Goal: Task Accomplishment & Management: Manage account settings

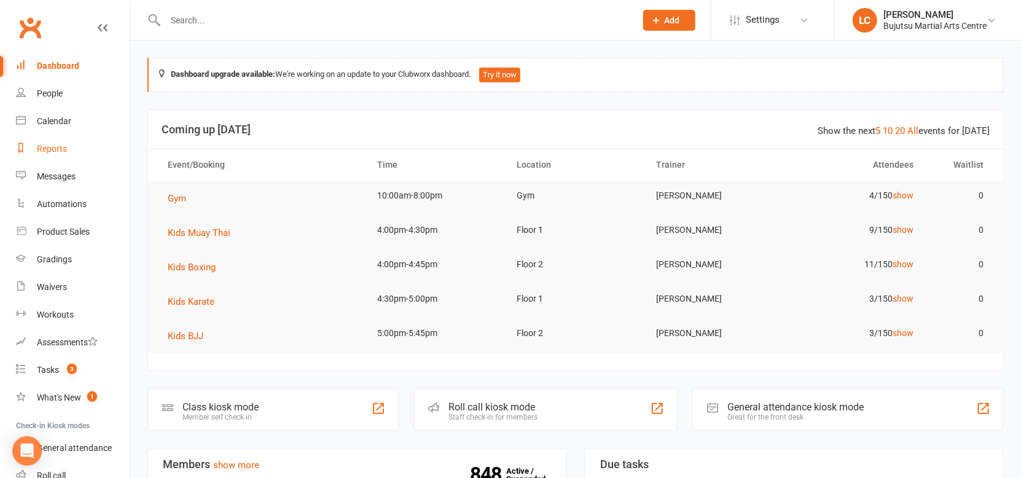
click at [69, 154] on link "Reports" at bounding box center [73, 149] width 114 height 28
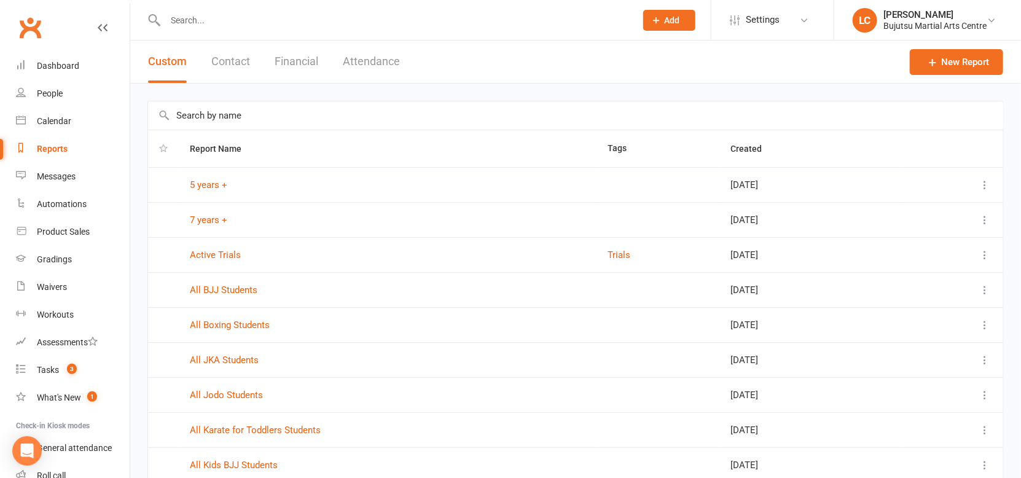
click at [335, 63] on div "Custom Contact Financial Attendance" at bounding box center [273, 62] width 287 height 42
click at [369, 63] on button "Attendance" at bounding box center [371, 62] width 57 height 42
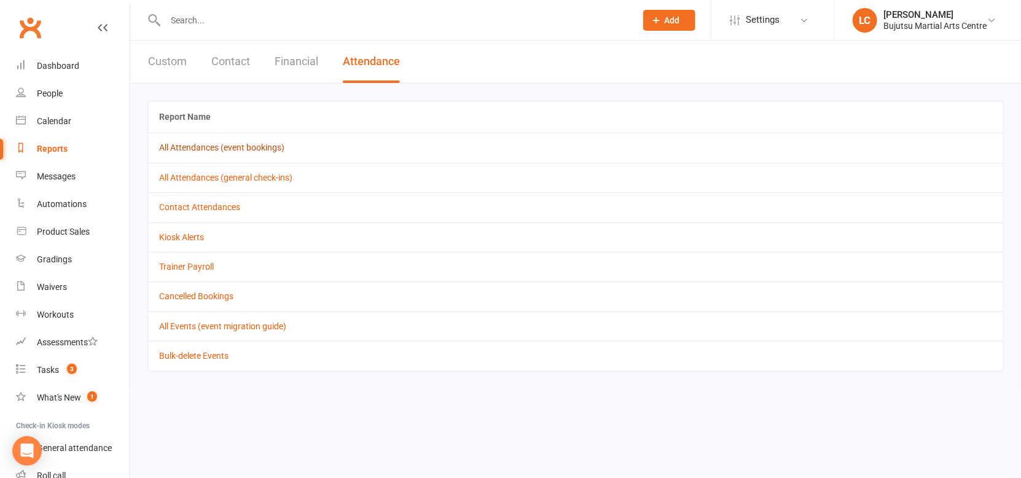
click at [178, 150] on link "All Attendances (event bookings)" at bounding box center [221, 148] width 125 height 10
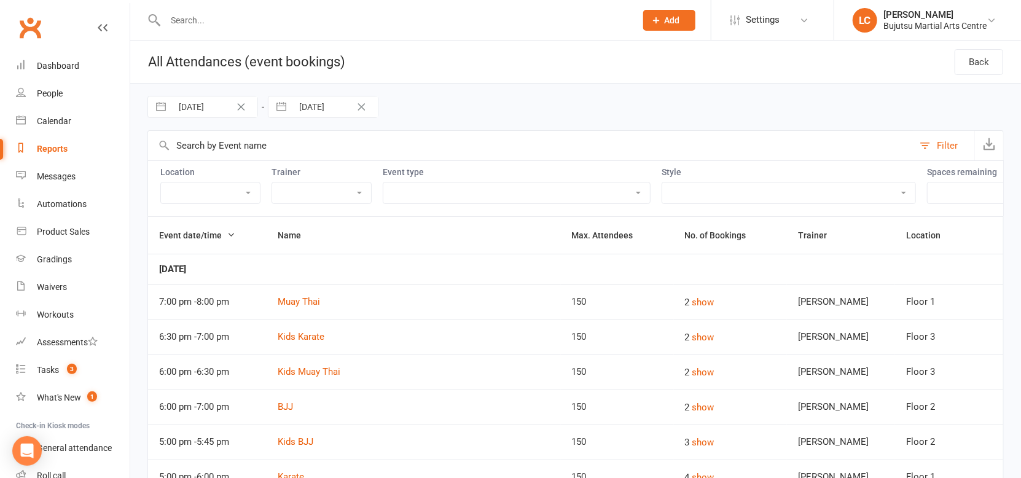
select select "7"
select select "2025"
select select "8"
select select "2025"
select select "9"
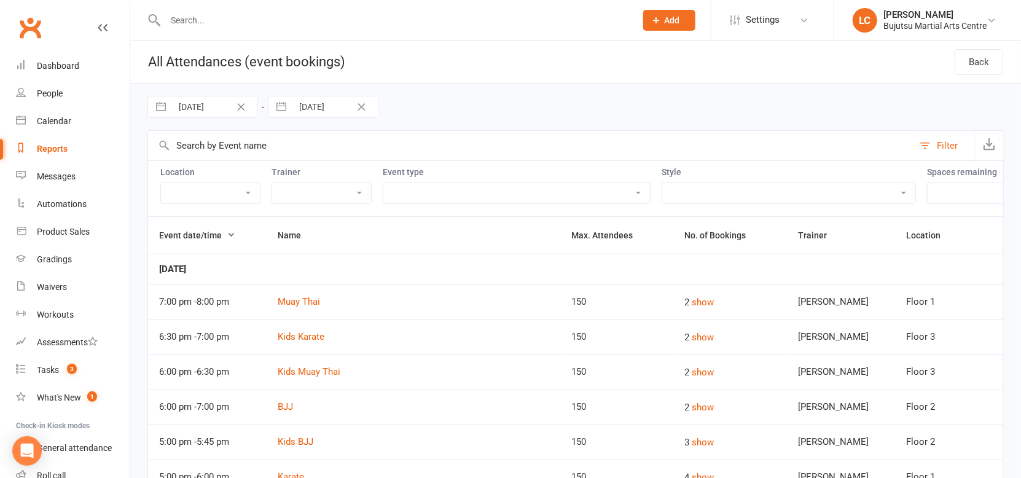
select select "2025"
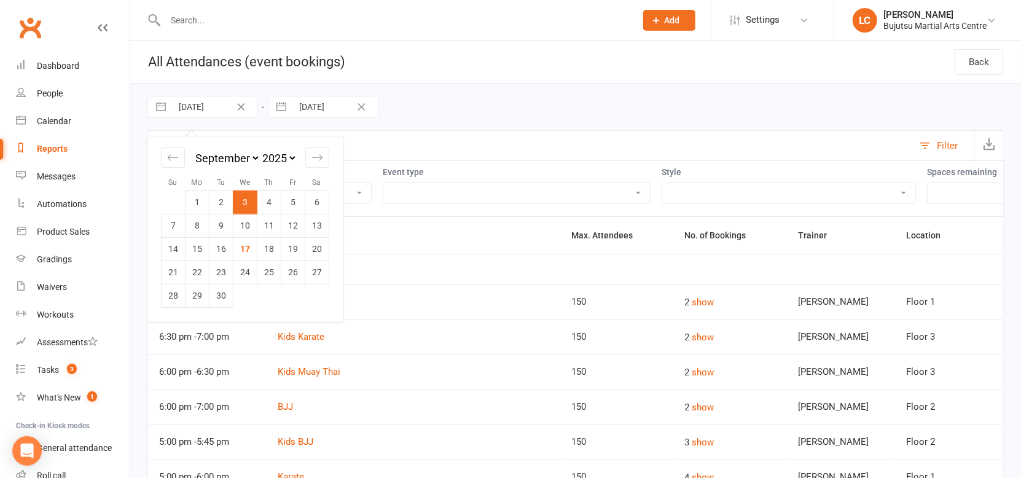
click at [220, 114] on input "03 Sep 2025" at bounding box center [214, 106] width 85 height 21
click at [240, 251] on td "17" at bounding box center [245, 248] width 24 height 23
type input "17 Sep 2025"
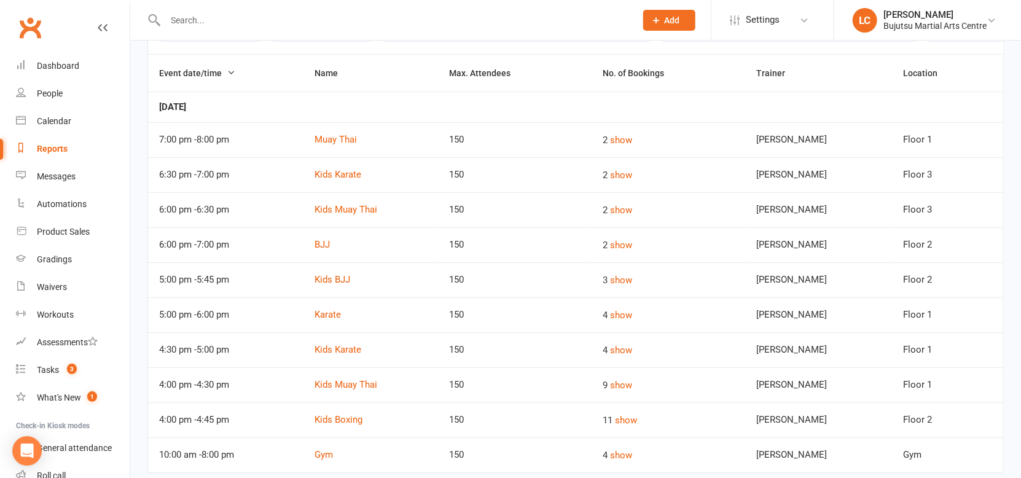
scroll to position [189, 0]
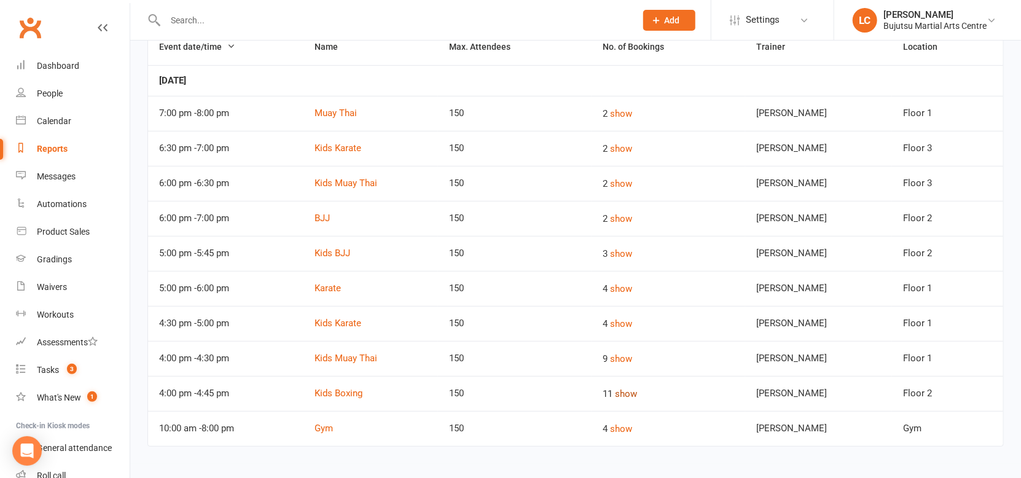
click at [637, 390] on button "show" at bounding box center [626, 393] width 22 height 15
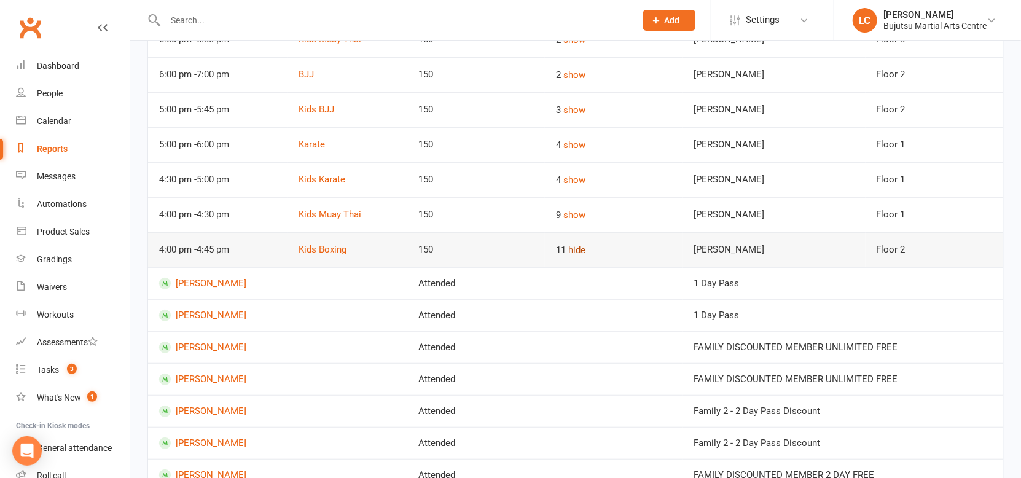
click at [585, 251] on button "hide" at bounding box center [576, 250] width 17 height 15
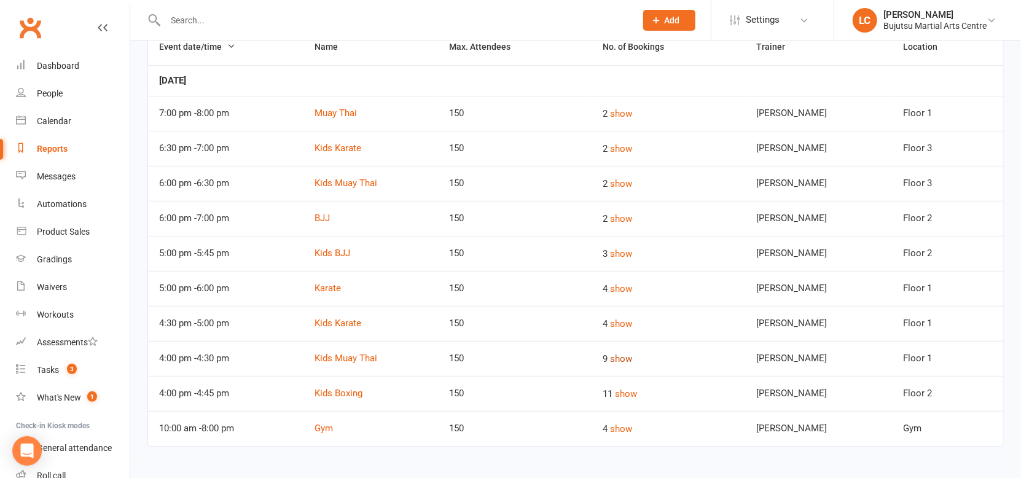
click at [632, 359] on button "show" at bounding box center [621, 358] width 22 height 15
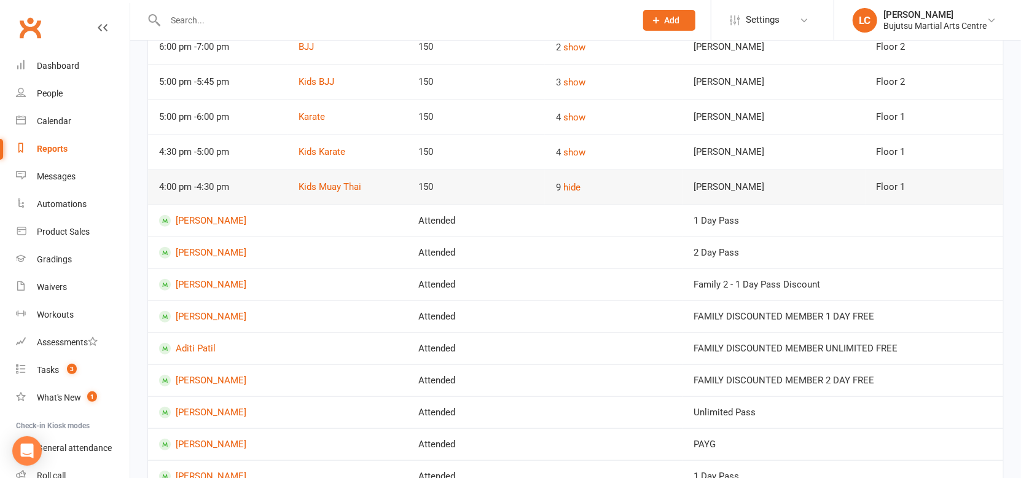
scroll to position [359, 0]
click at [579, 188] on button "hide" at bounding box center [571, 188] width 17 height 15
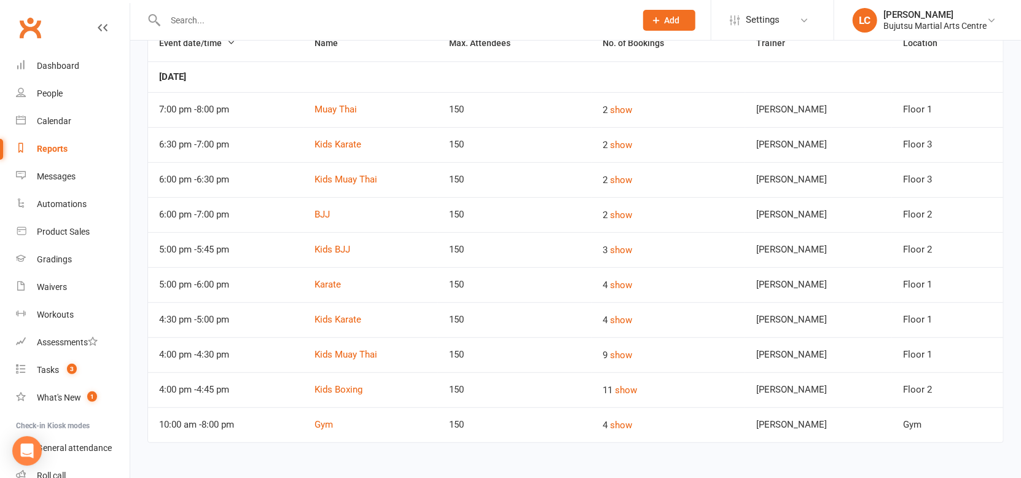
scroll to position [189, 0]
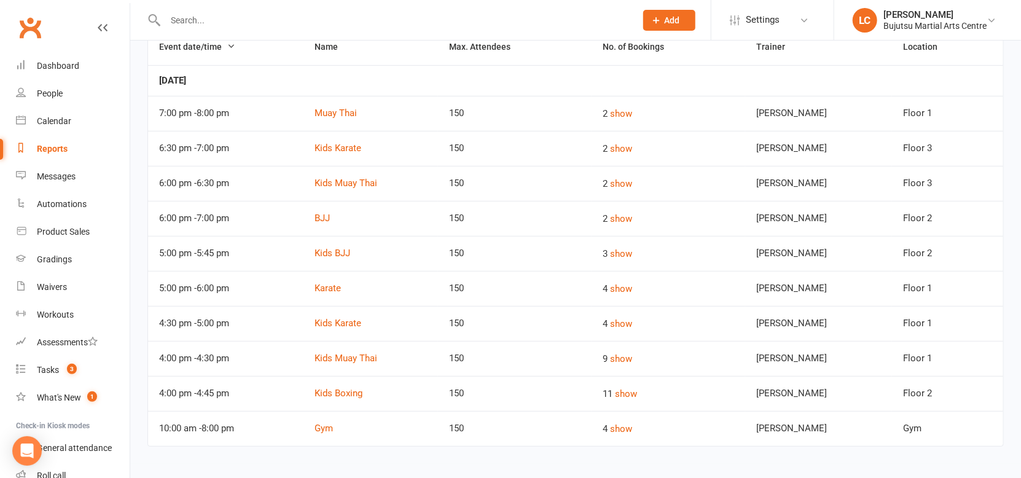
click at [631, 328] on td "4 show" at bounding box center [669, 323] width 154 height 35
click at [631, 324] on button "show" at bounding box center [621, 323] width 22 height 15
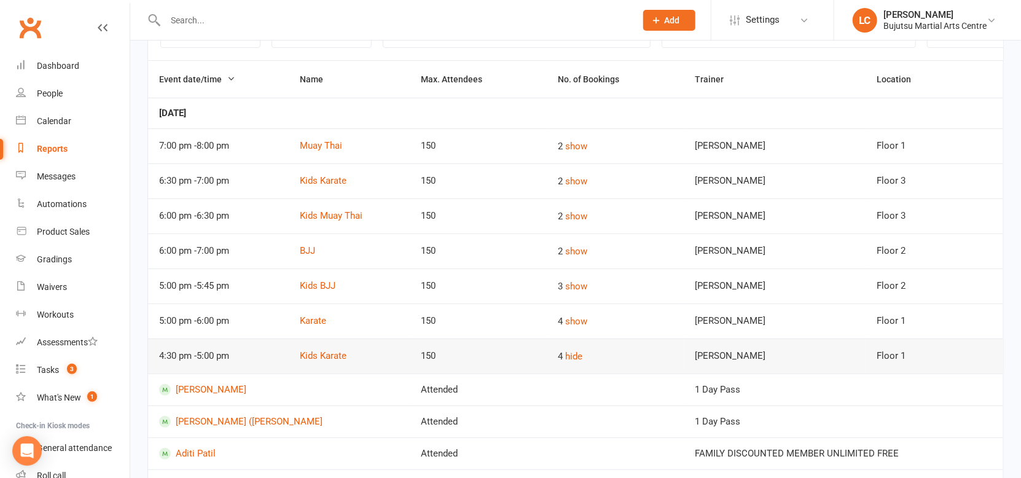
scroll to position [124, 0]
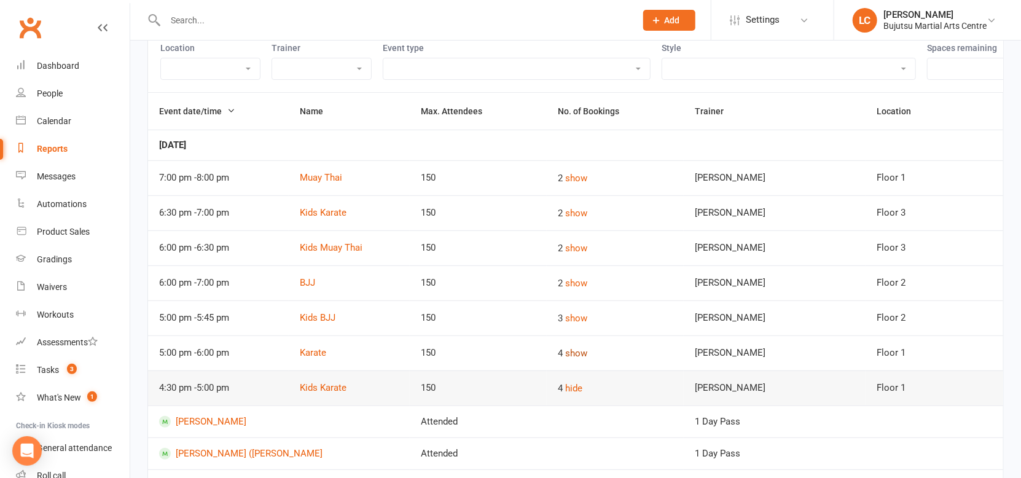
click at [575, 355] on button "show" at bounding box center [576, 353] width 22 height 15
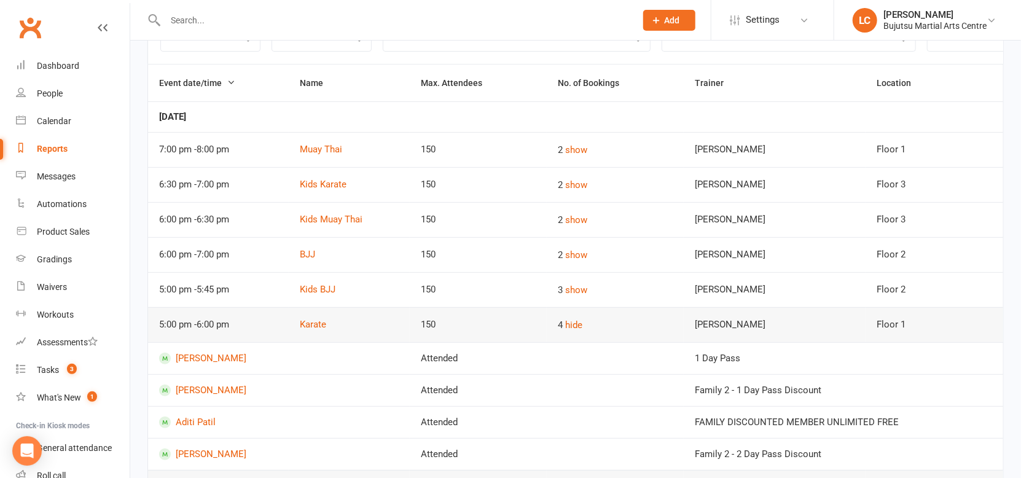
scroll to position [146, 0]
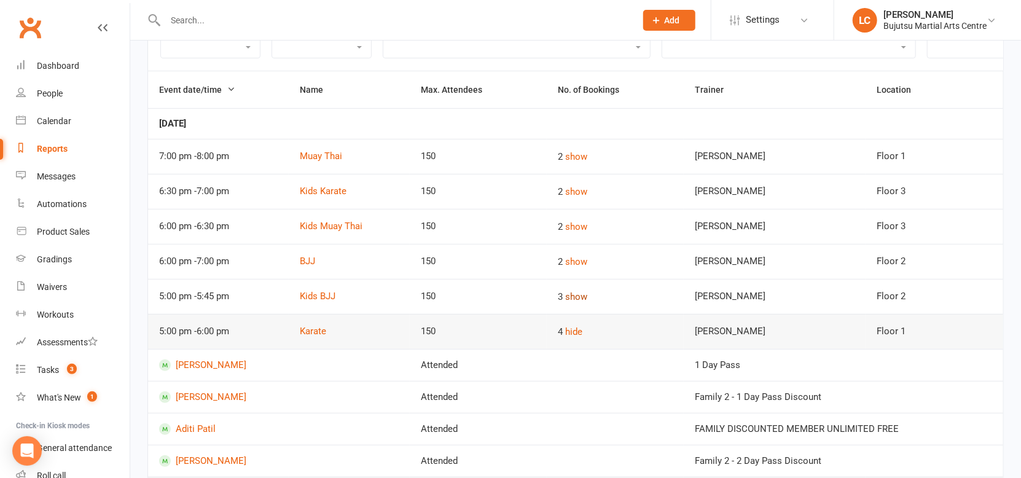
click at [575, 294] on button "show" at bounding box center [576, 296] width 22 height 15
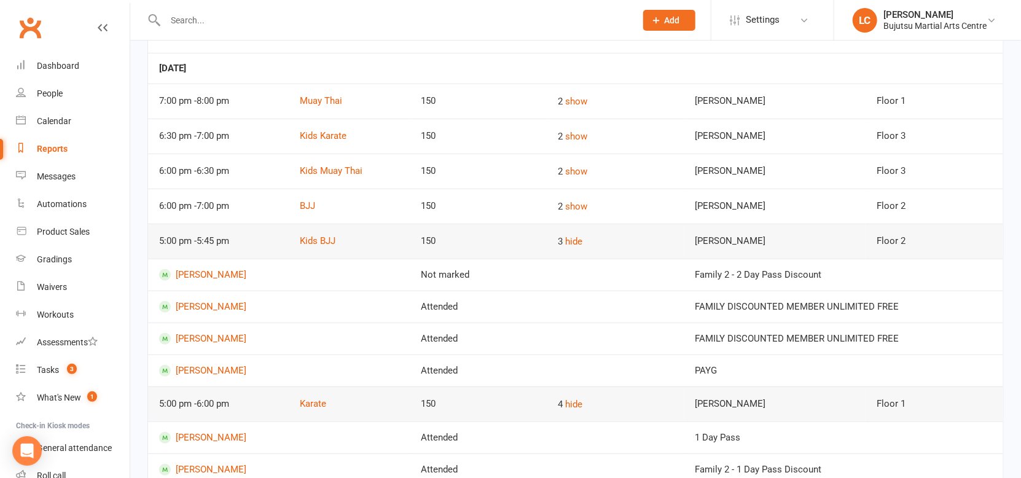
scroll to position [200, 0]
click at [576, 206] on button "show" at bounding box center [576, 207] width 22 height 15
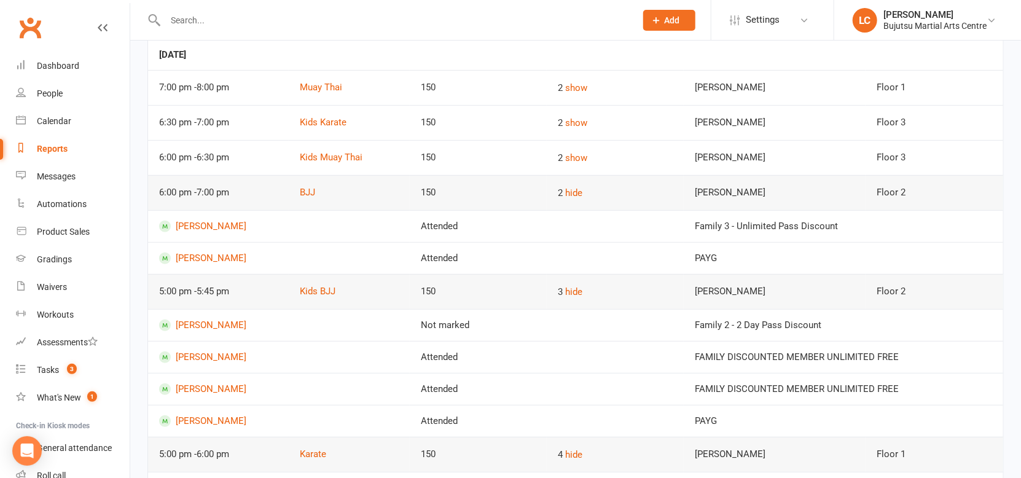
scroll to position [213, 0]
click at [579, 161] on button "show" at bounding box center [576, 159] width 22 height 15
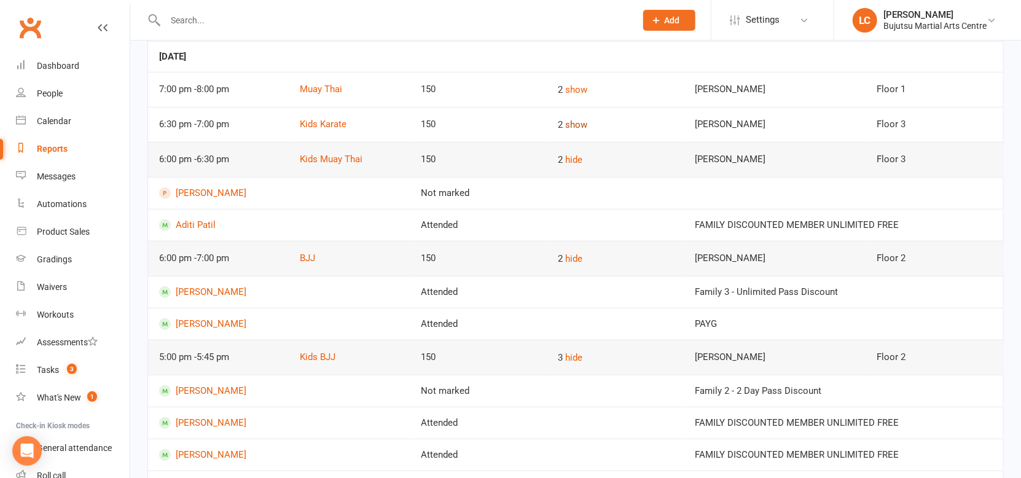
click at [574, 127] on button "show" at bounding box center [576, 124] width 22 height 15
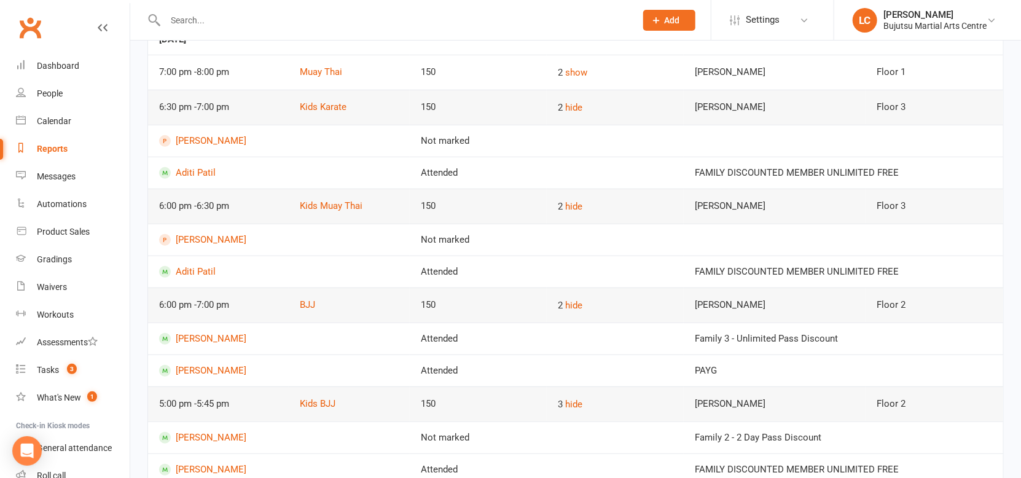
scroll to position [236, 0]
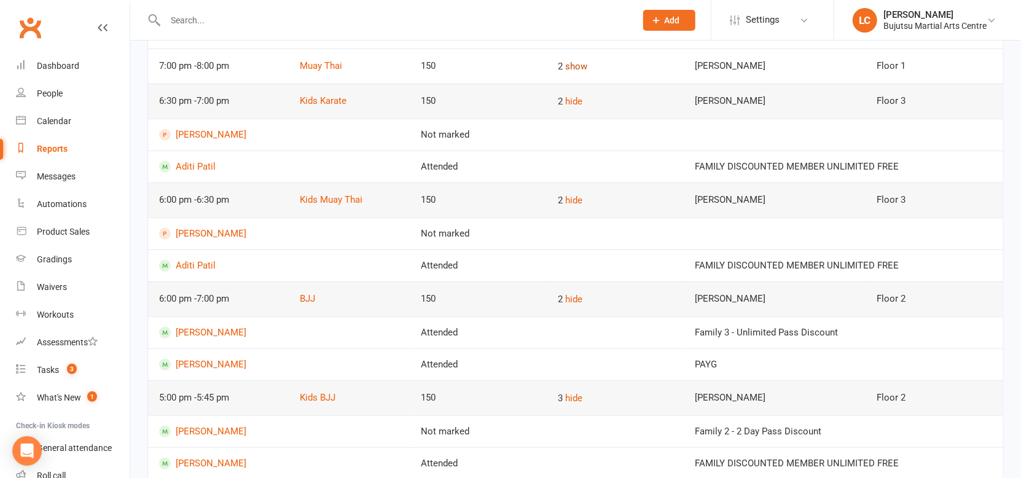
click at [577, 63] on button "show" at bounding box center [576, 66] width 22 height 15
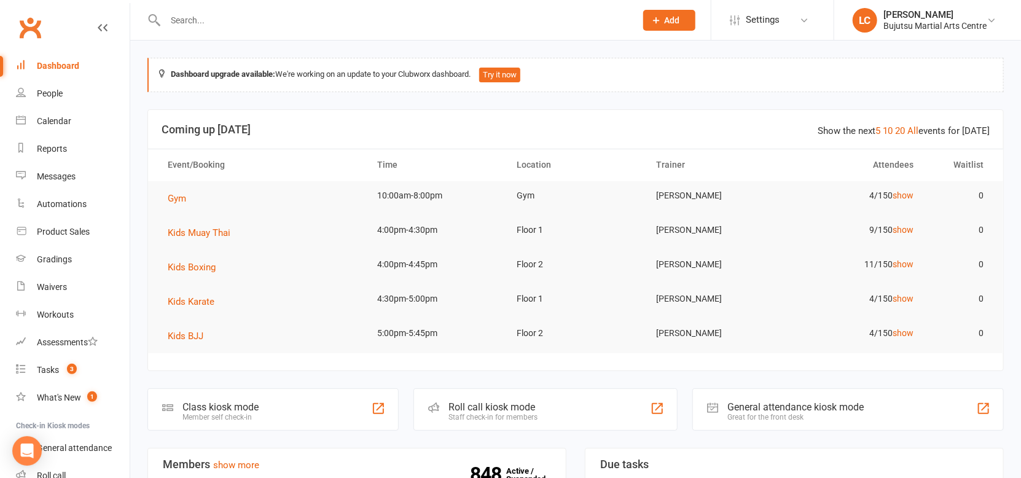
click at [199, 23] on input "text" at bounding box center [395, 20] width 466 height 17
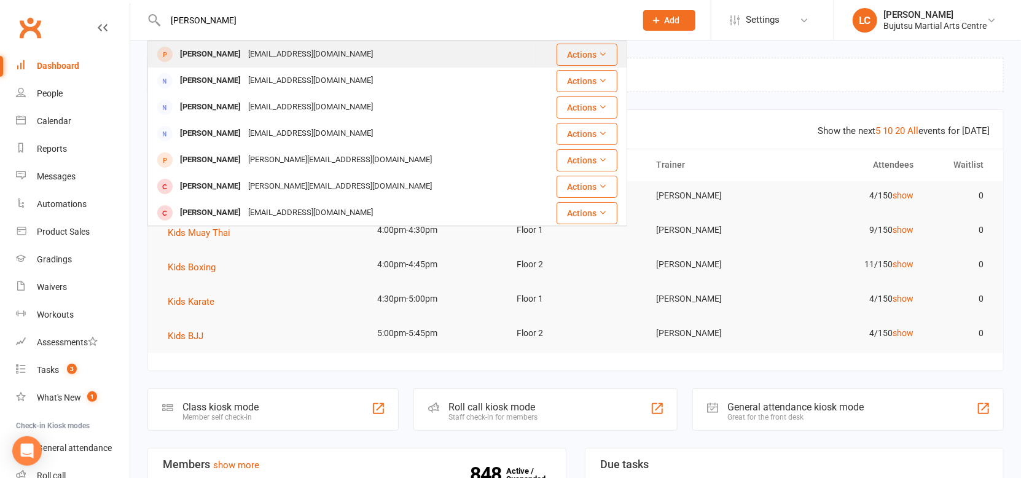
type input "sharmila"
click at [208, 51] on div "Sharmila Acharya" at bounding box center [210, 54] width 68 height 18
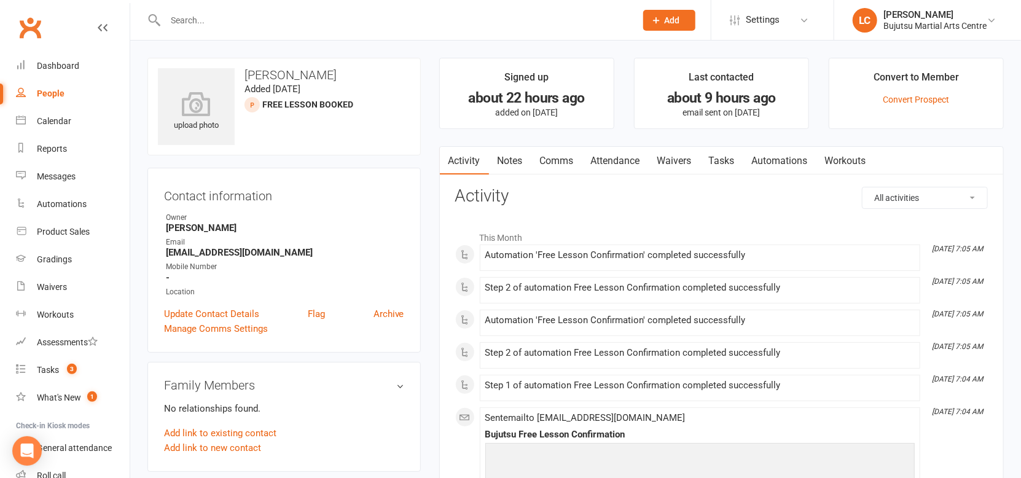
click at [687, 155] on link "Waivers" at bounding box center [675, 161] width 52 height 28
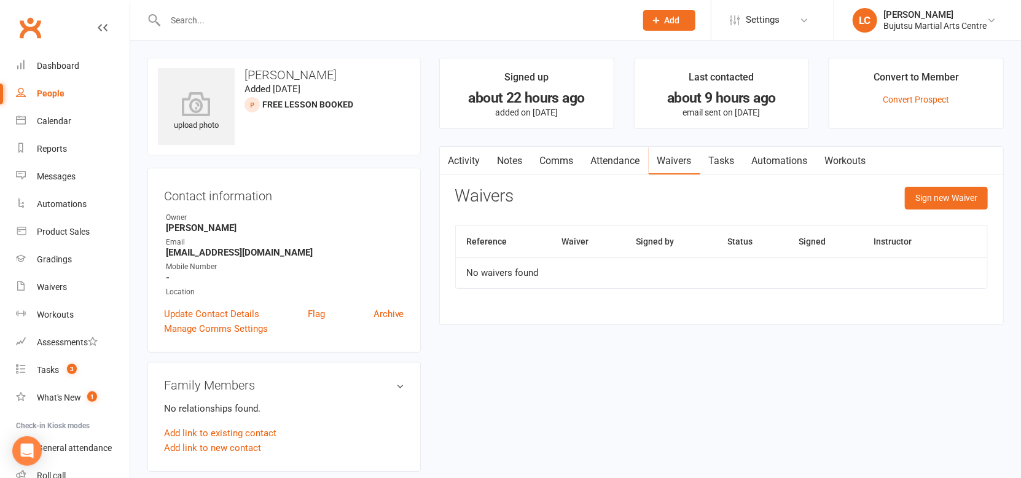
drag, startPoint x: 670, startPoint y: 160, endPoint x: 647, endPoint y: 162, distance: 22.9
click at [670, 160] on link "Waivers" at bounding box center [675, 161] width 52 height 28
click at [552, 162] on link "Comms" at bounding box center [556, 161] width 51 height 28
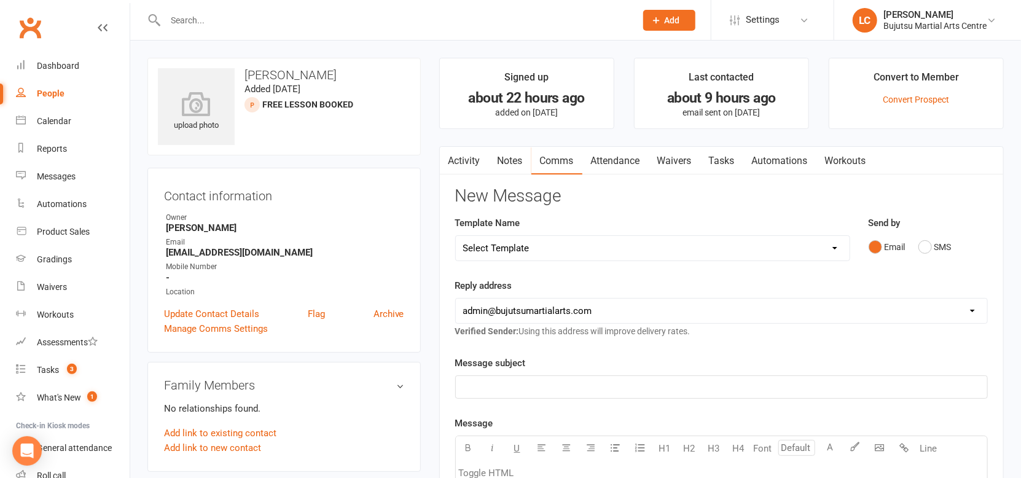
click at [568, 255] on select "Select Template [Email] Japan Karate Association Annual Registration [Email] Ry…" at bounding box center [653, 248] width 394 height 25
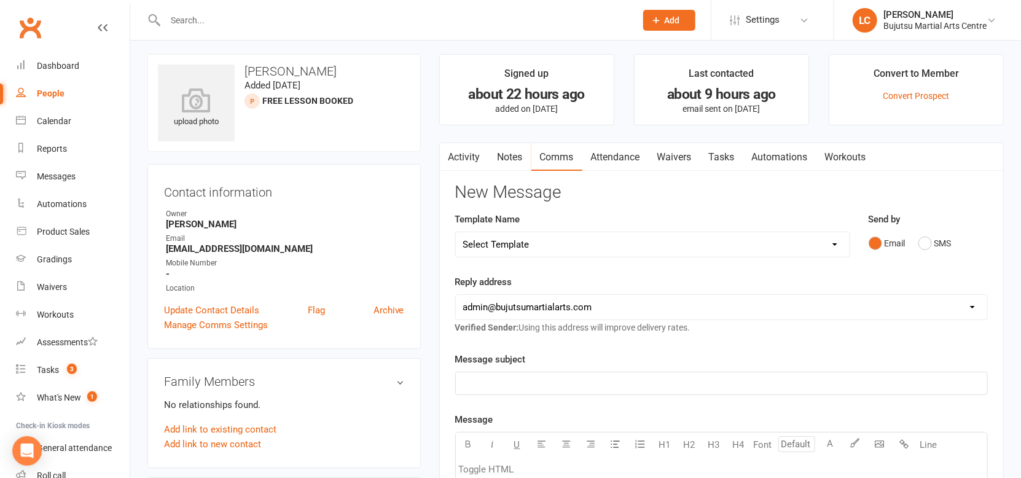
scroll to position [5, 0]
click at [678, 152] on link "Waivers" at bounding box center [675, 156] width 52 height 28
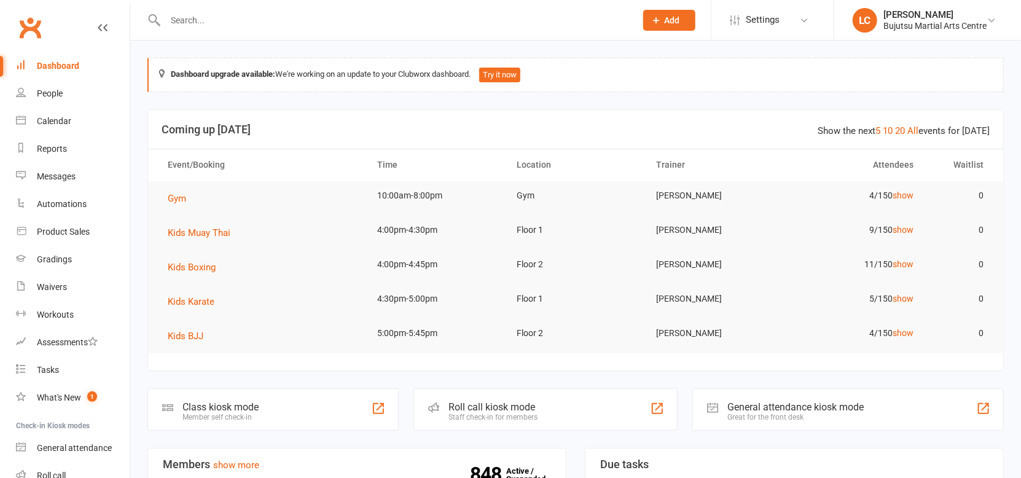
click at [177, 15] on input "text" at bounding box center [395, 20] width 466 height 17
type input "rachel dayball"
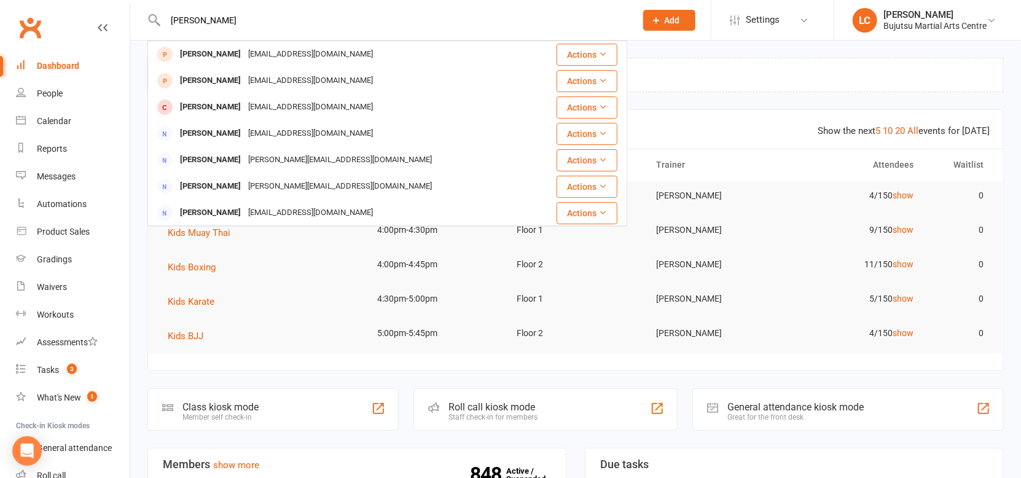
click at [230, 61] on div "Rachel Dayball" at bounding box center [210, 54] width 68 height 18
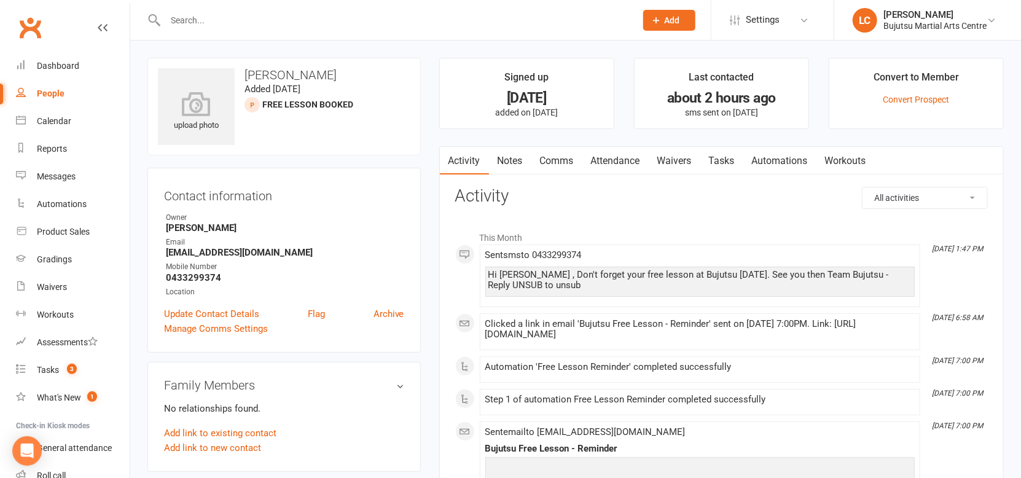
click at [678, 154] on link "Waivers" at bounding box center [675, 161] width 52 height 28
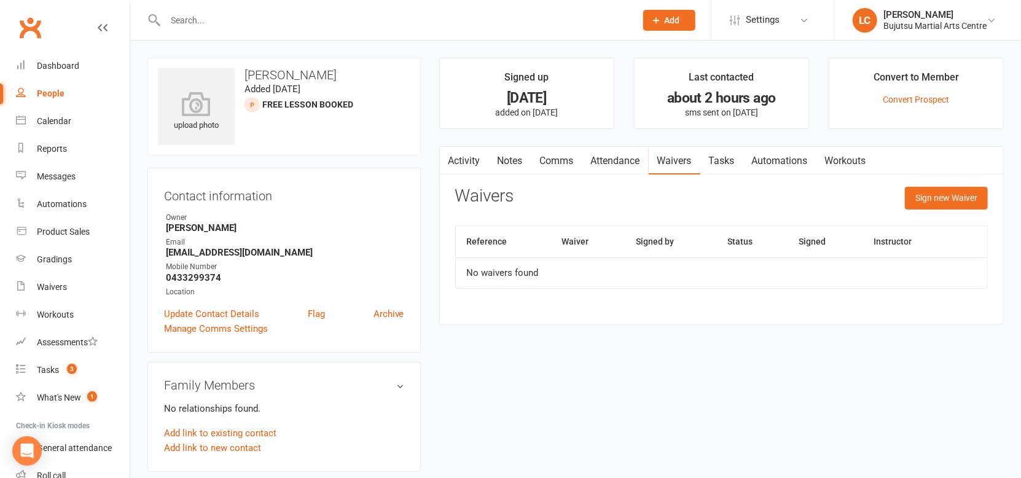
click at [219, 26] on input "text" at bounding box center [395, 20] width 466 height 17
type input "dayball"
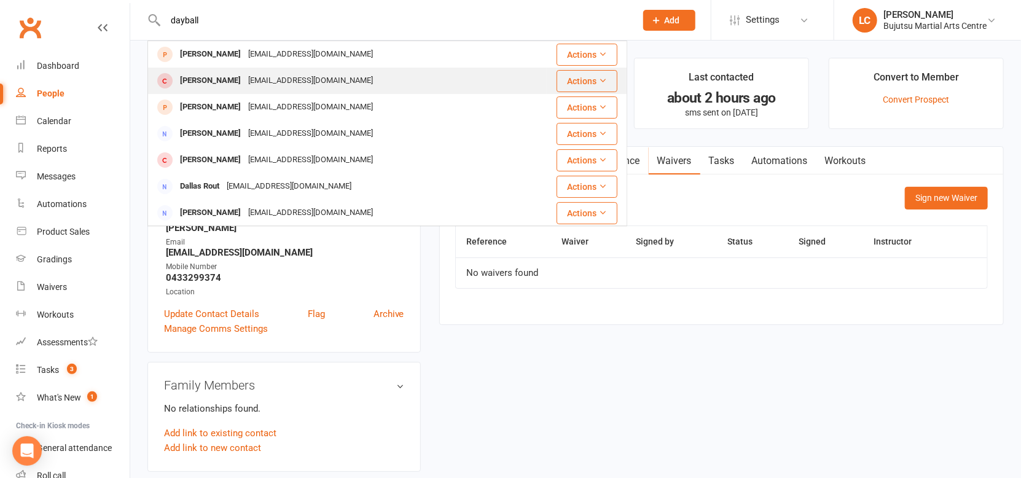
click at [217, 82] on div "Ryan Dayball" at bounding box center [210, 81] width 68 height 18
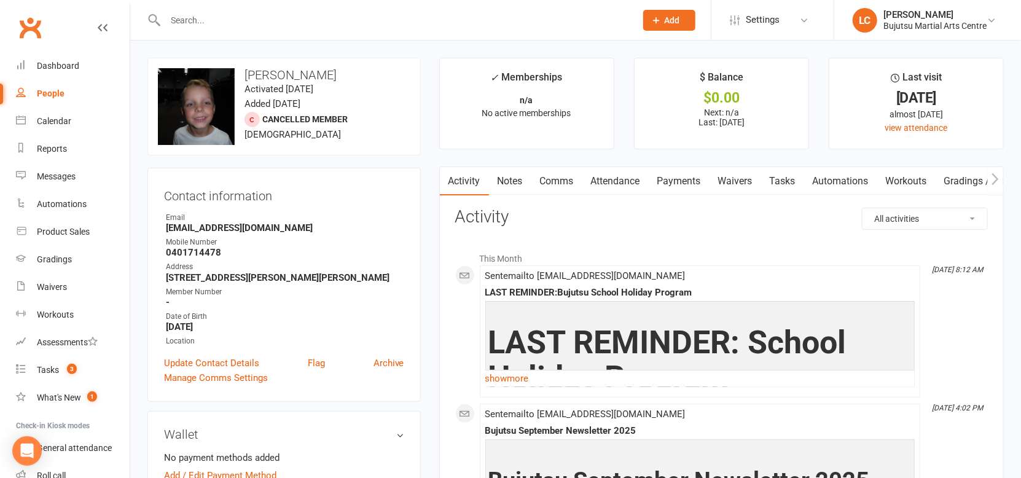
click at [738, 182] on link "Waivers" at bounding box center [735, 181] width 52 height 28
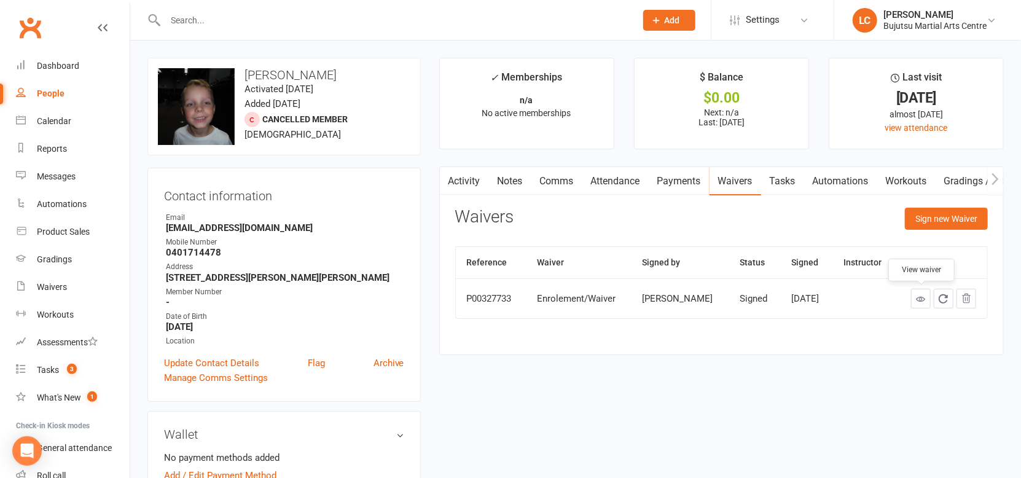
click at [921, 295] on icon at bounding box center [920, 298] width 9 height 9
click at [201, 23] on input "text" at bounding box center [395, 20] width 466 height 17
type input "dayball"
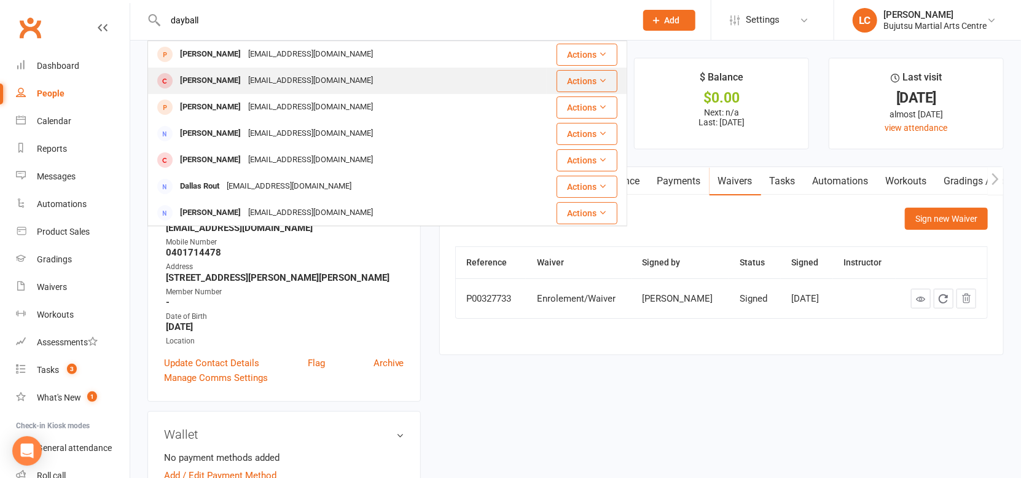
click at [205, 76] on div "Ryan Dayball" at bounding box center [210, 81] width 68 height 18
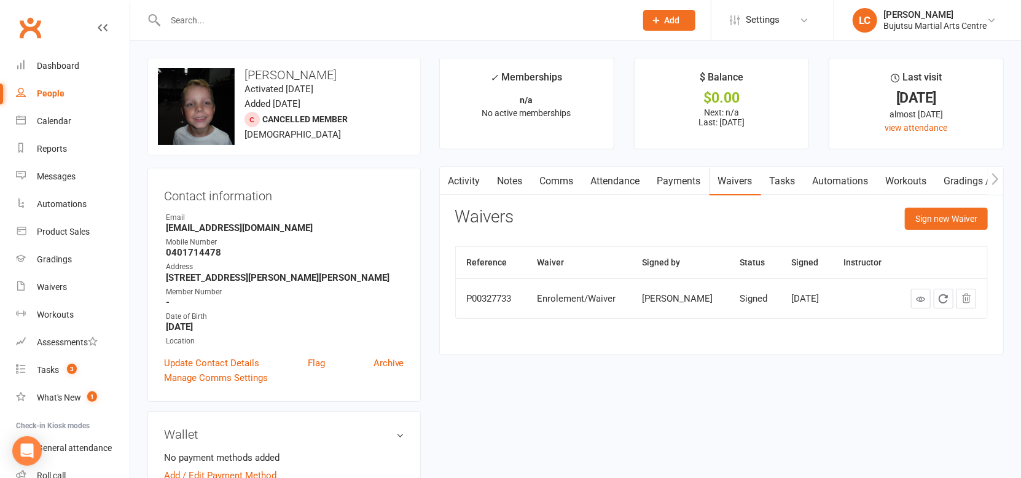
click at [187, 16] on input "text" at bounding box center [395, 20] width 466 height 17
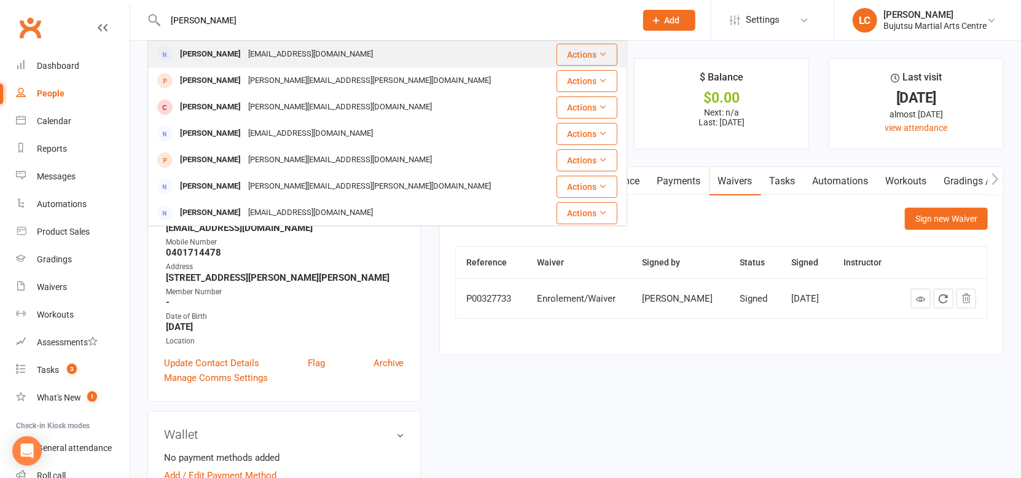
type input "andrew day"
click at [208, 54] on div "Andrew Dayball" at bounding box center [210, 54] width 68 height 18
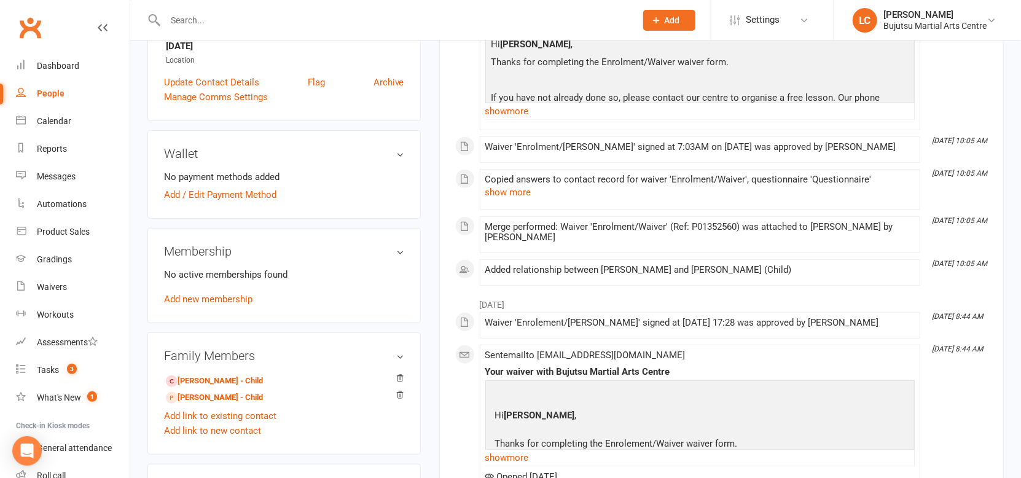
scroll to position [307, 0]
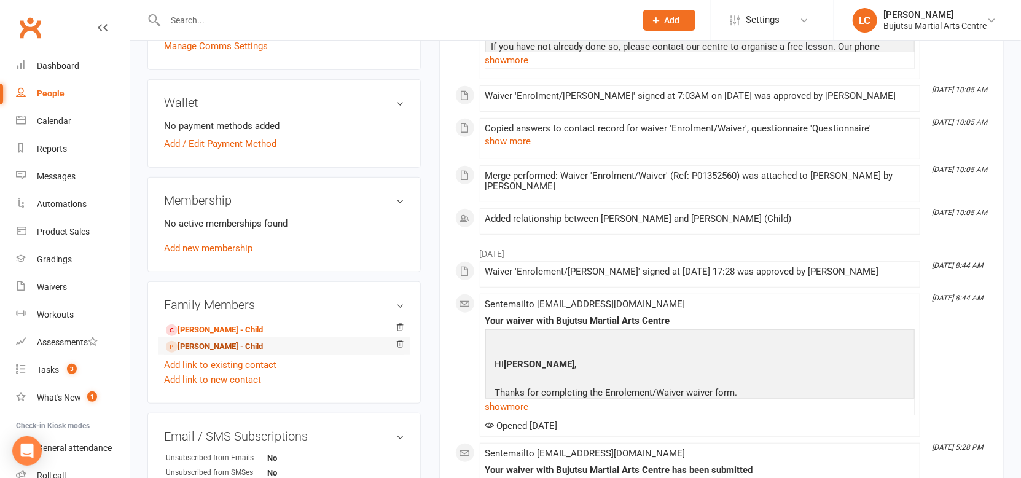
click at [208, 347] on link "Ryan Dayball - Child" at bounding box center [214, 346] width 97 height 13
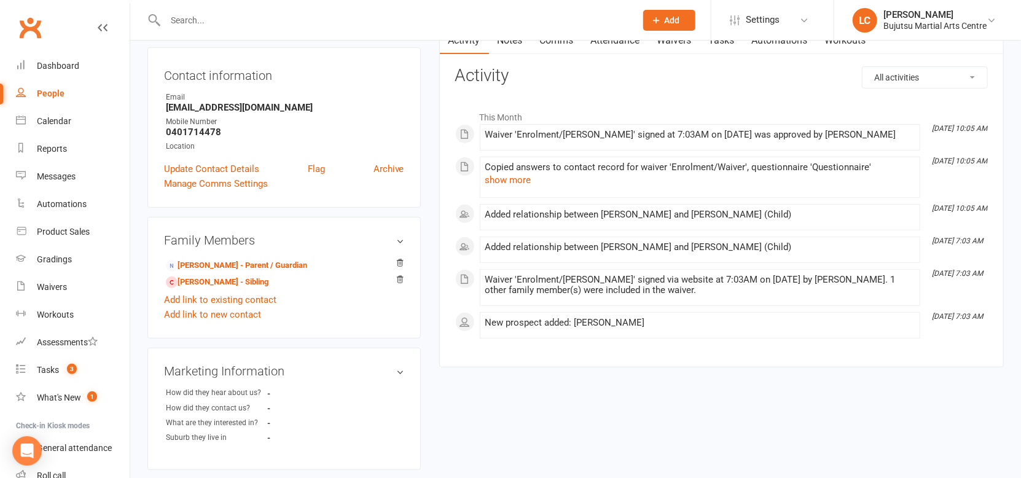
scroll to position [125, 0]
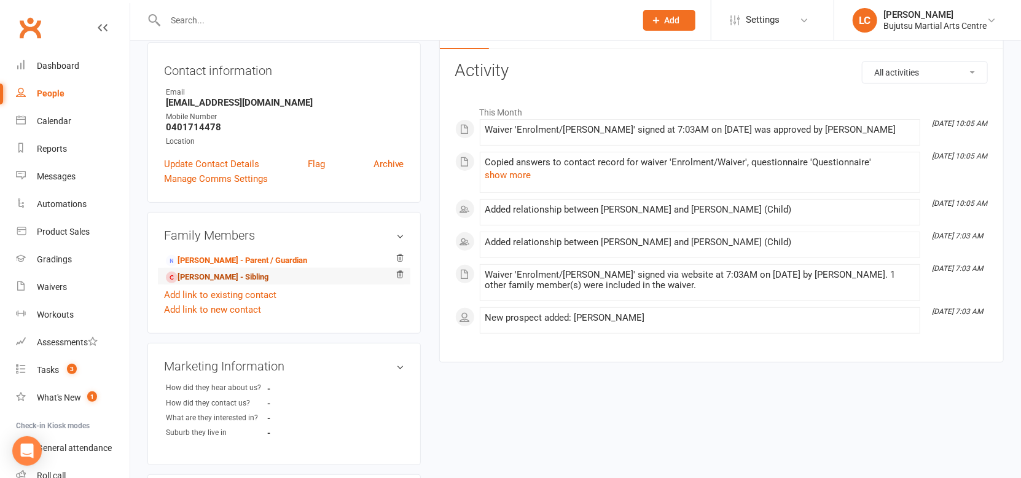
click at [203, 273] on link "Ryan Dayball - Sibling" at bounding box center [217, 277] width 103 height 13
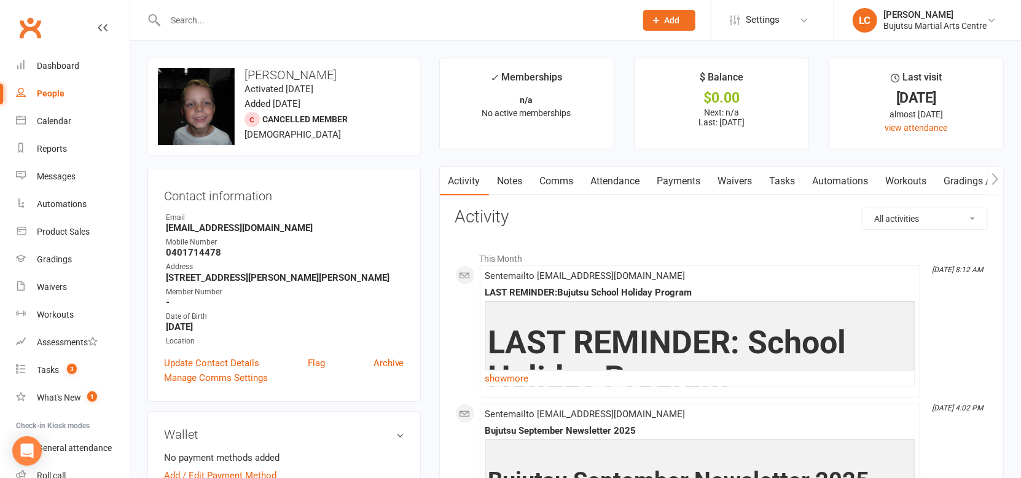
click at [739, 184] on link "Waivers" at bounding box center [735, 181] width 52 height 28
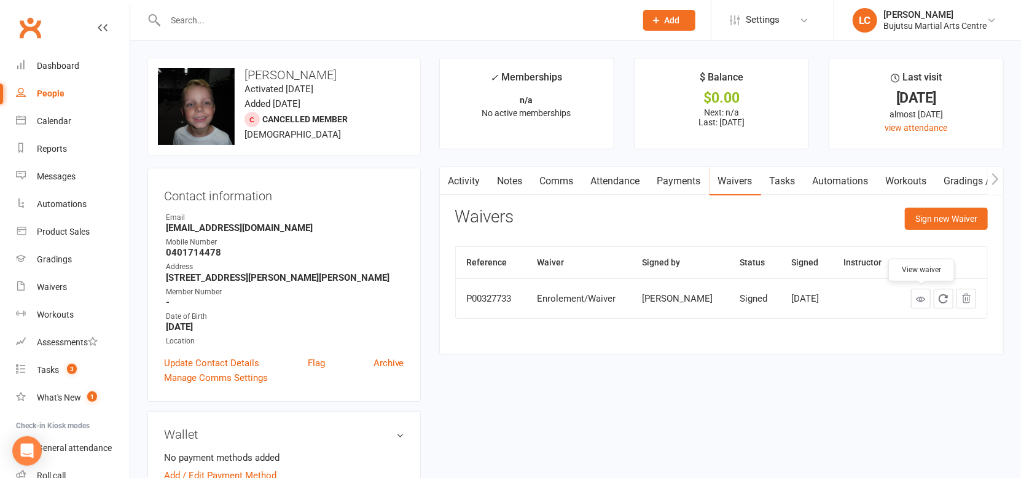
click at [923, 301] on icon at bounding box center [920, 298] width 9 height 9
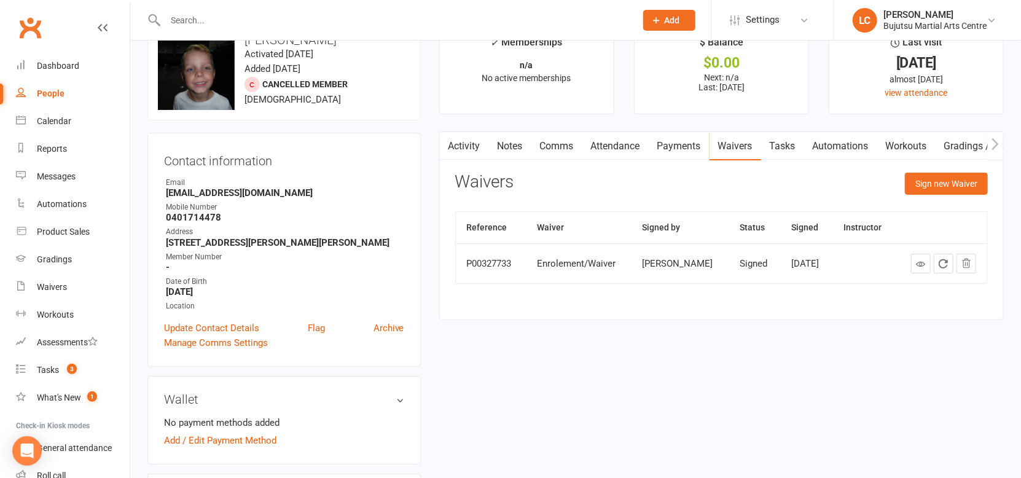
scroll to position [36, 0]
click at [622, 149] on link "Attendance" at bounding box center [615, 145] width 66 height 28
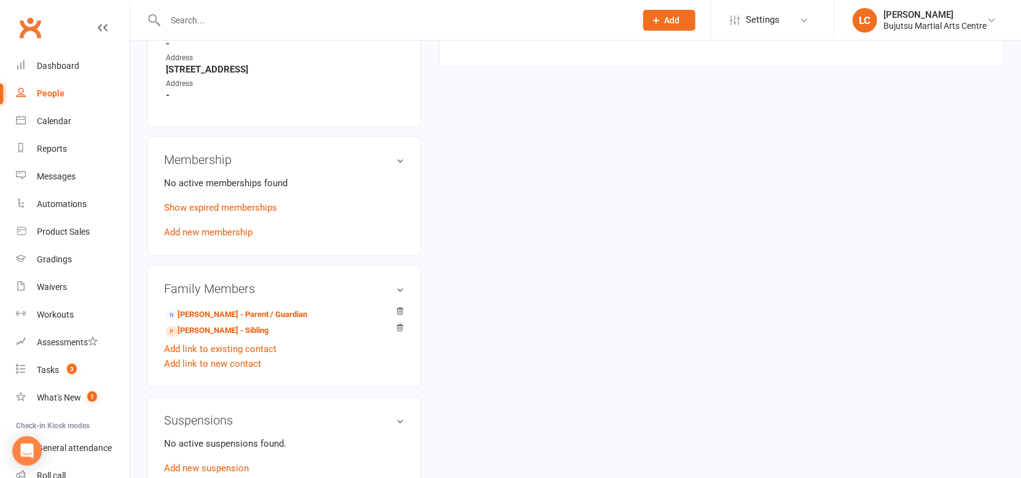
scroll to position [895, 0]
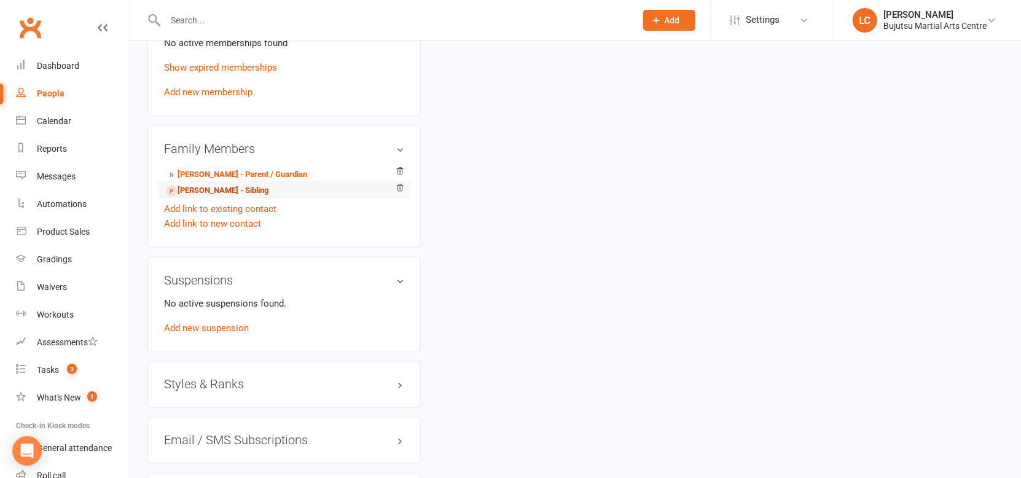
click at [229, 188] on link "Ryan Dayball - Sibling" at bounding box center [217, 190] width 103 height 13
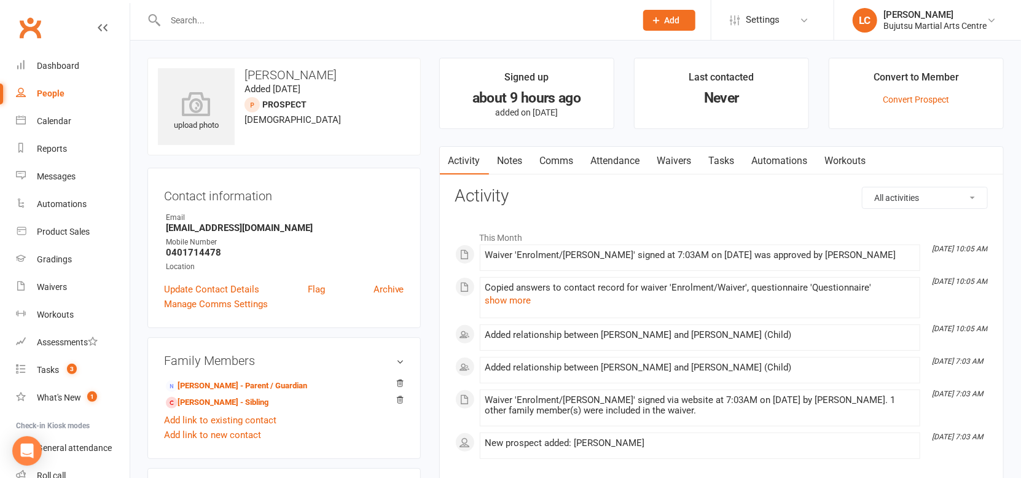
click at [688, 160] on link "Waivers" at bounding box center [675, 161] width 52 height 28
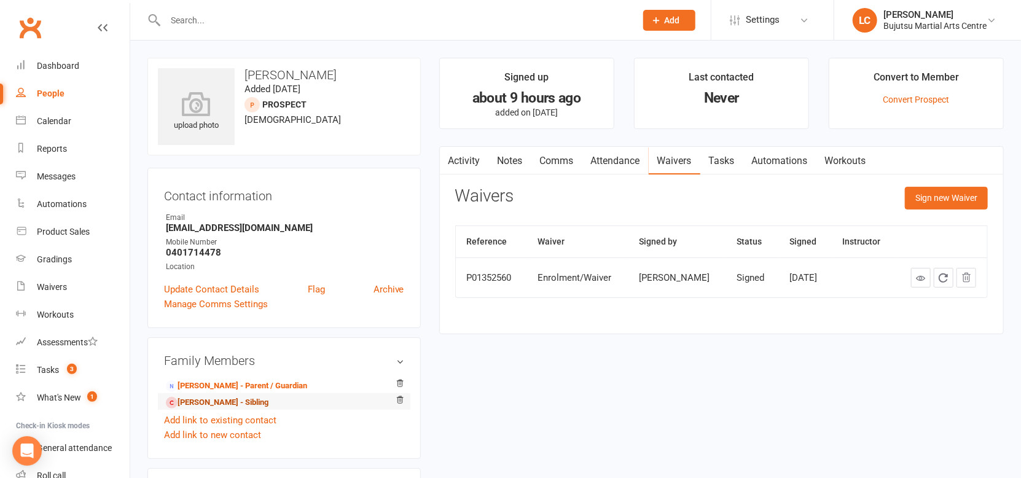
click at [206, 404] on link "Ryan Dayball - Sibling" at bounding box center [217, 402] width 103 height 13
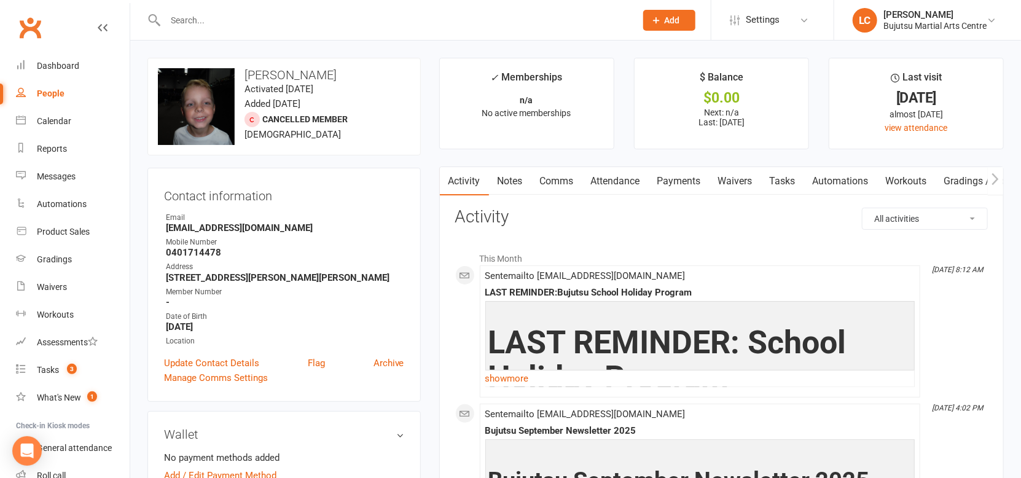
click at [198, 28] on input "text" at bounding box center [395, 20] width 466 height 17
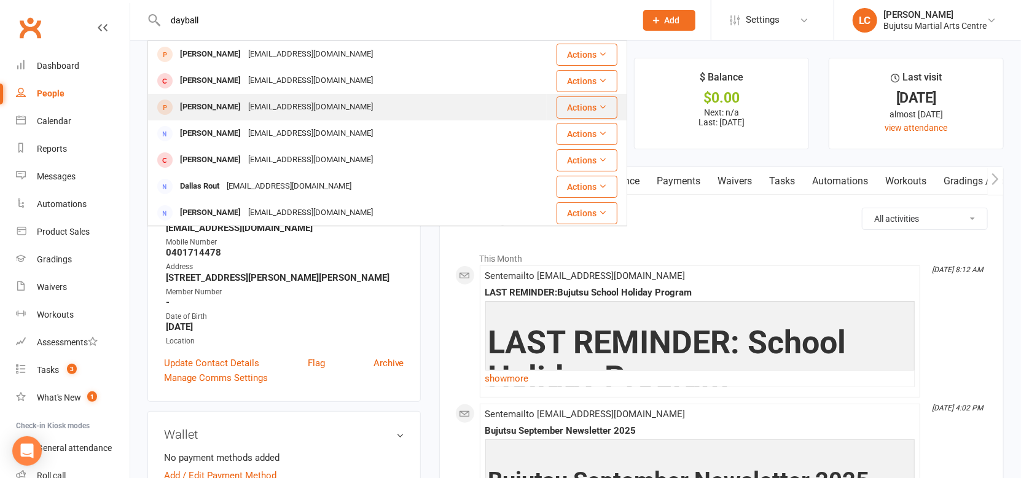
type input "dayball"
click at [204, 107] on div "Rachel Dayball" at bounding box center [210, 107] width 68 height 18
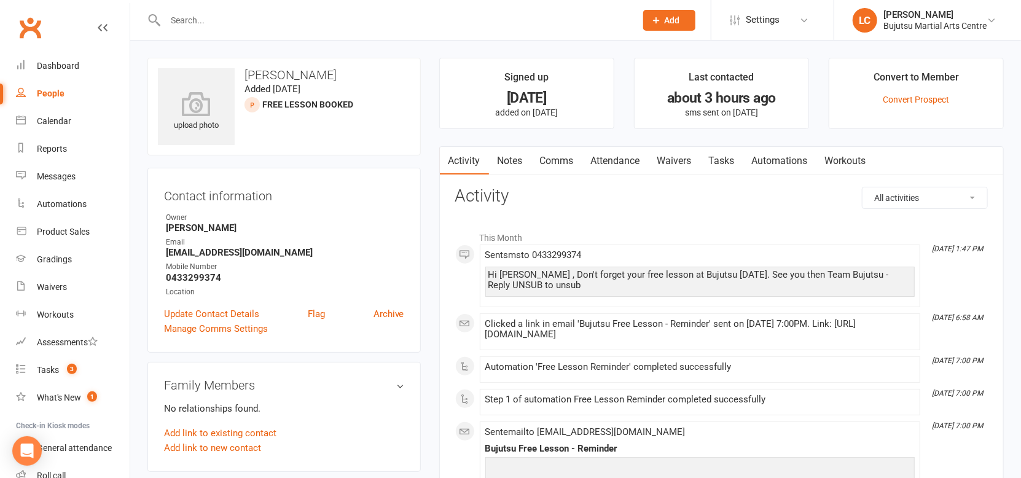
click at [669, 158] on link "Waivers" at bounding box center [675, 161] width 52 height 28
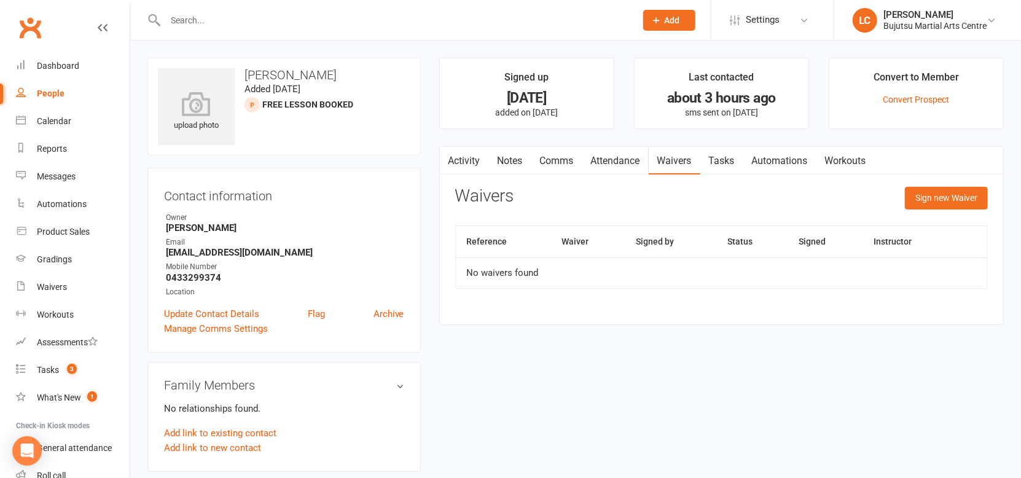
click at [189, 23] on input "text" at bounding box center [395, 20] width 466 height 17
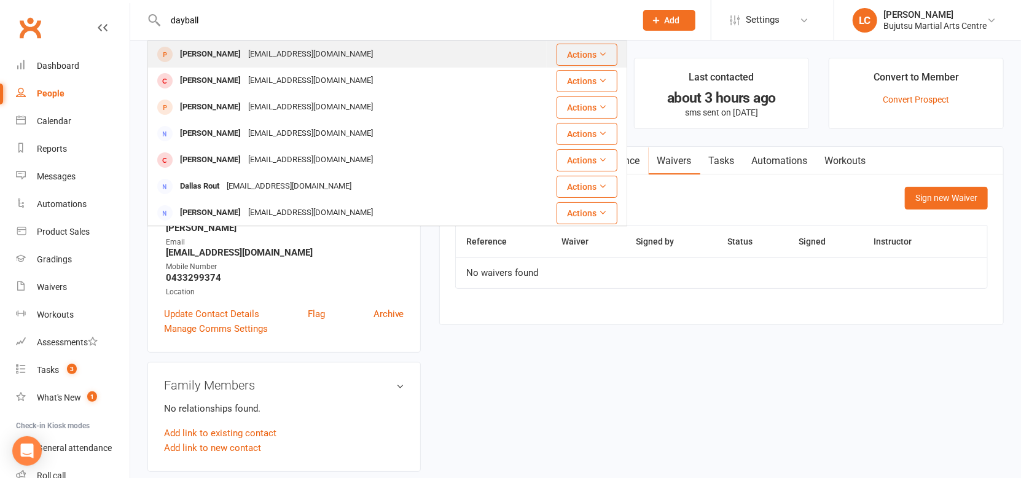
scroll to position [1, 0]
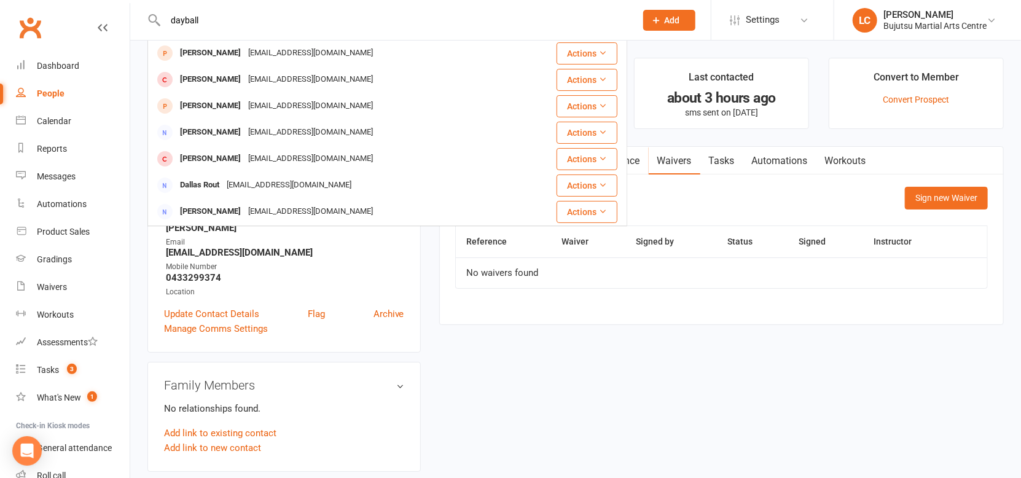
click at [172, 21] on input "dayball" at bounding box center [395, 20] width 466 height 17
drag, startPoint x: 198, startPoint y: 20, endPoint x: 136, endPoint y: 17, distance: 62.7
click at [136, 17] on react-component "dayball Ryan Dayball adayball@hotmail.com Actions Ryan Dayball Adayball@hotmail…" at bounding box center [313, 20] width 627 height 40
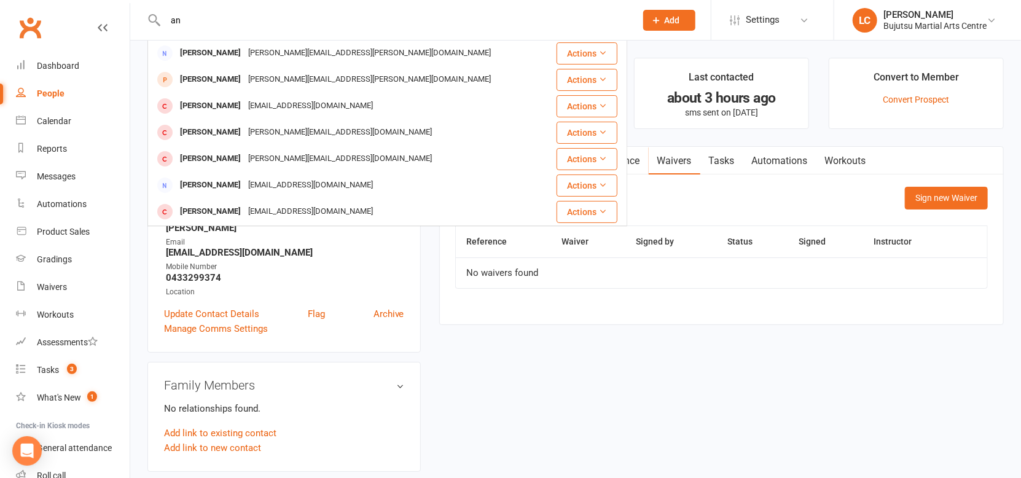
type input "a"
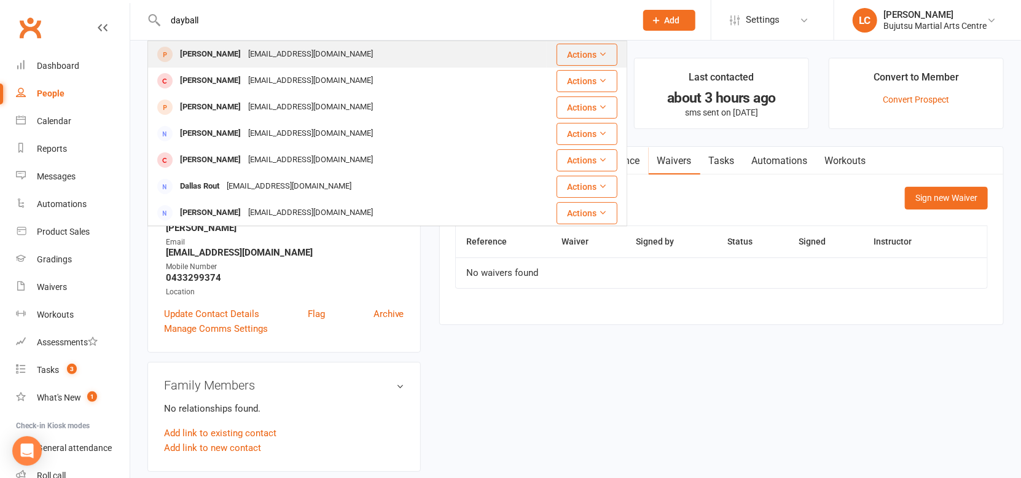
type input "dayball"
click at [603, 54] on icon at bounding box center [602, 54] width 9 height 9
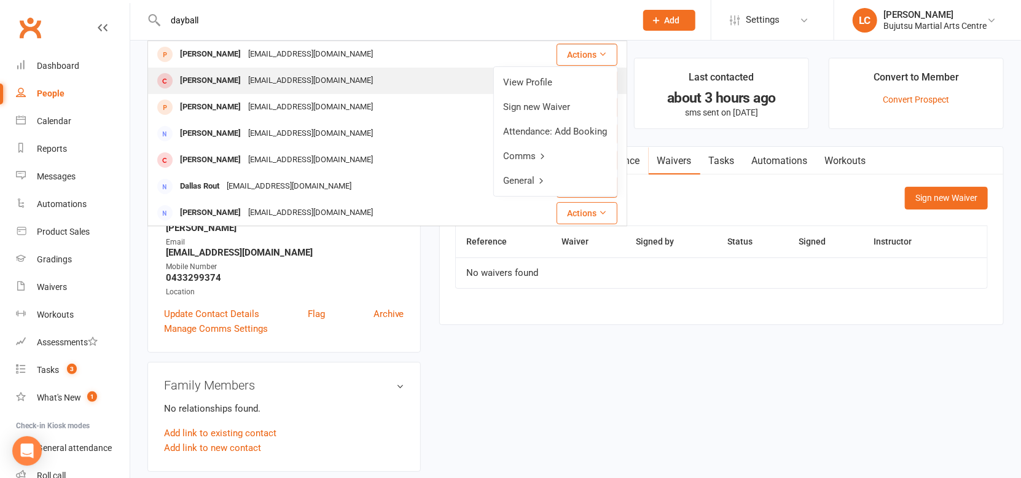
click at [327, 74] on div "Ryan Dayball Adayball@hotmail.com" at bounding box center [347, 80] width 397 height 25
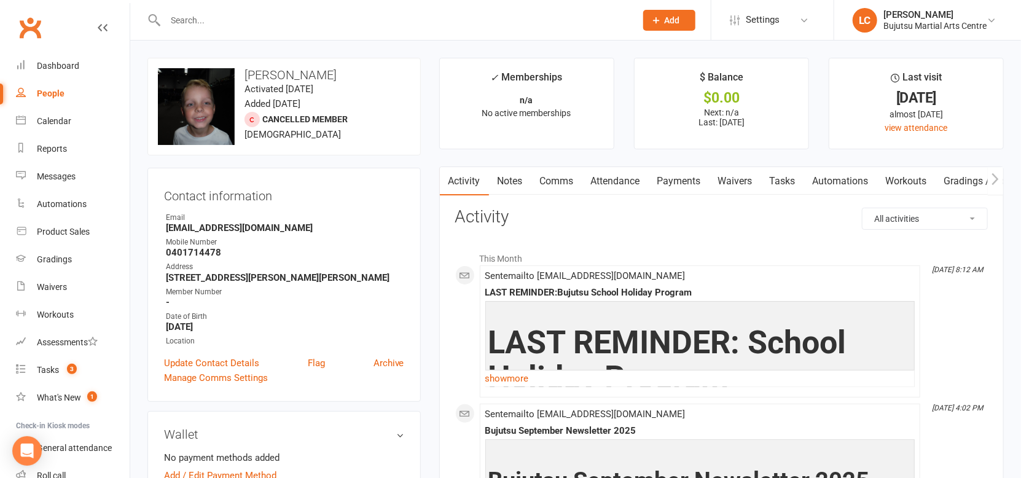
click at [210, 26] on input "text" at bounding box center [395, 20] width 466 height 17
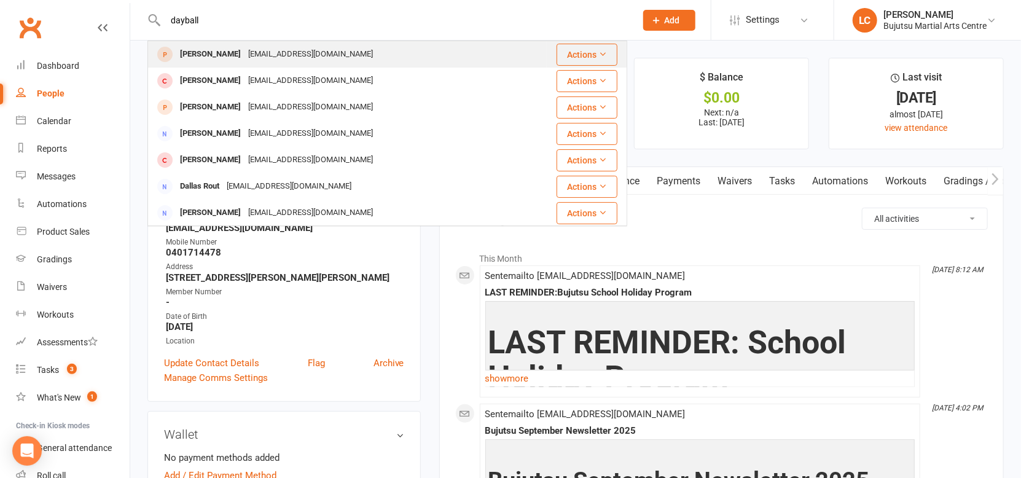
type input "dayball"
click at [214, 58] on div "Ryan Dayball" at bounding box center [210, 54] width 68 height 18
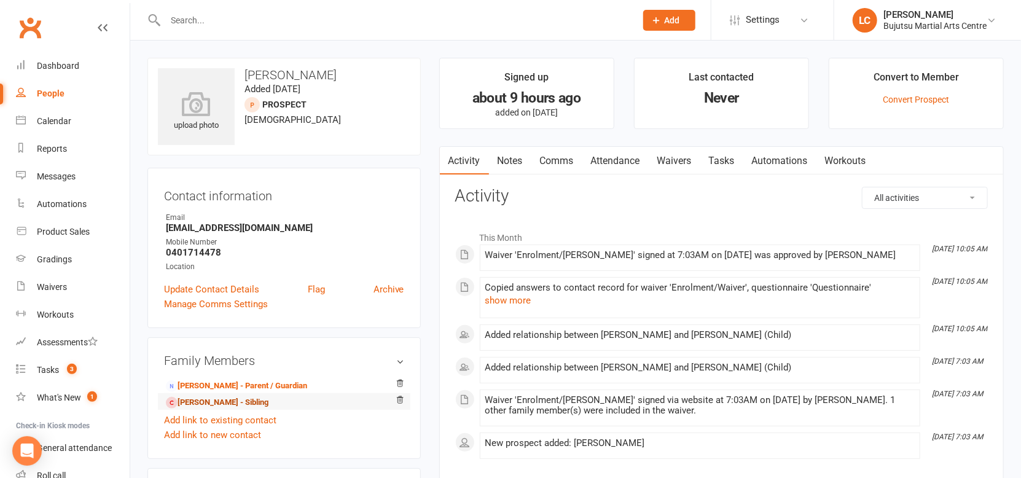
click at [198, 400] on link "Ryan Dayball - Sibling" at bounding box center [217, 402] width 103 height 13
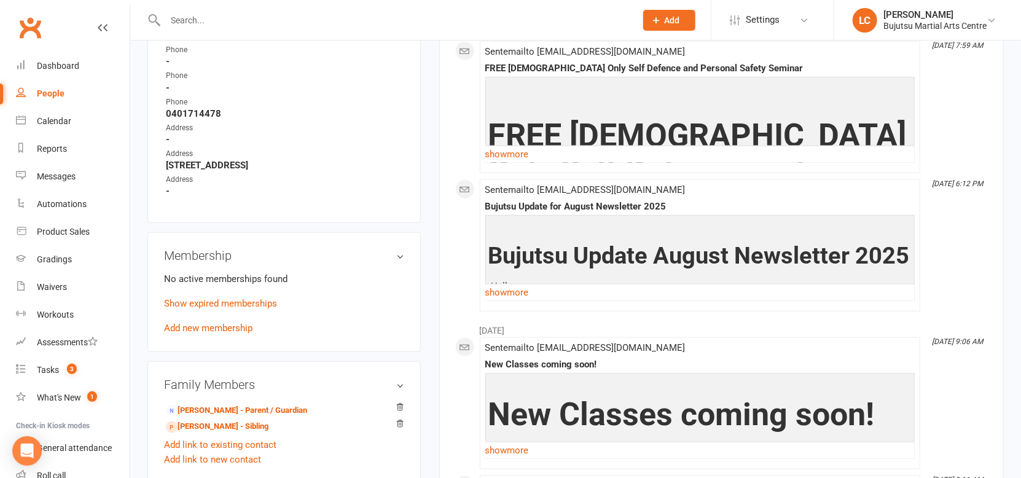
scroll to position [667, 0]
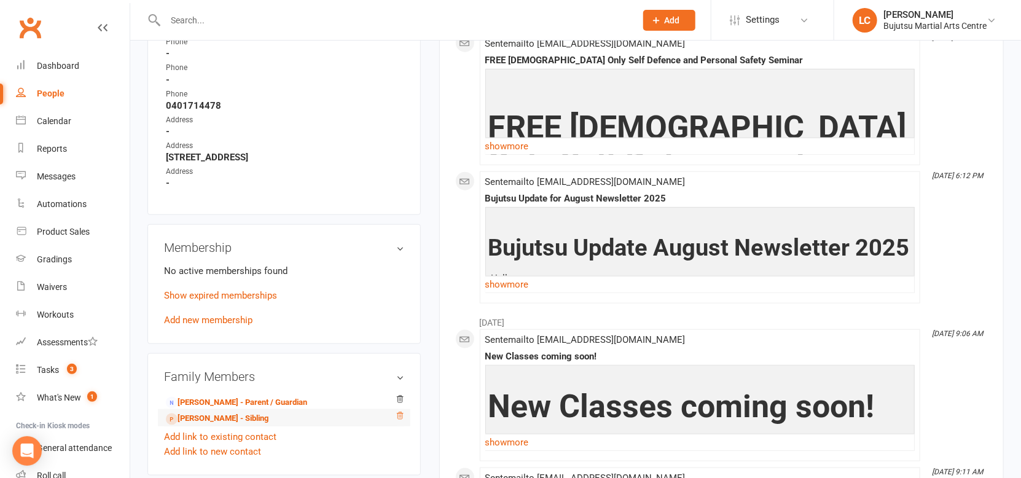
click at [399, 412] on icon at bounding box center [400, 416] width 9 height 9
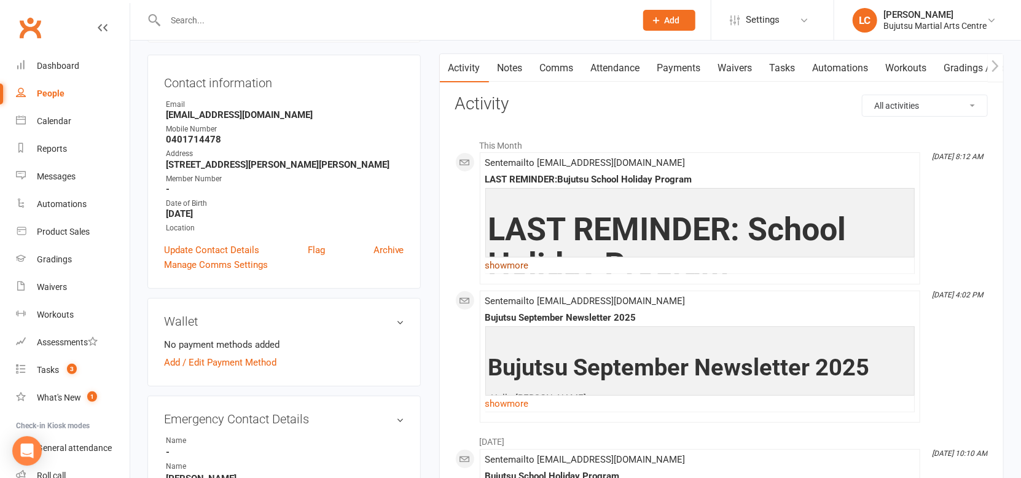
scroll to position [104, 0]
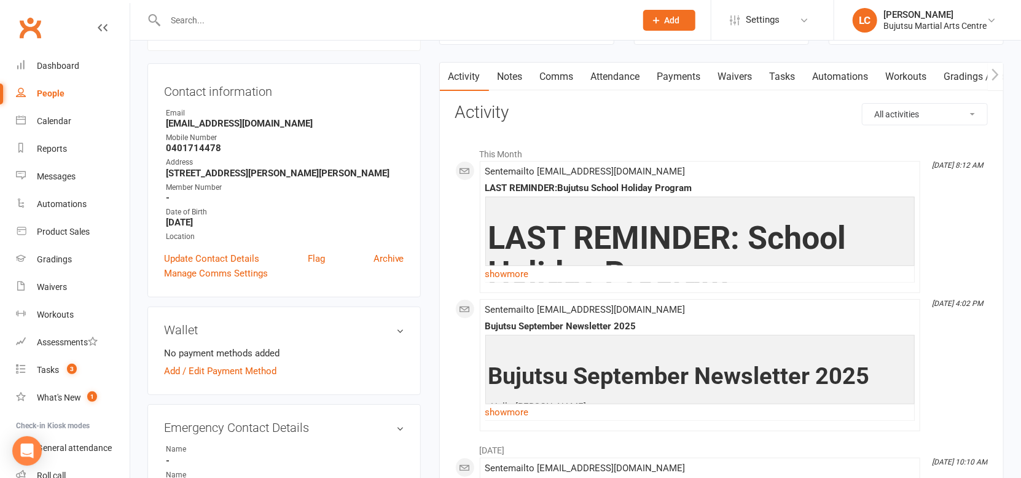
click at [740, 74] on link "Waivers" at bounding box center [735, 77] width 52 height 28
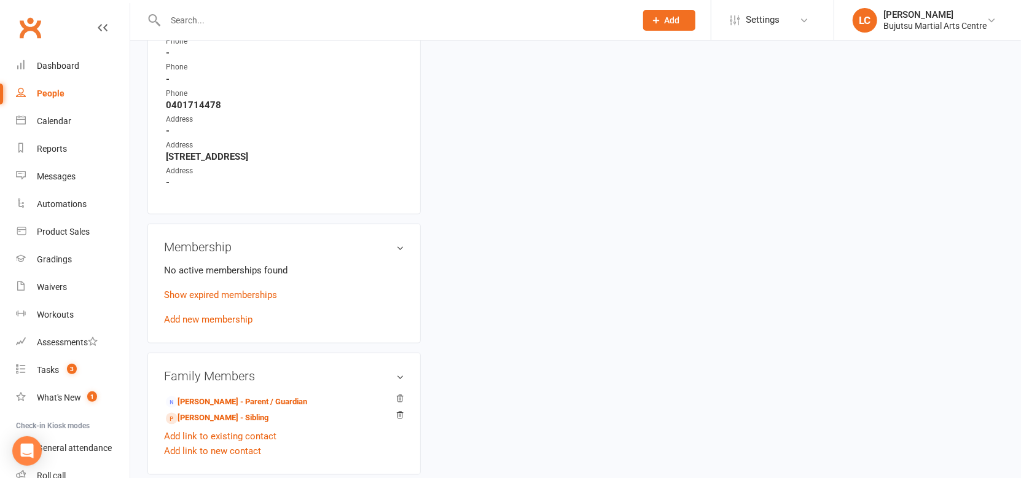
scroll to position [701, 0]
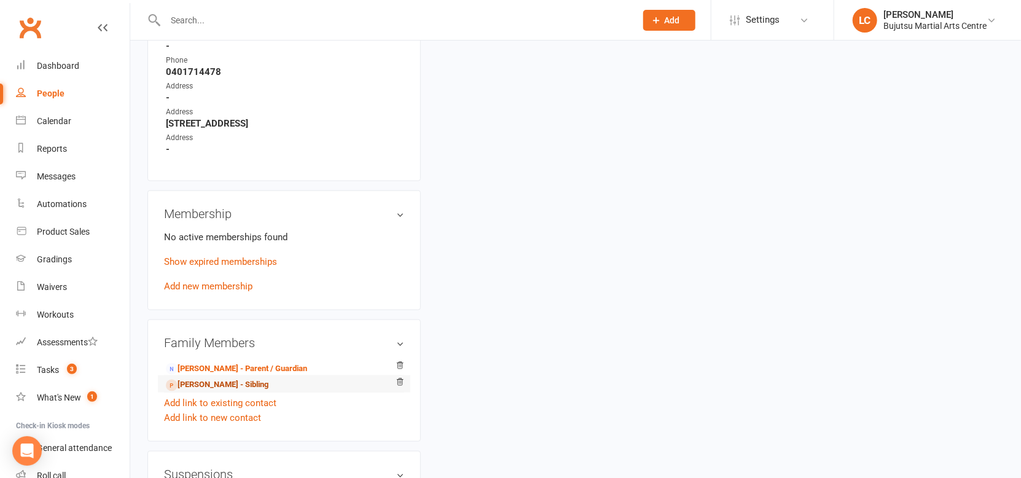
click at [186, 381] on link "Ryan Dayball - Sibling" at bounding box center [217, 384] width 103 height 13
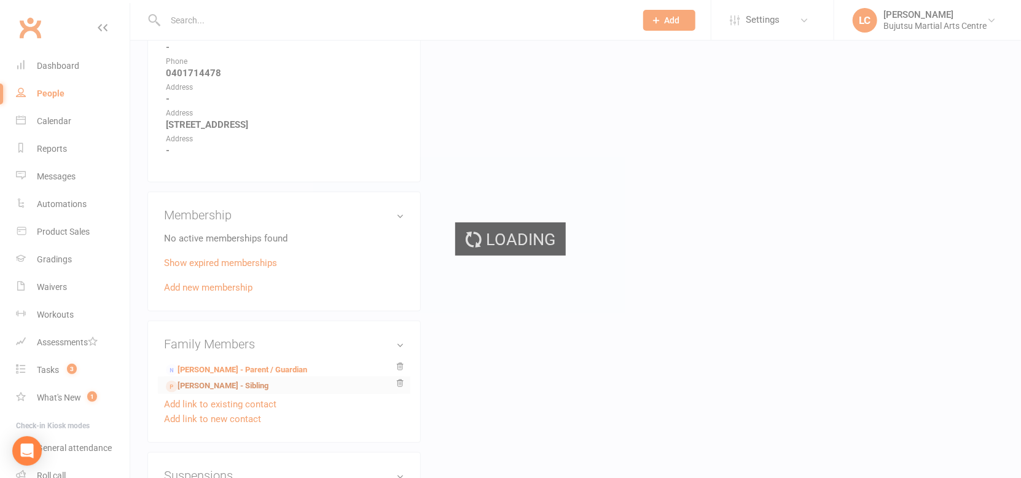
scroll to position [699, 0]
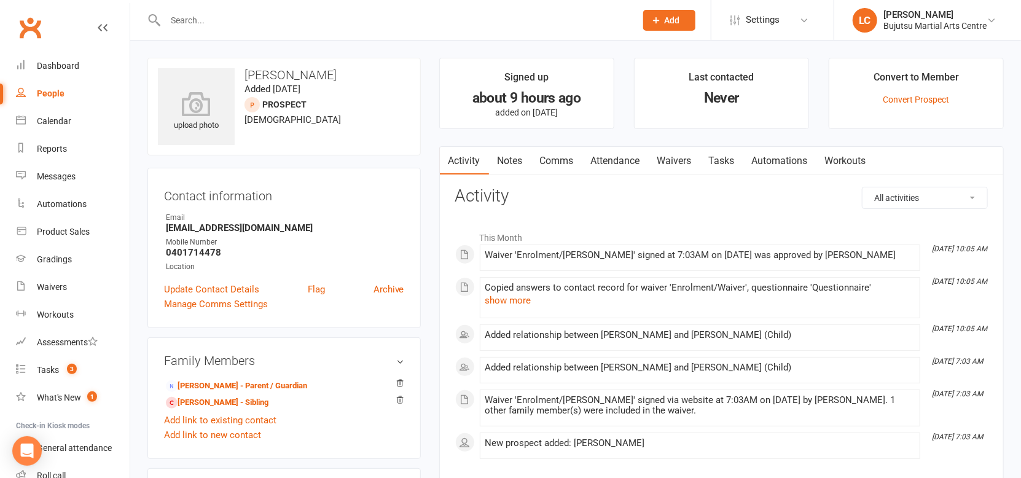
click at [682, 160] on link "Waivers" at bounding box center [675, 161] width 52 height 28
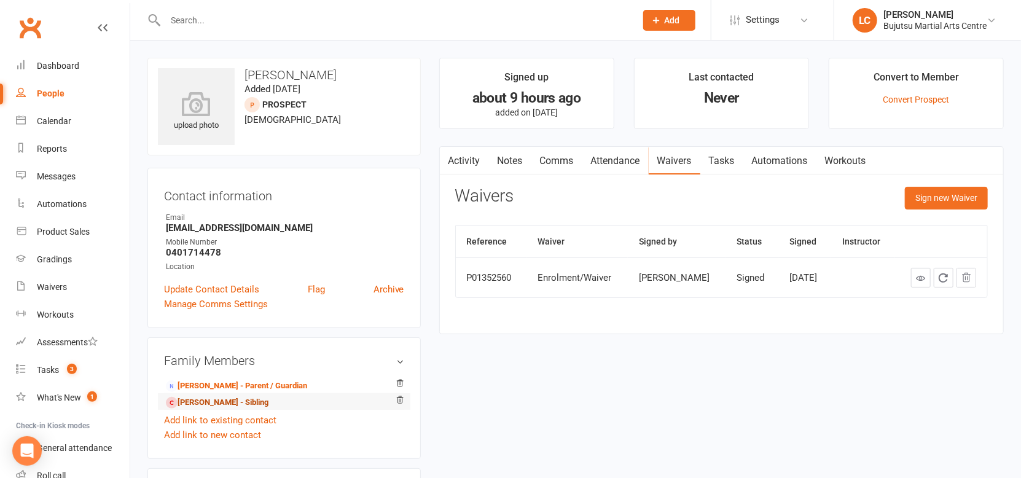
click at [233, 403] on link "Ryan Dayball - Sibling" at bounding box center [217, 402] width 103 height 13
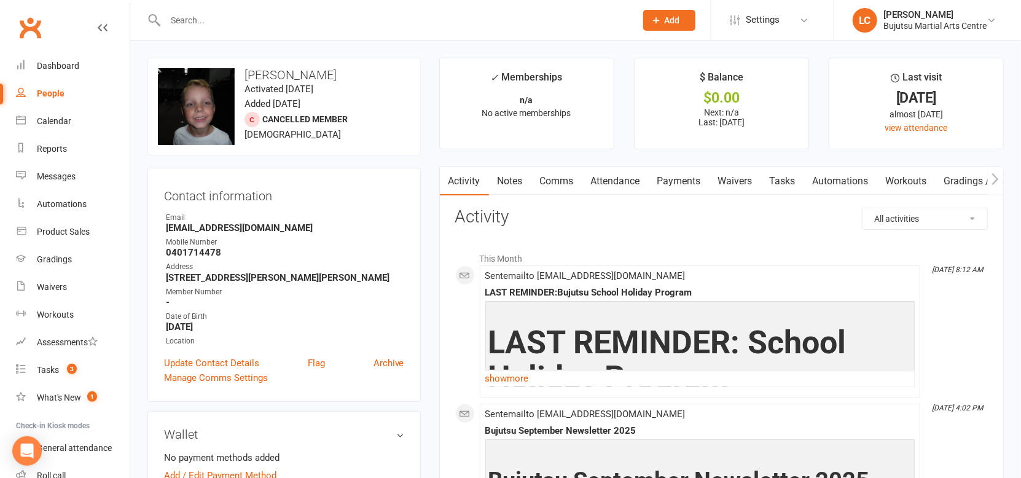
click at [743, 179] on link "Waivers" at bounding box center [735, 181] width 52 height 28
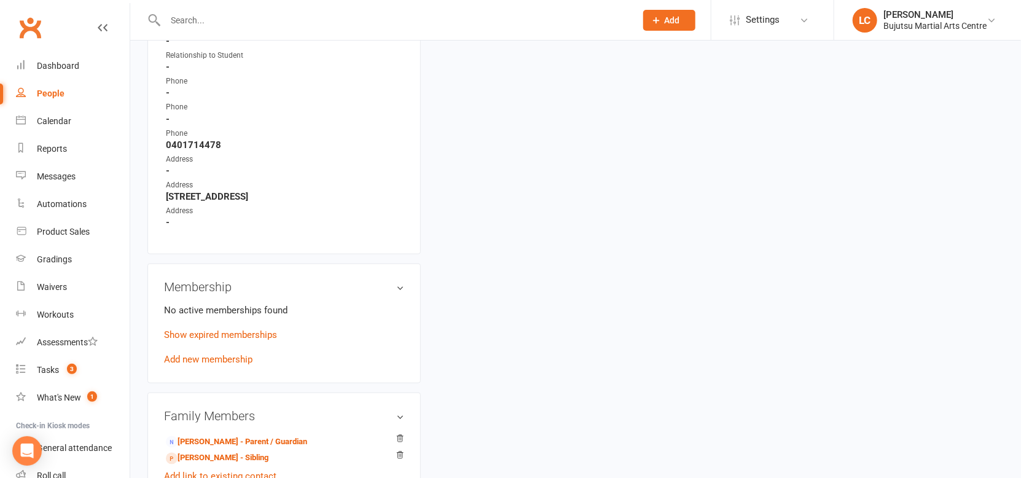
scroll to position [663, 0]
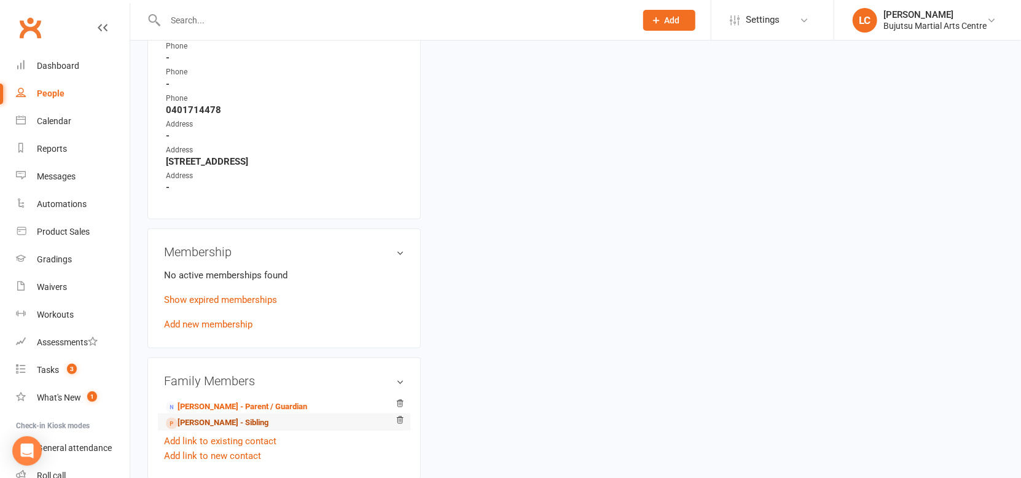
click at [235, 420] on link "Ryan Dayball - Sibling" at bounding box center [217, 422] width 103 height 13
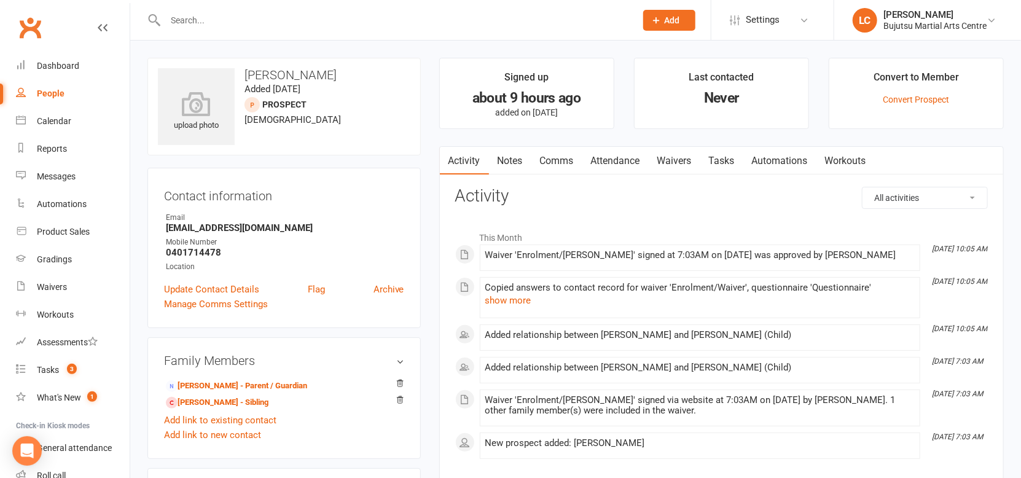
scroll to position [2, 0]
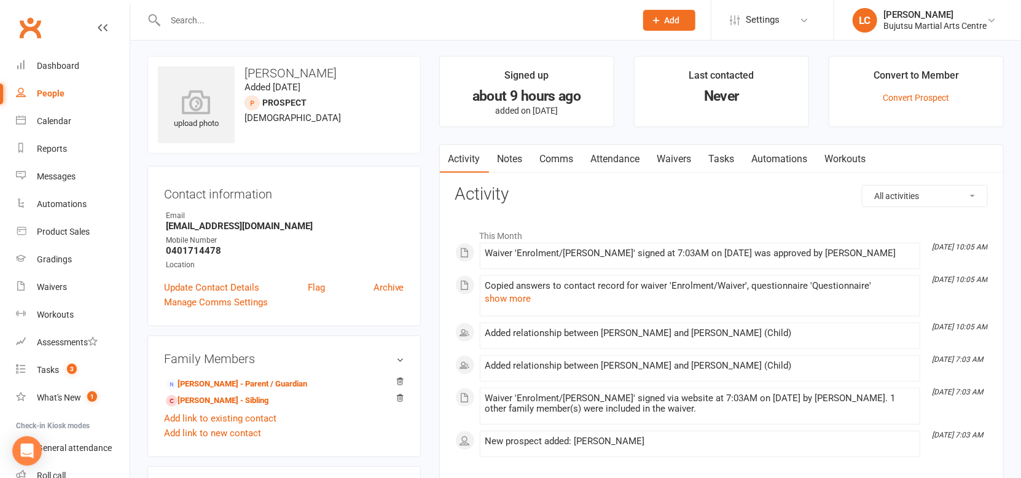
click at [689, 159] on link "Waivers" at bounding box center [675, 159] width 52 height 28
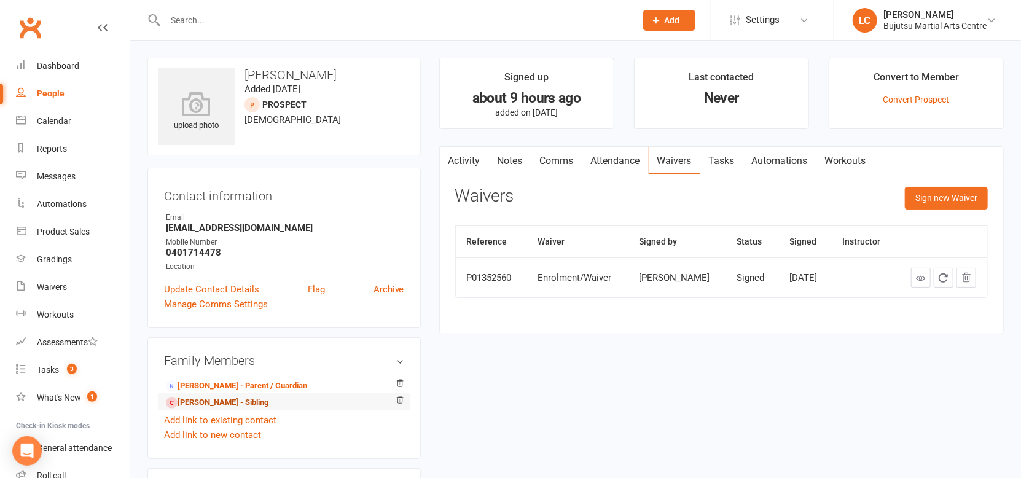
click at [211, 406] on link "Ryan Dayball - Sibling" at bounding box center [217, 402] width 103 height 13
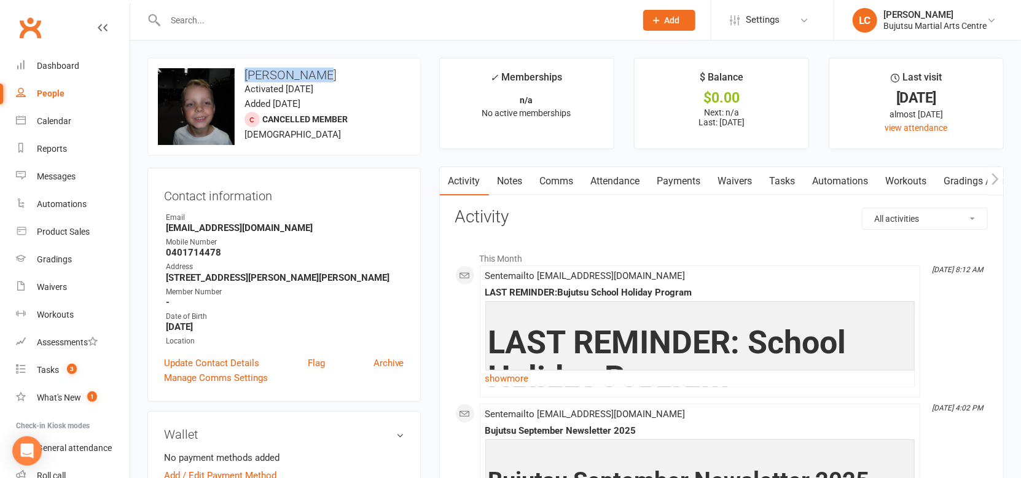
drag, startPoint x: 321, startPoint y: 75, endPoint x: 358, endPoint y: 112, distance: 52.6
click at [245, 76] on h3 "Ryan Dayball" at bounding box center [284, 75] width 252 height 14
copy h3 "Ryan Dayball"
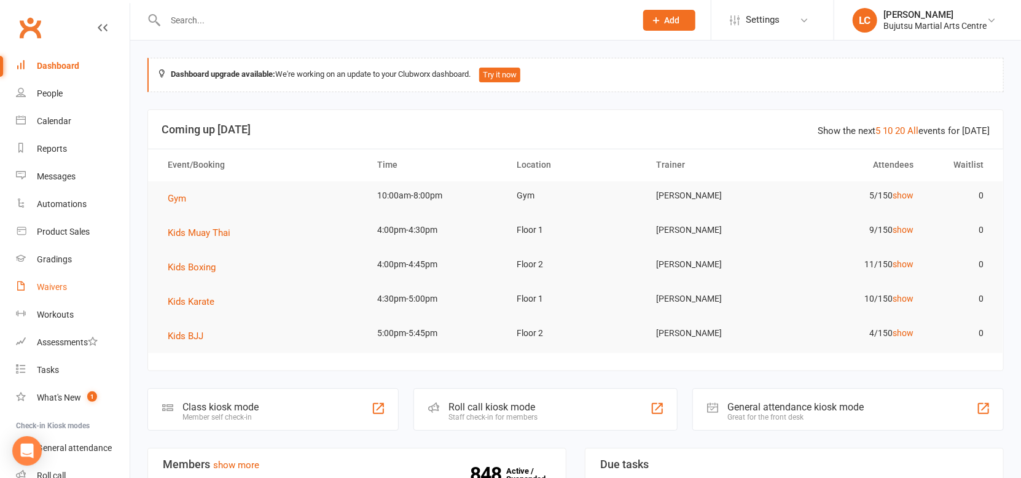
click at [56, 283] on div "Waivers" at bounding box center [52, 287] width 30 height 10
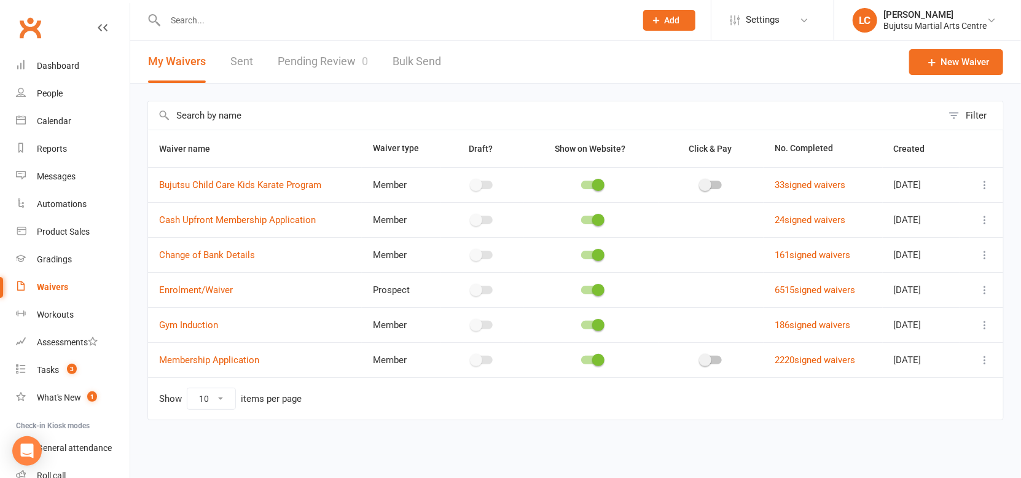
click at [333, 69] on link "Pending Review 0" at bounding box center [323, 62] width 90 height 42
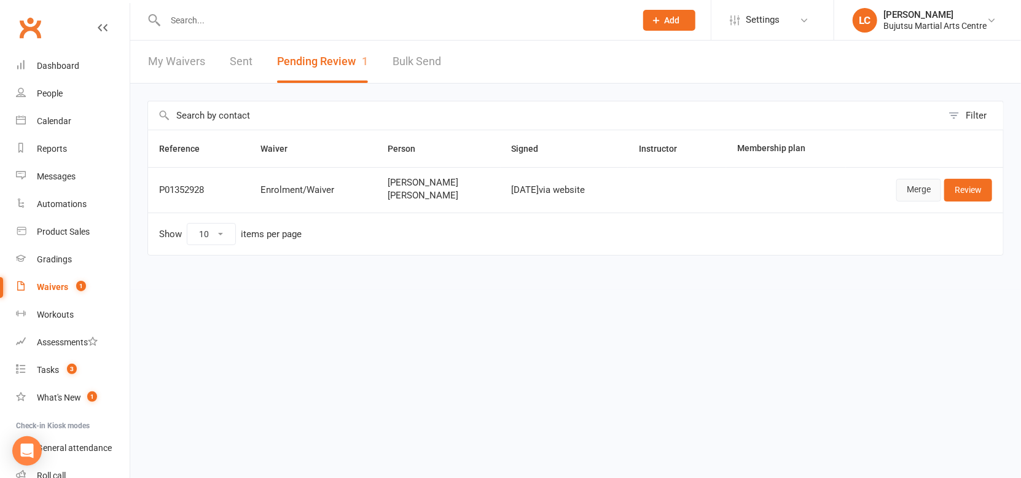
click at [929, 192] on link "Merge" at bounding box center [918, 190] width 45 height 22
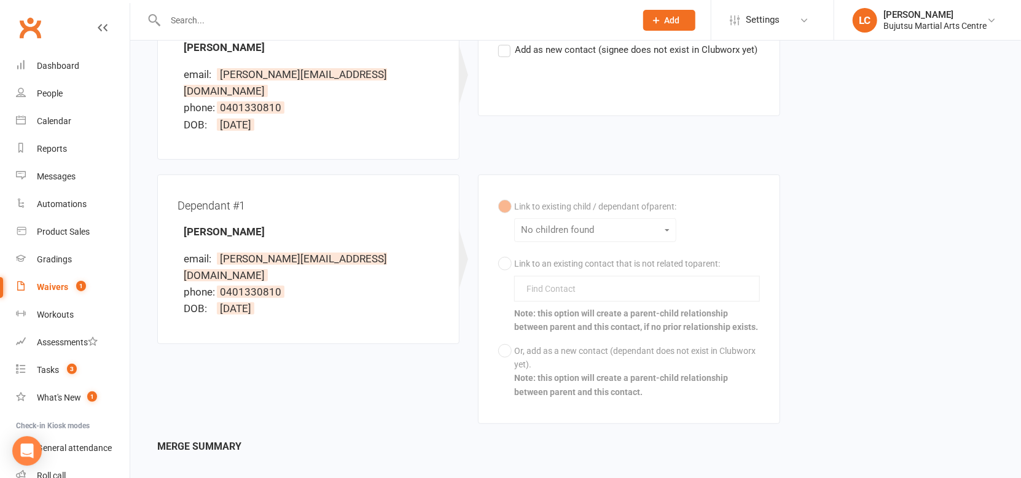
scroll to position [272, 0]
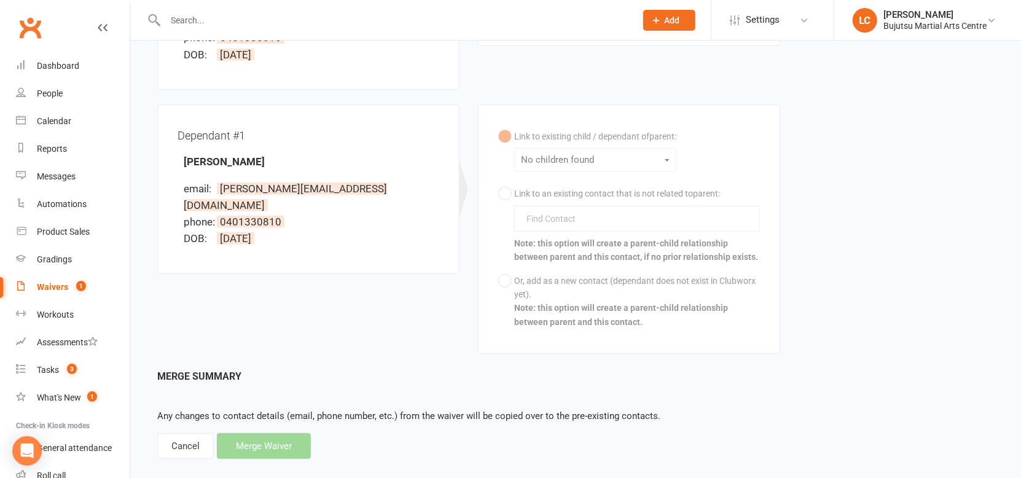
drag, startPoint x: 178, startPoint y: 437, endPoint x: 310, endPoint y: 404, distance: 135.6
click at [178, 437] on div "Cancel" at bounding box center [185, 446] width 57 height 26
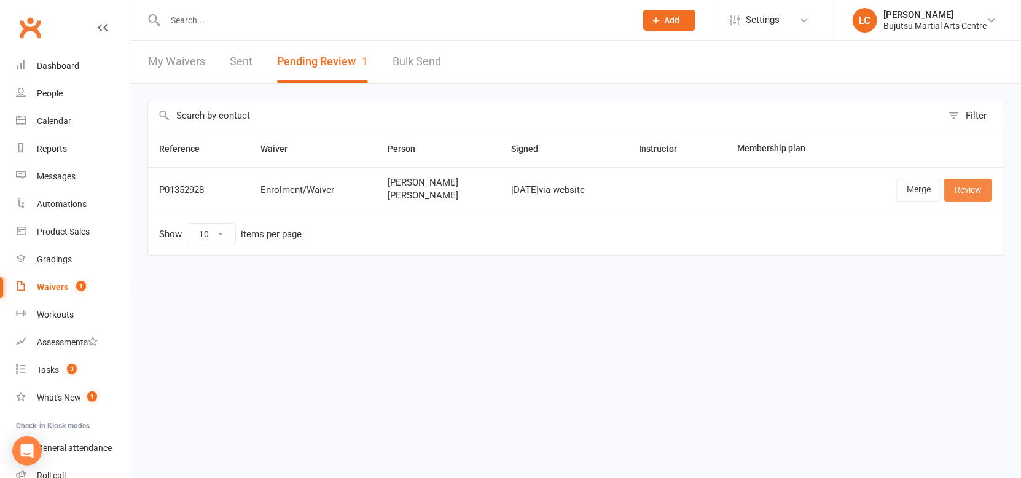
click at [981, 193] on link "Review" at bounding box center [968, 190] width 48 height 22
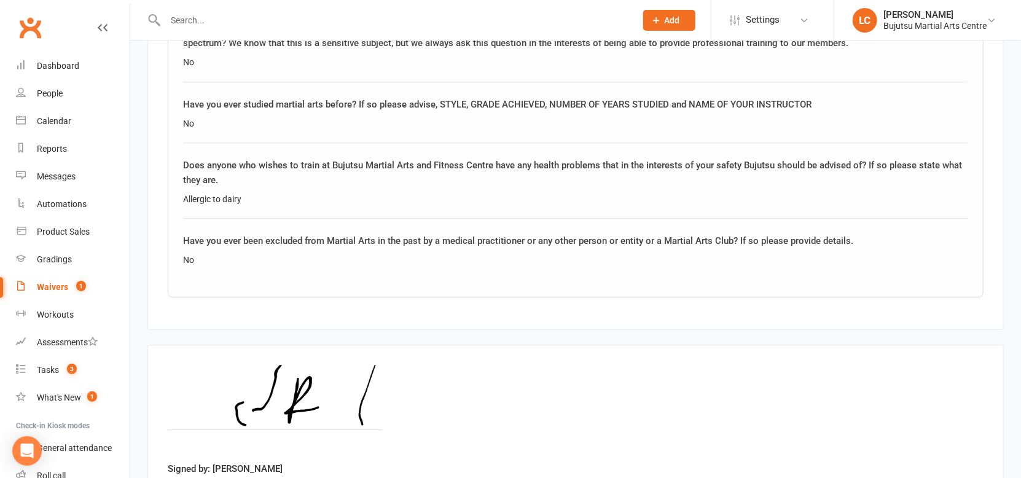
scroll to position [1902, 0]
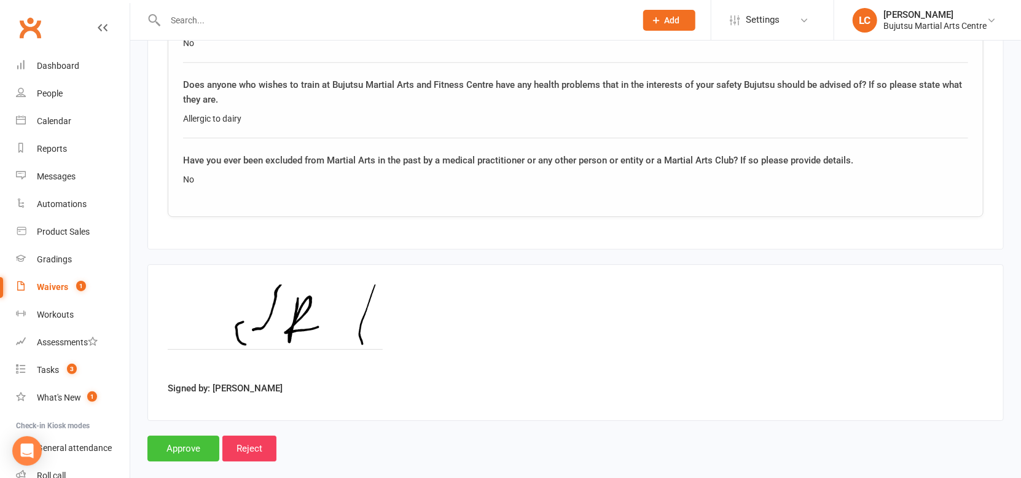
click at [196, 436] on input "Approve" at bounding box center [183, 449] width 72 height 26
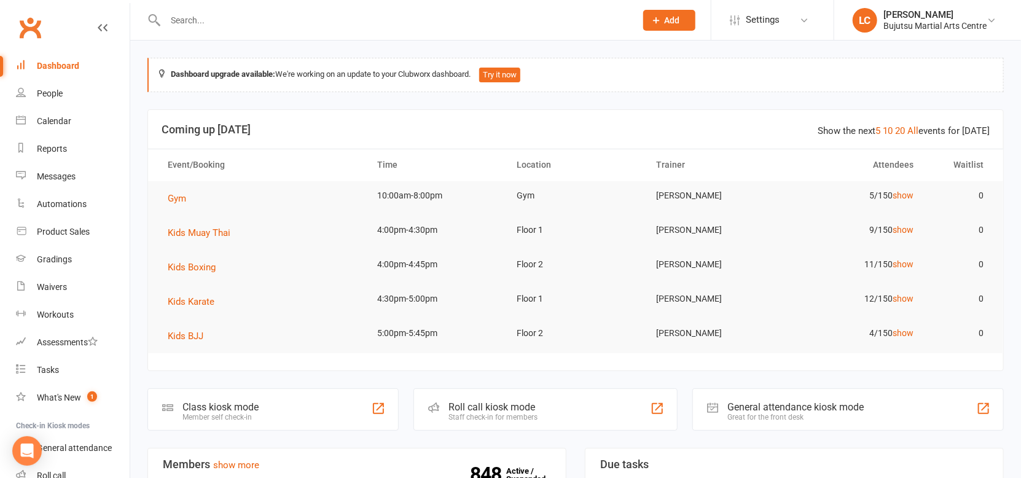
click at [183, 20] on input "text" at bounding box center [395, 20] width 466 height 17
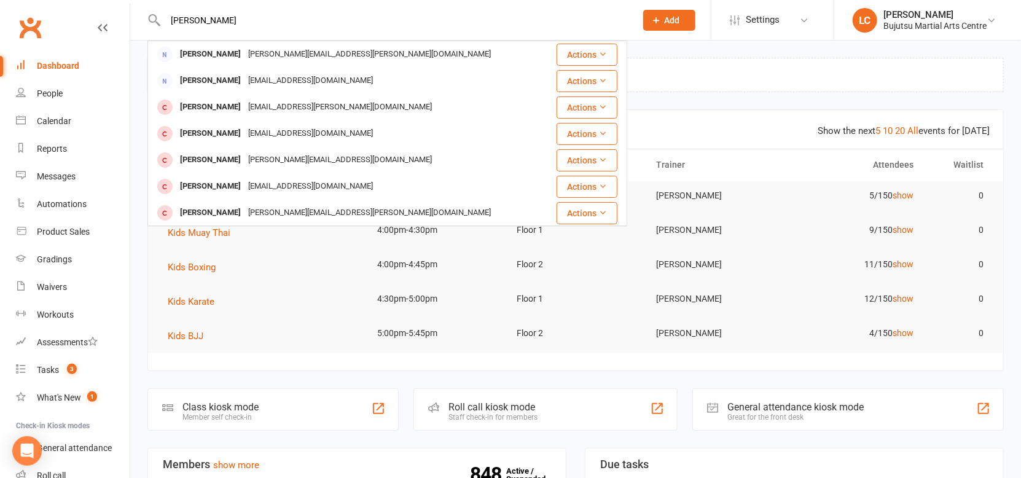
type input "[PERSON_NAME]"
click at [71, 63] on div "Dashboard" at bounding box center [58, 66] width 42 height 10
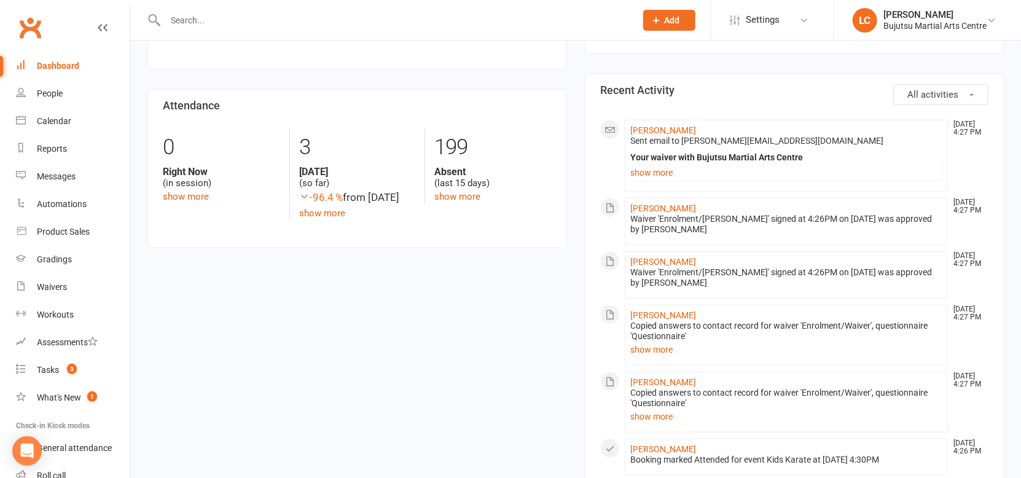
scroll to position [566, 0]
click at [674, 128] on link "[PERSON_NAME]" at bounding box center [663, 128] width 66 height 10
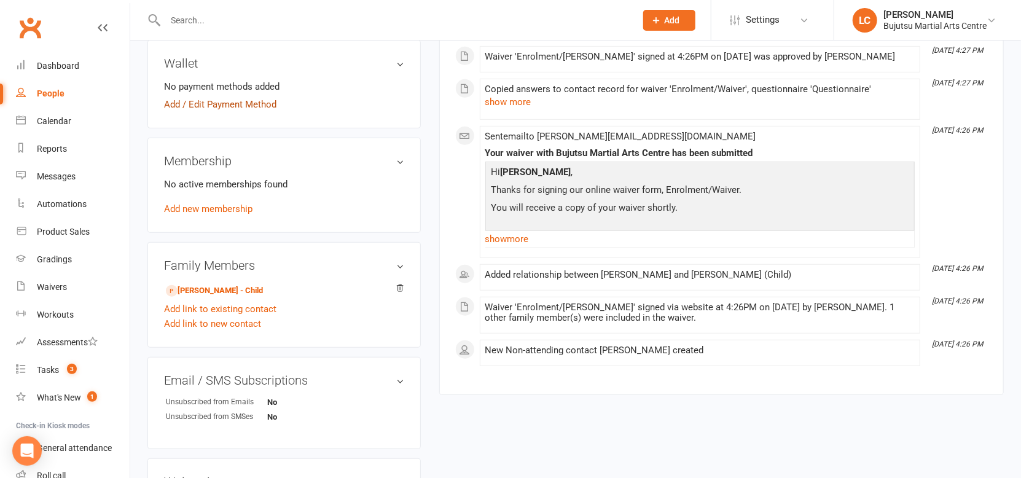
scroll to position [359, 0]
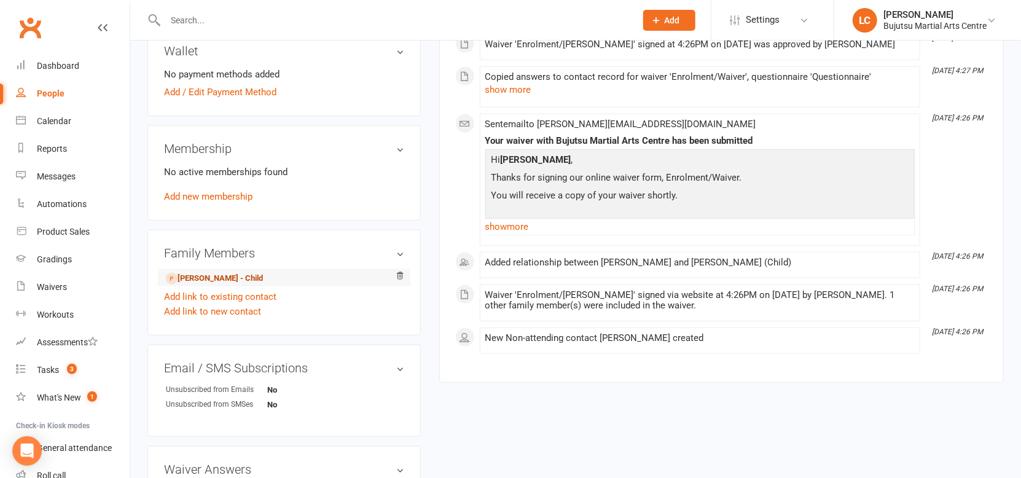
click at [224, 276] on link "[PERSON_NAME] - Child" at bounding box center [214, 278] width 97 height 13
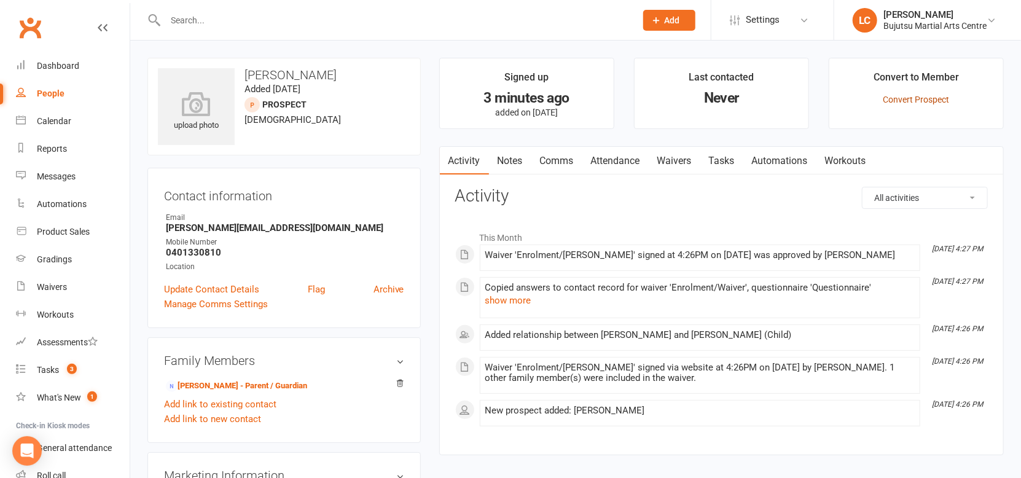
click at [928, 103] on link "Convert Prospect" at bounding box center [916, 100] width 66 height 10
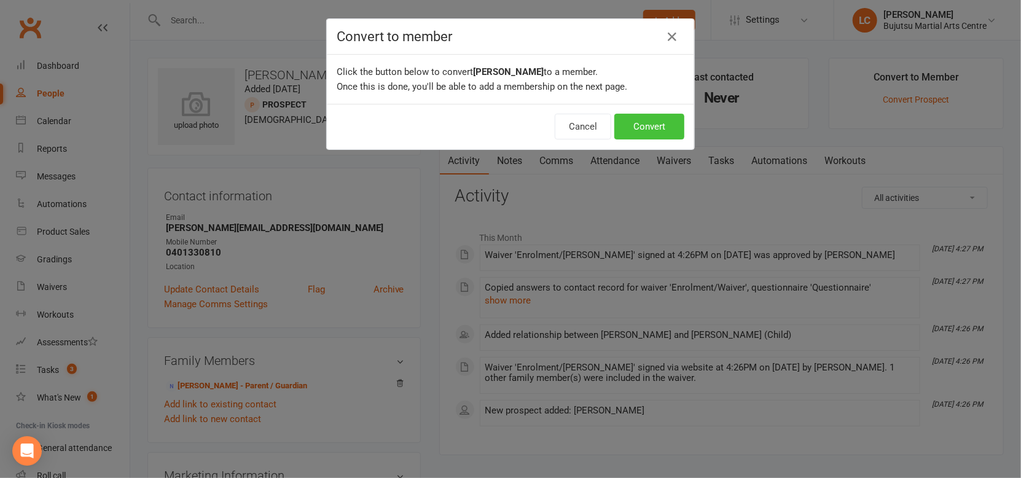
click at [654, 128] on button "Convert" at bounding box center [649, 127] width 70 height 26
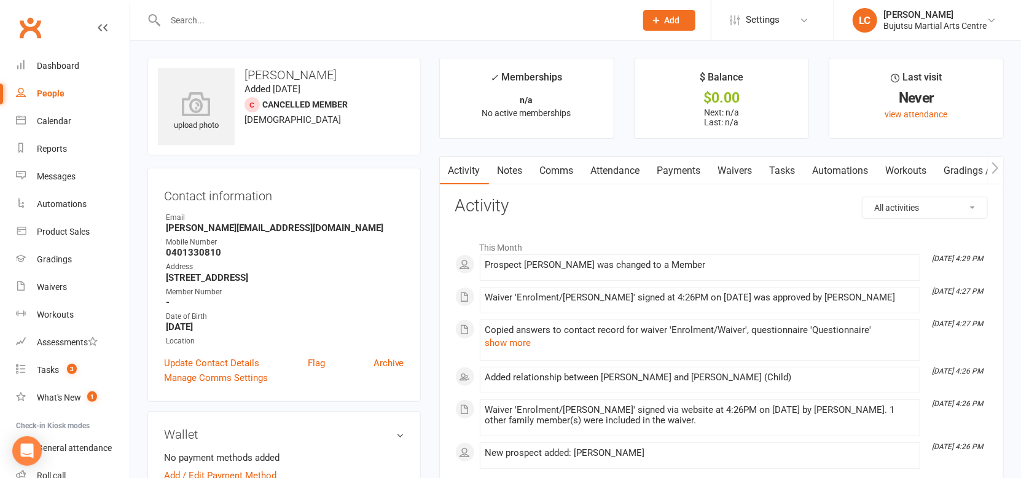
drag, startPoint x: 353, startPoint y: 78, endPoint x: 246, endPoint y: 78, distance: 106.9
click at [245, 78] on h3 "[PERSON_NAME]" at bounding box center [284, 75] width 252 height 14
copy h3 "[PERSON_NAME]"
click at [174, 116] on div "upload photo" at bounding box center [196, 112] width 77 height 41
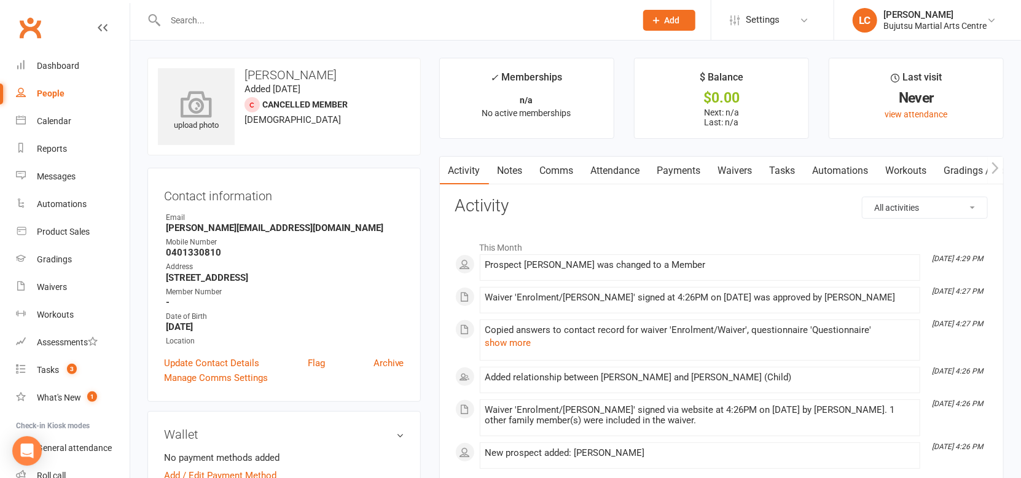
click at [198, 109] on icon at bounding box center [196, 103] width 85 height 27
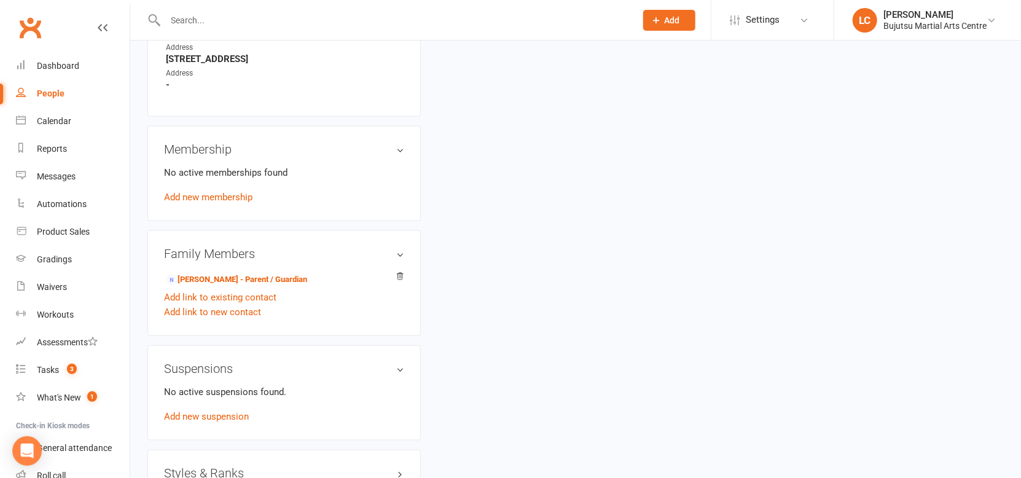
scroll to position [1088, 0]
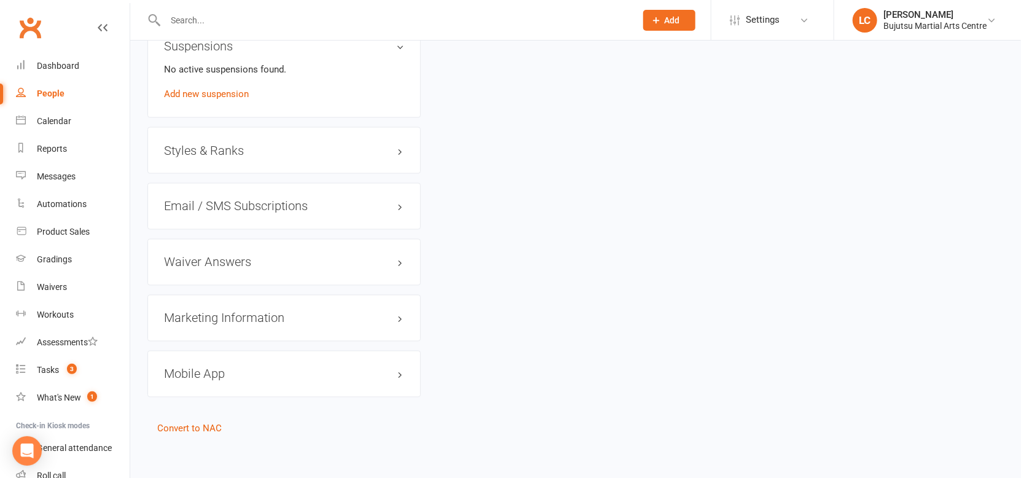
click at [206, 151] on h3 "Styles & Ranks" at bounding box center [284, 151] width 240 height 14
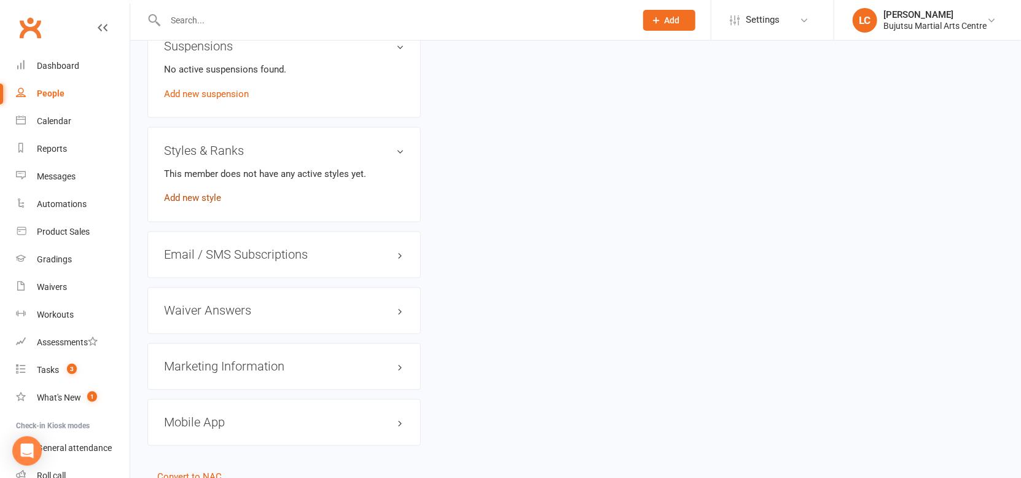
click at [198, 196] on link "Add new style" at bounding box center [192, 198] width 57 height 11
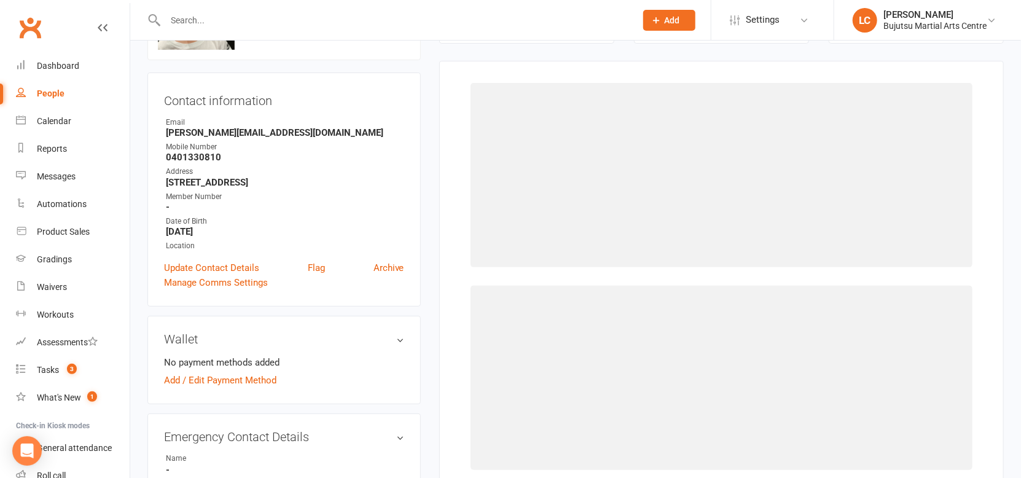
scroll to position [94, 0]
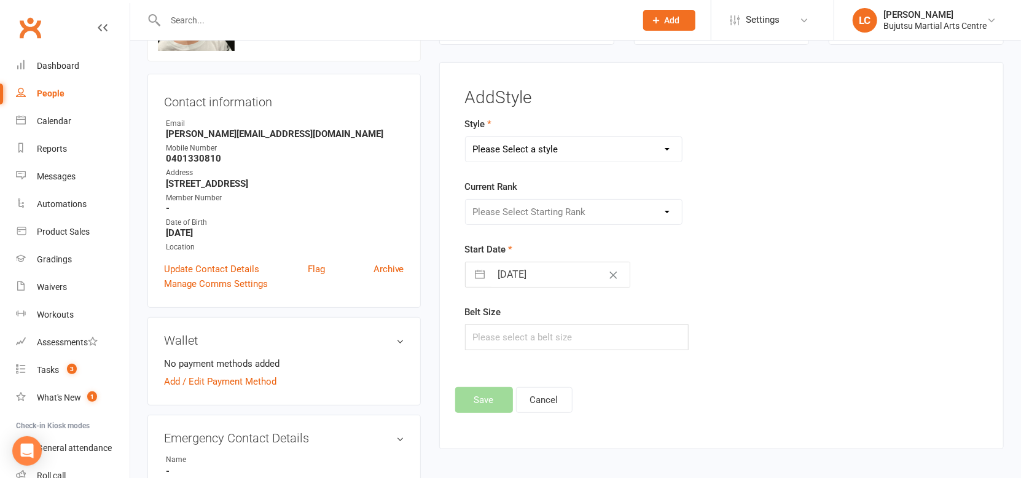
click at [647, 155] on select "Please Select a style BJJ Boxing [PERSON_NAME] JKA Jodo Karate for Toddlers Kid…" at bounding box center [574, 149] width 217 height 25
select select "211"
click at [466, 137] on select "Please Select a style BJJ Boxing [PERSON_NAME] JKA Jodo Karate for Toddlers Kid…" at bounding box center [574, 149] width 217 height 25
click at [519, 211] on select "Please Select Starting Rank 10th [PERSON_NAME] 9th Kyu Yellow 9th Kyu Yellow 1 …" at bounding box center [574, 212] width 217 height 25
select select "1805"
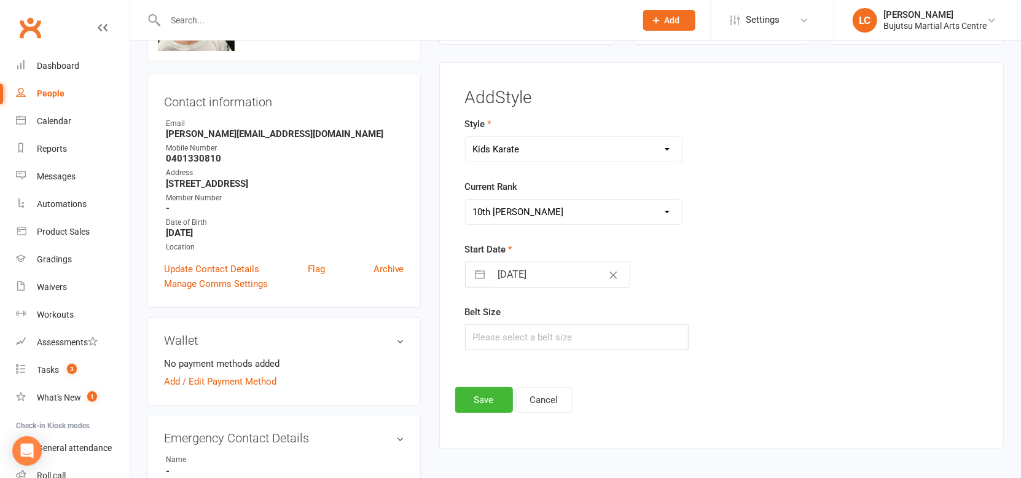
click at [466, 200] on select "Please Select Starting Rank 10th [PERSON_NAME] 9th Kyu Yellow 9th Kyu Yellow 1 …" at bounding box center [574, 212] width 217 height 25
click at [496, 405] on button "Save" at bounding box center [484, 400] width 58 height 26
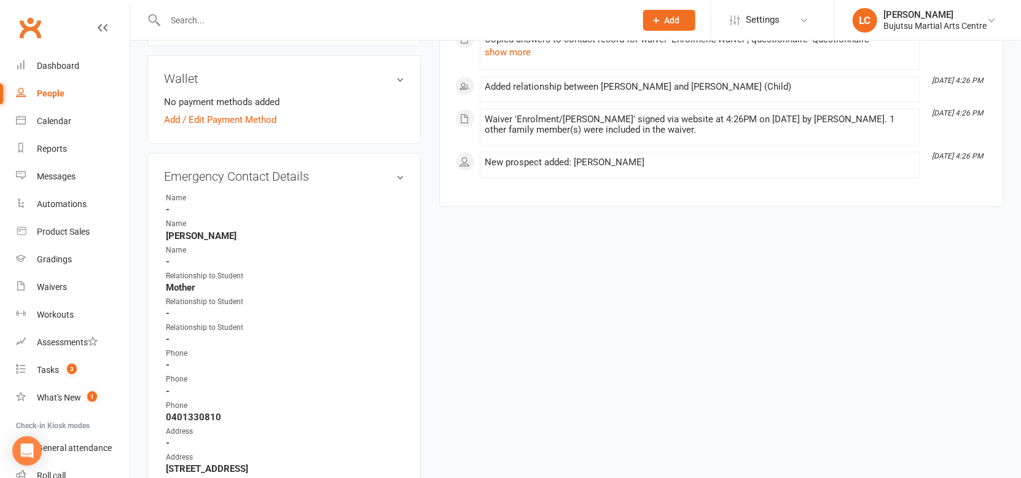
scroll to position [0, 0]
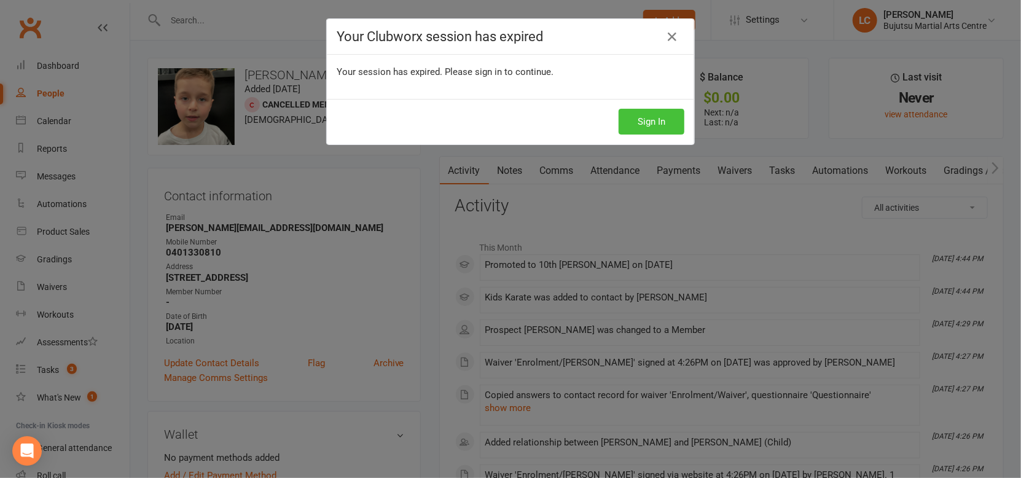
click at [653, 126] on button "Sign In" at bounding box center [652, 122] width 66 height 26
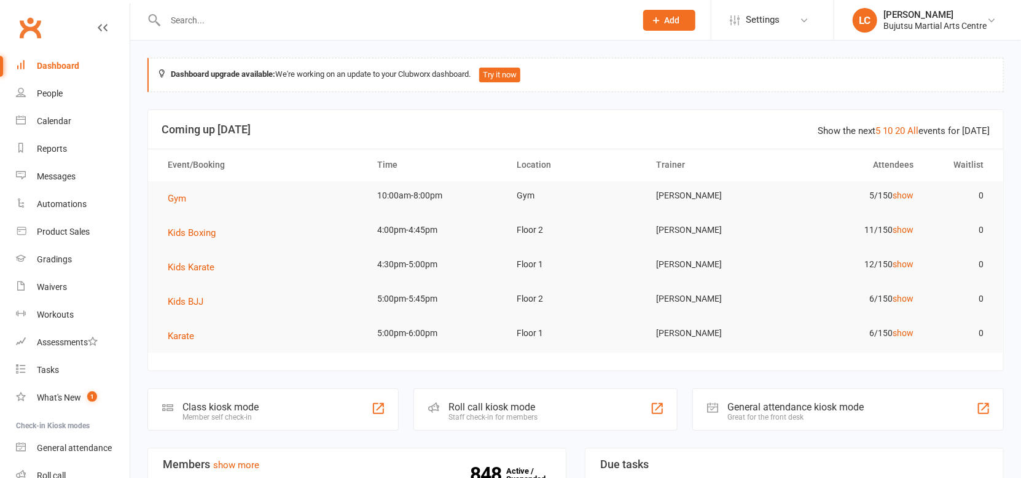
click at [258, 15] on input "text" at bounding box center [395, 20] width 466 height 17
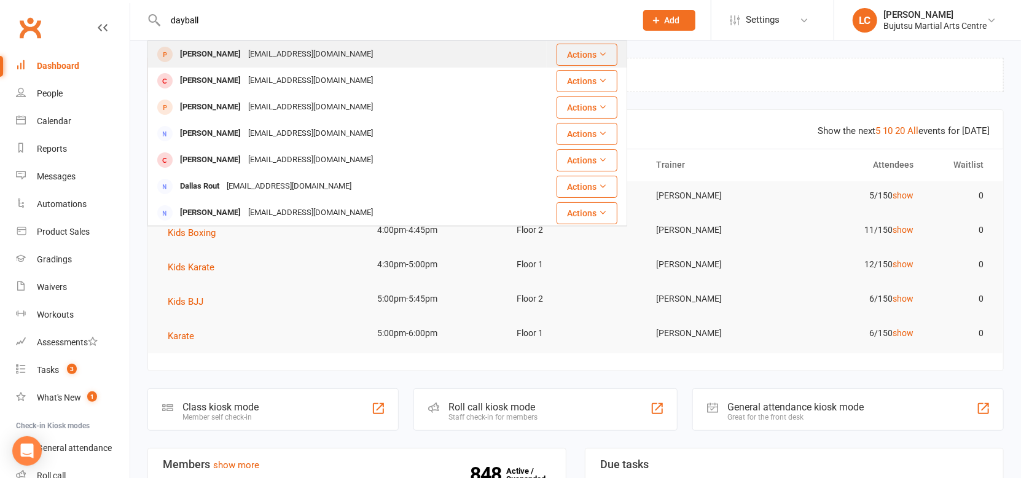
type input "dayball"
click at [244, 50] on div "[EMAIL_ADDRESS][DOMAIN_NAME]" at bounding box center [310, 54] width 132 height 18
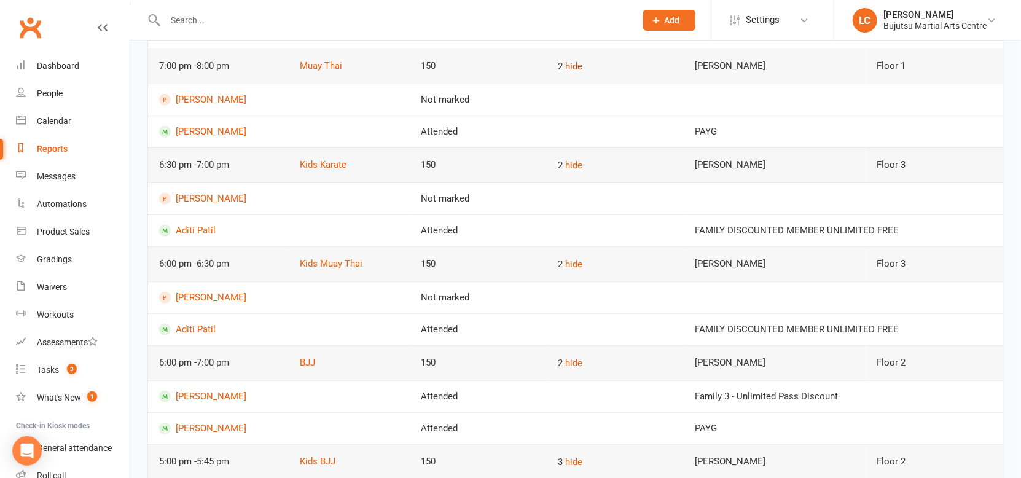
click at [566, 64] on button "hide" at bounding box center [573, 66] width 17 height 15
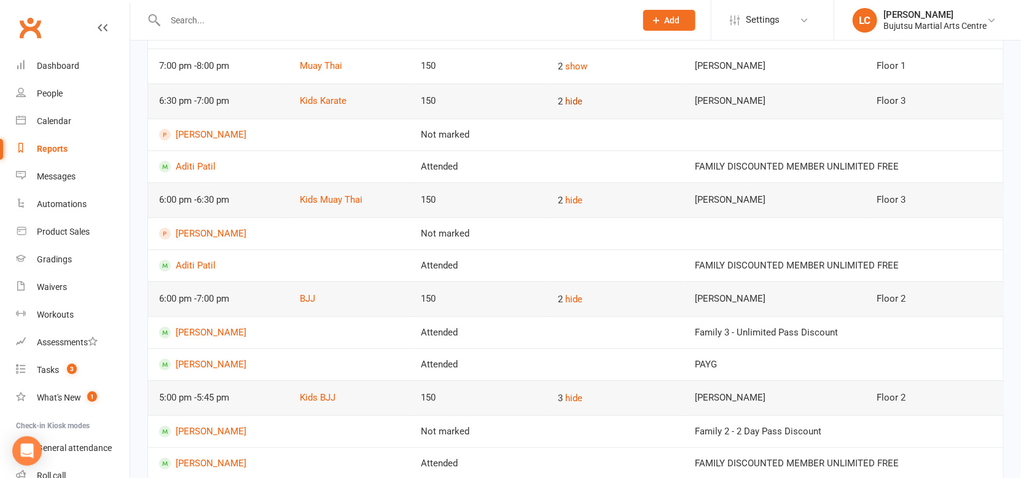
drag, startPoint x: 573, startPoint y: 101, endPoint x: 574, endPoint y: 109, distance: 7.4
click at [573, 102] on button "hide" at bounding box center [573, 101] width 17 height 15
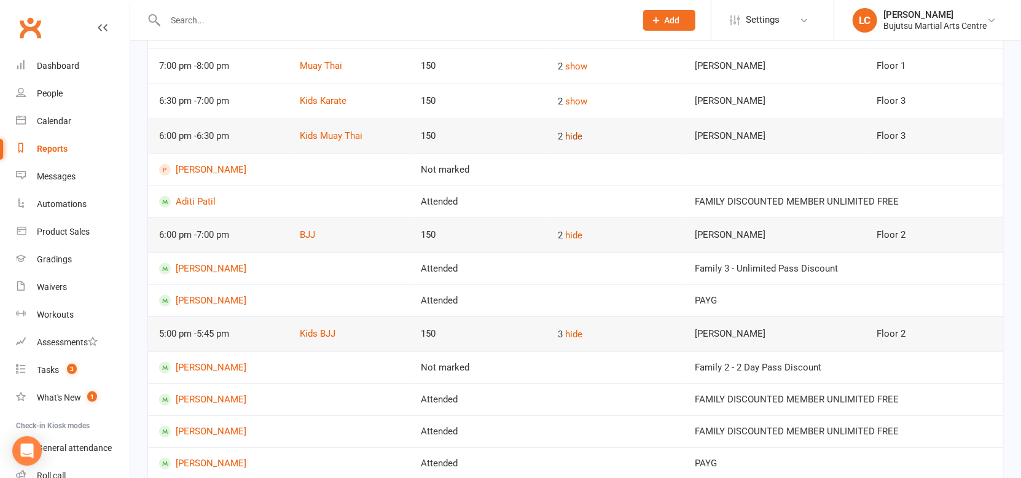
click at [571, 130] on button "hide" at bounding box center [573, 136] width 17 height 15
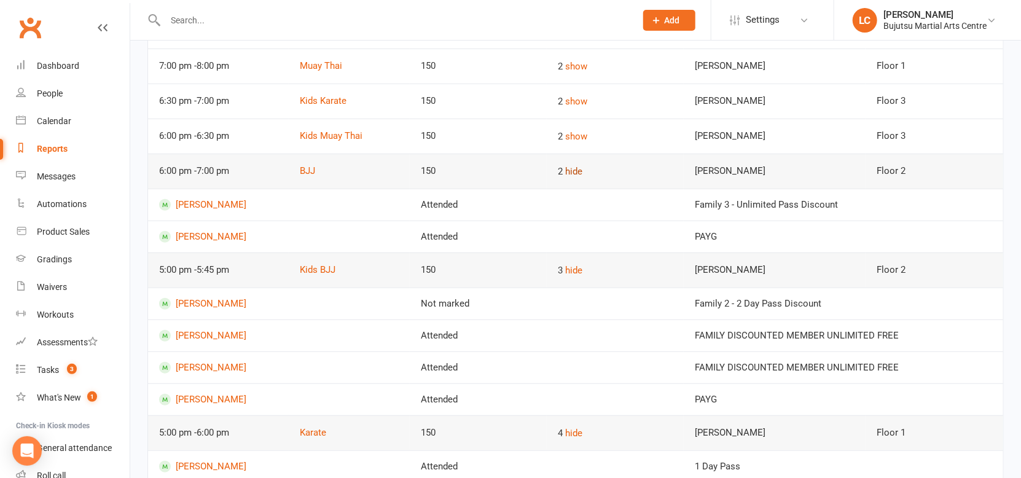
click at [574, 168] on button "hide" at bounding box center [573, 171] width 17 height 15
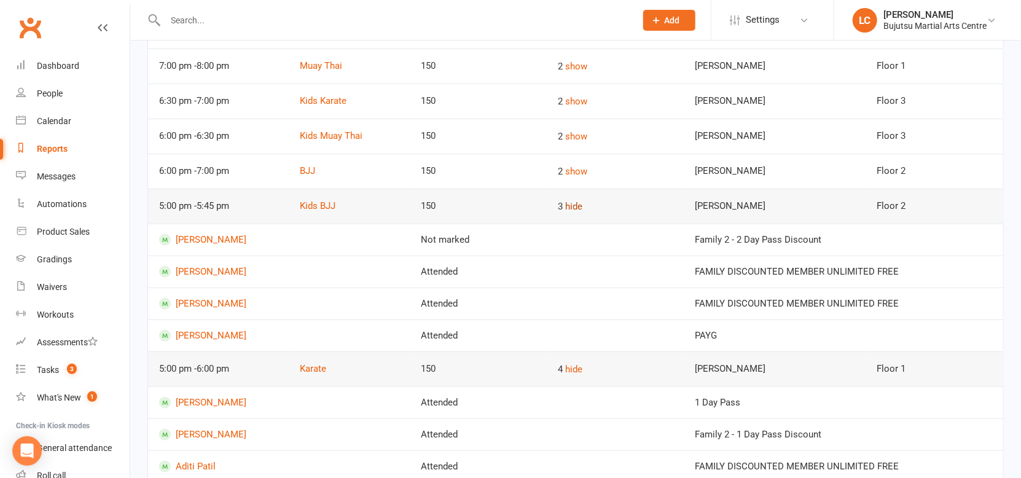
drag, startPoint x: 572, startPoint y: 205, endPoint x: 574, endPoint y: 215, distance: 10.6
click at [574, 205] on button "hide" at bounding box center [573, 206] width 17 height 15
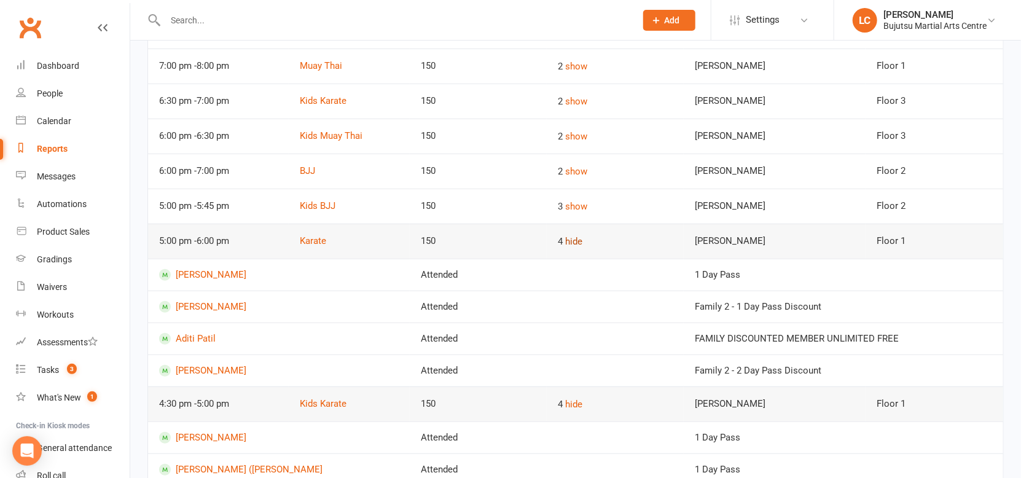
drag, startPoint x: 578, startPoint y: 240, endPoint x: 576, endPoint y: 255, distance: 14.9
click at [579, 241] on button "hide" at bounding box center [573, 241] width 17 height 15
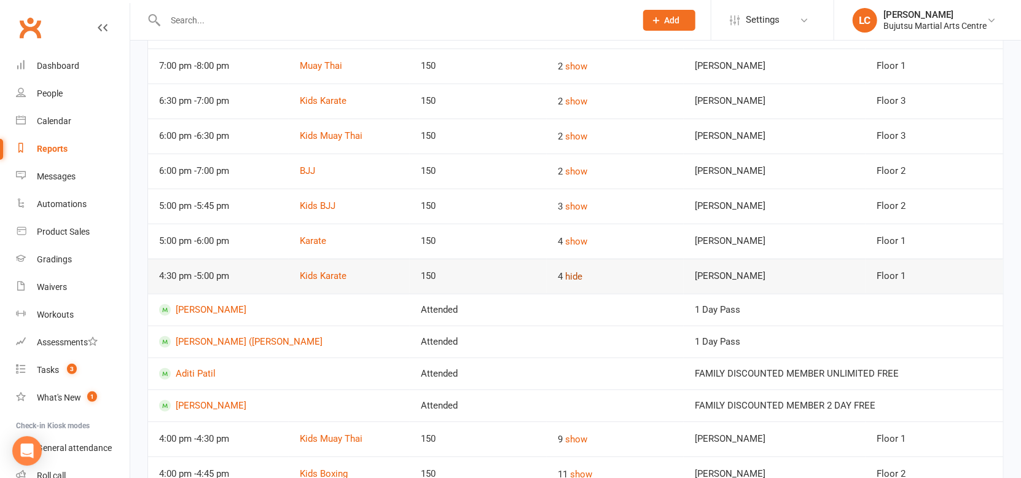
click at [574, 277] on button "hide" at bounding box center [573, 276] width 17 height 15
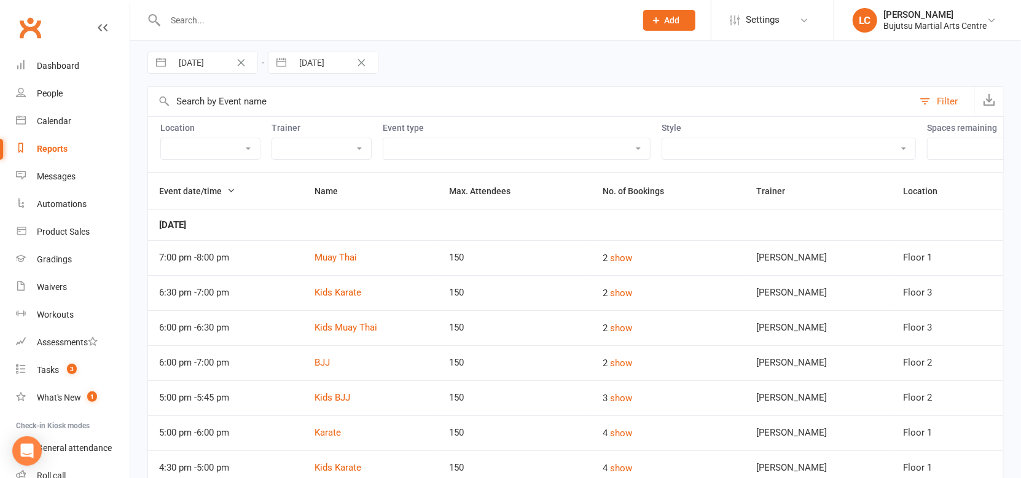
scroll to position [44, 0]
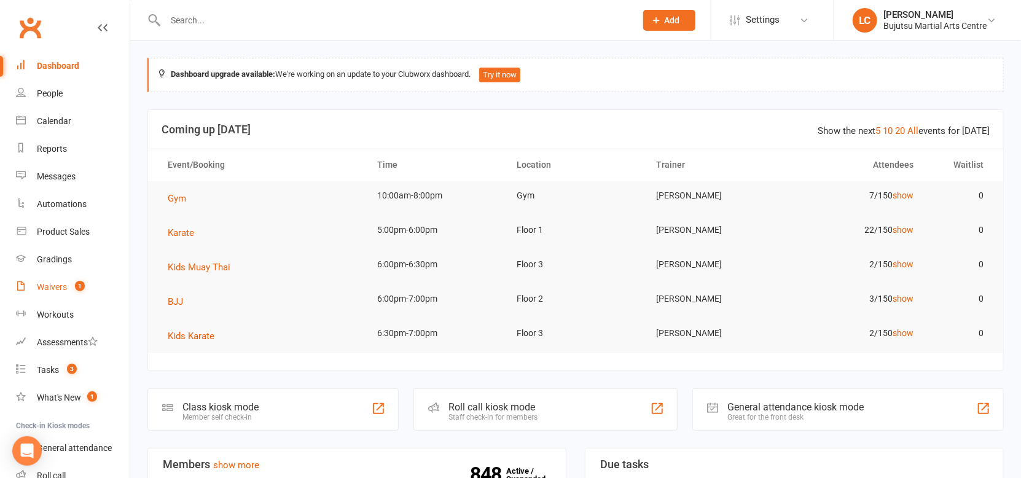
click at [68, 287] on link "Waivers 1" at bounding box center [73, 287] width 114 height 28
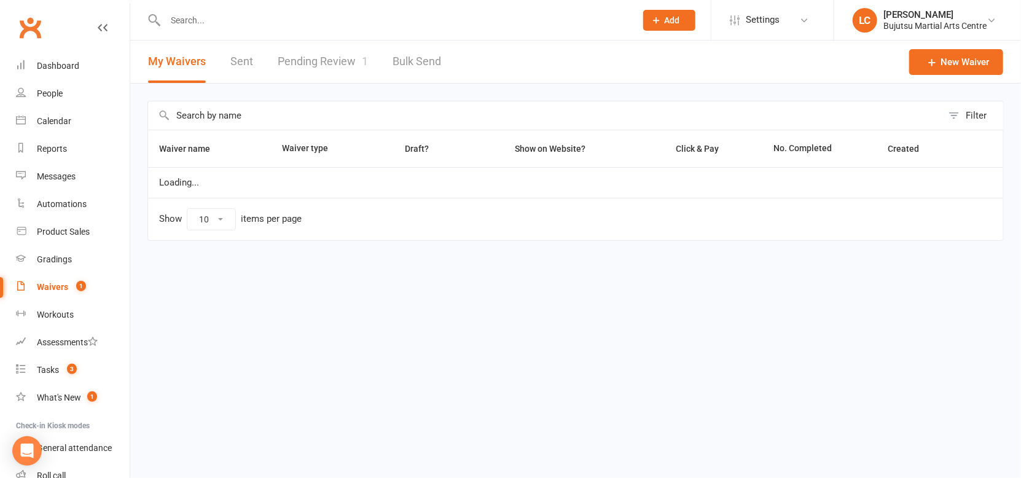
click at [326, 60] on link "Pending Review 1" at bounding box center [323, 62] width 90 height 42
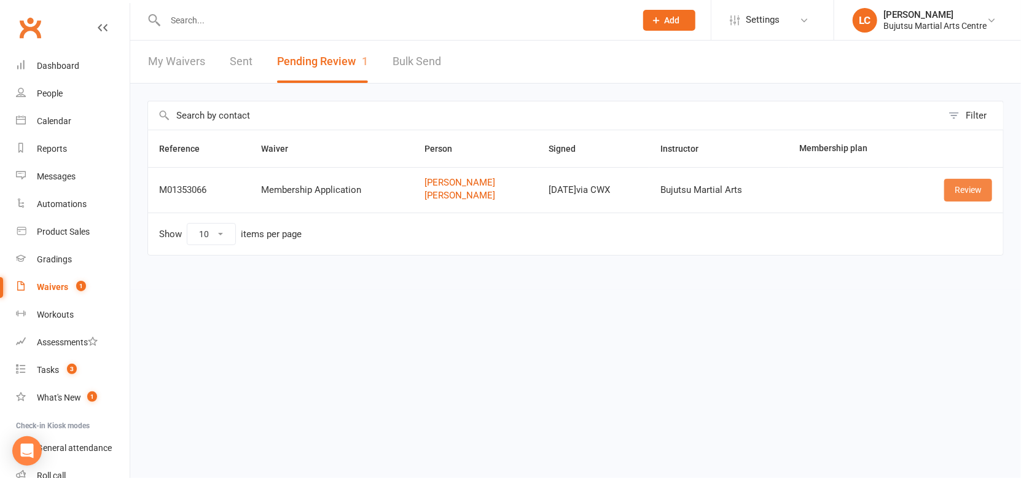
click at [968, 193] on link "Review" at bounding box center [968, 190] width 48 height 22
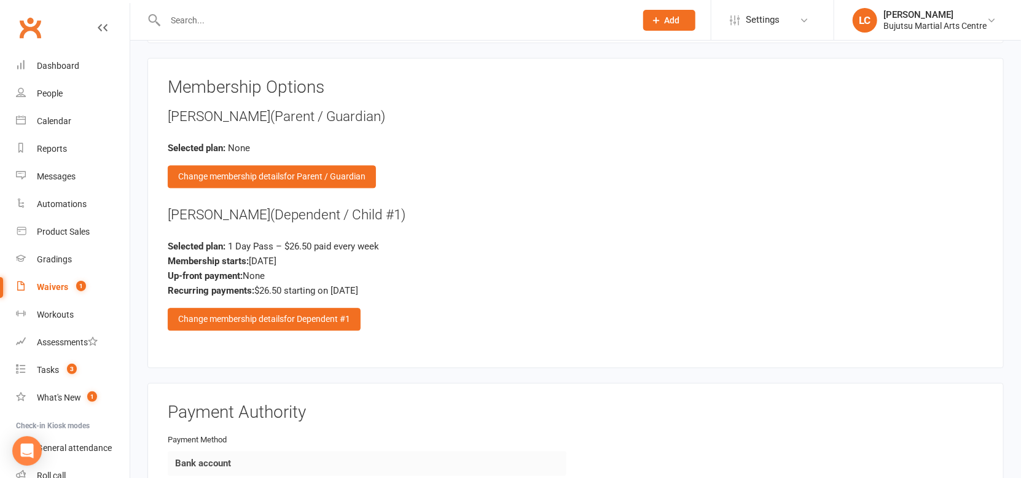
scroll to position [1654, 0]
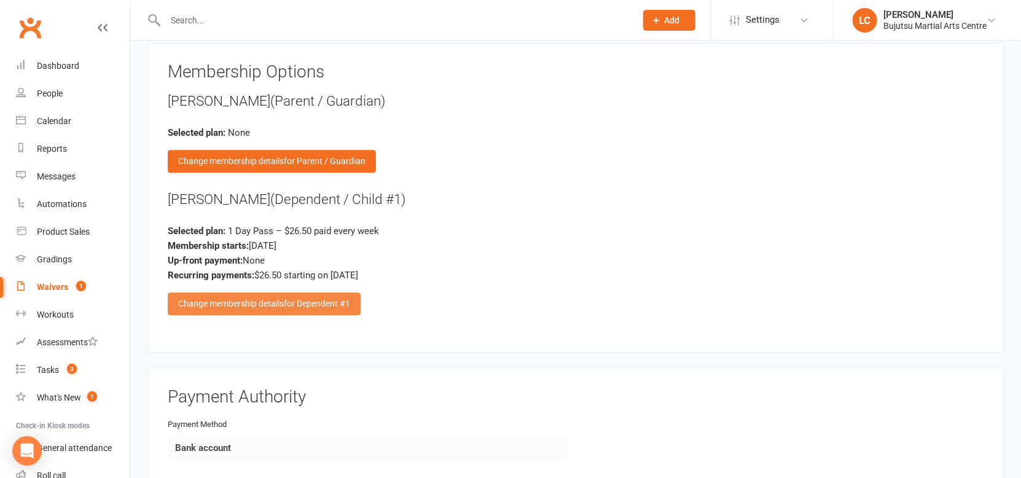
click at [237, 303] on div "Change membership details for Dependent #1" at bounding box center [264, 303] width 193 height 22
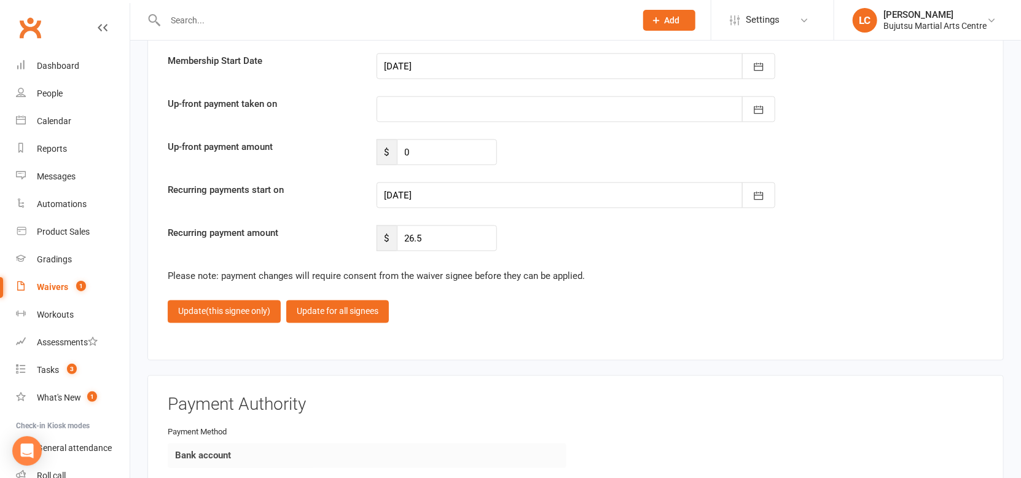
scroll to position [3535, 0]
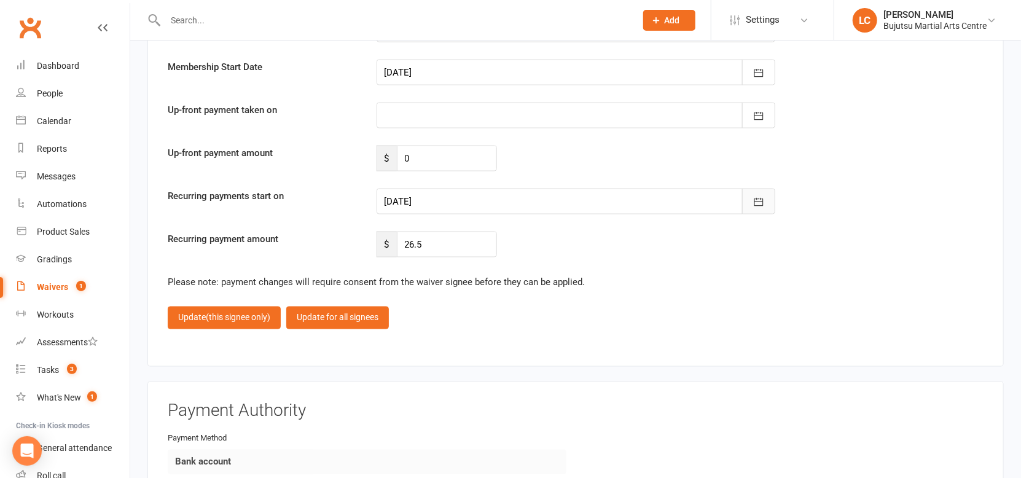
click at [762, 198] on icon "button" at bounding box center [758, 202] width 12 height 12
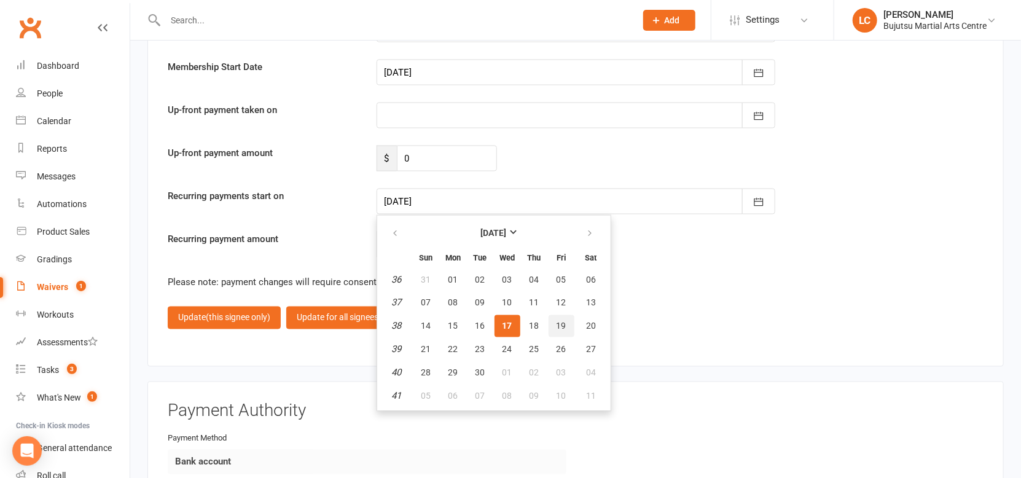
click at [561, 321] on span "19" at bounding box center [562, 326] width 10 height 10
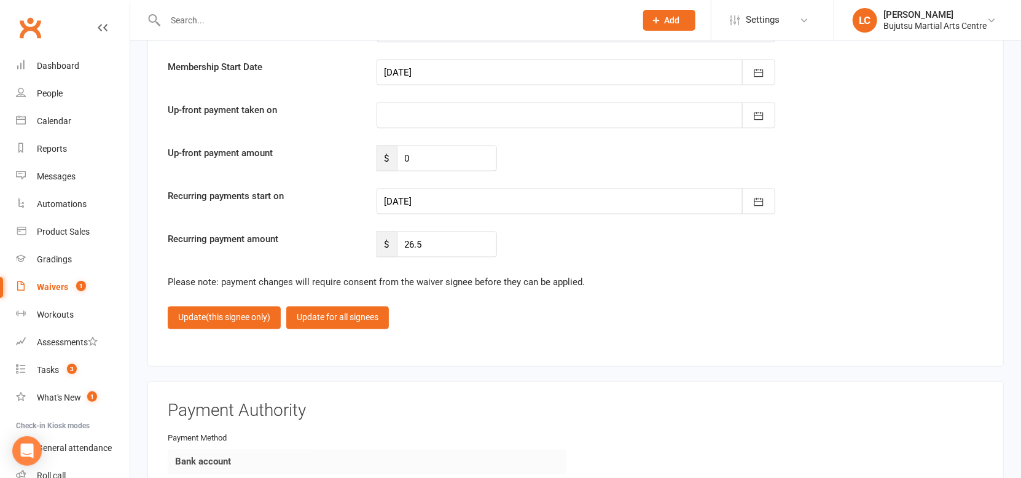
type input "19 Sep 2025"
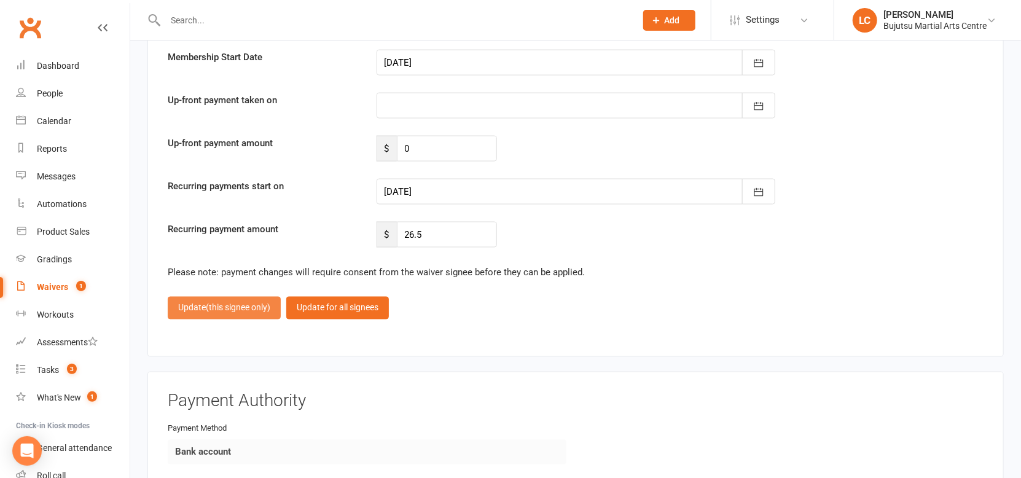
click at [204, 315] on button "Update (this signee only)" at bounding box center [224, 308] width 113 height 22
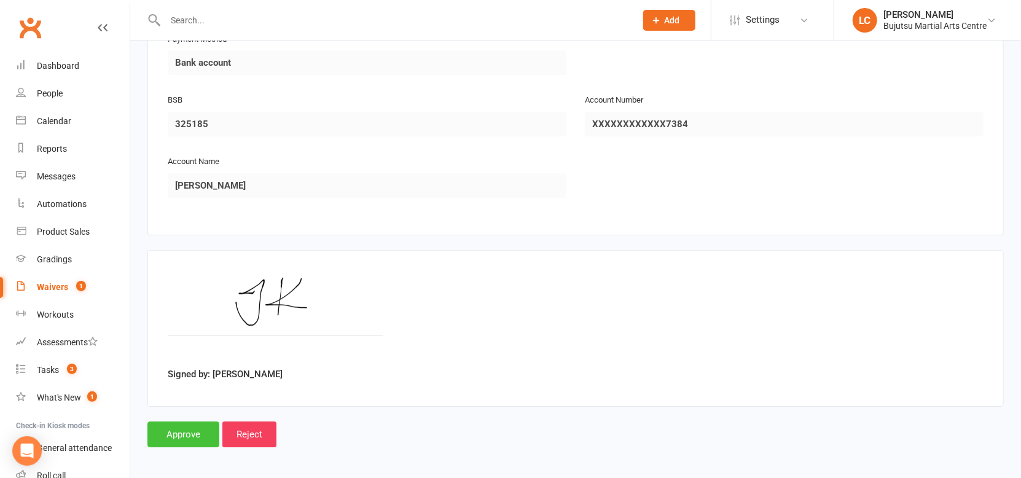
click at [183, 431] on input "Approve" at bounding box center [183, 434] width 72 height 26
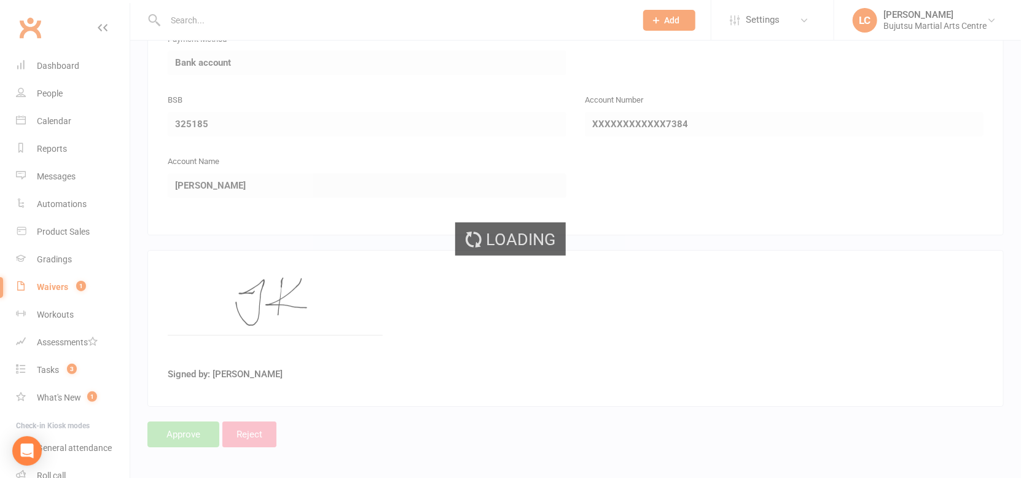
scroll to position [2037, 0]
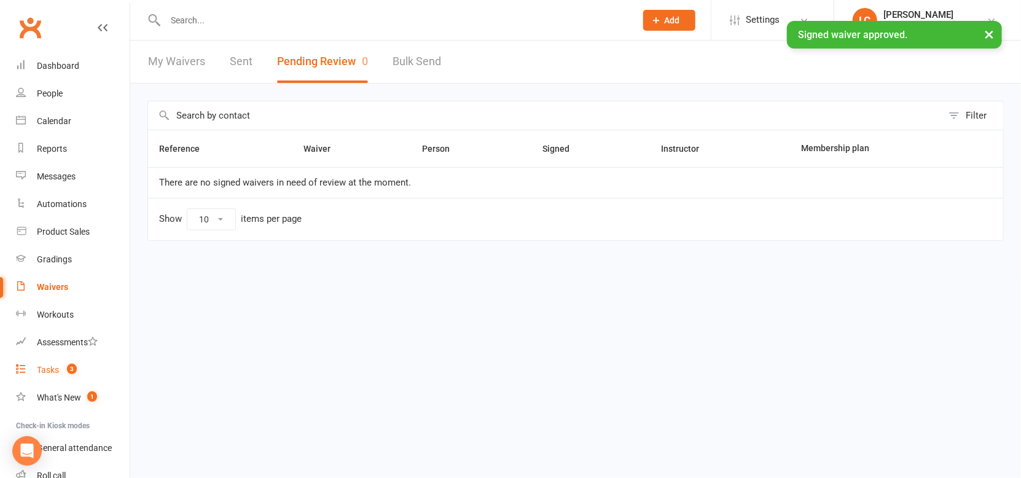
click at [58, 373] on div "Tasks" at bounding box center [48, 370] width 22 height 10
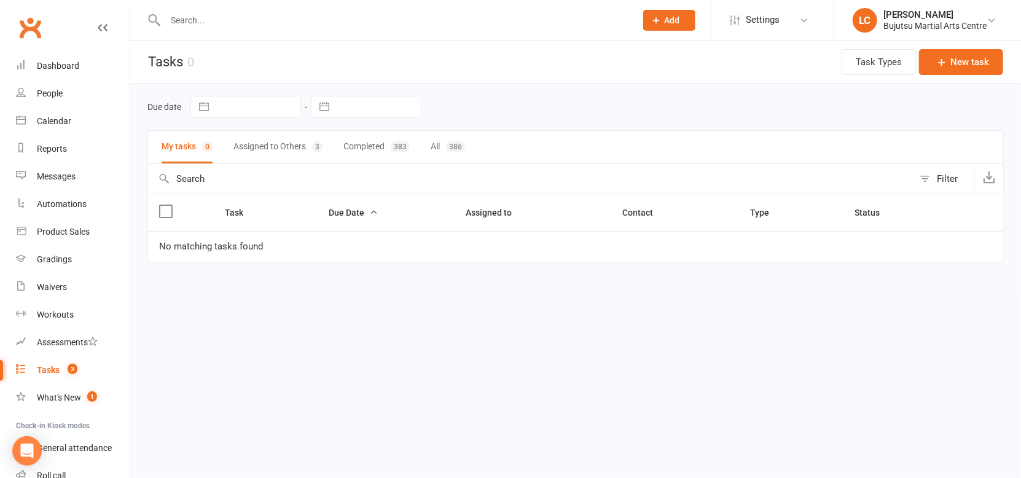
click at [283, 146] on button "Assigned to Others 3" at bounding box center [277, 147] width 89 height 33
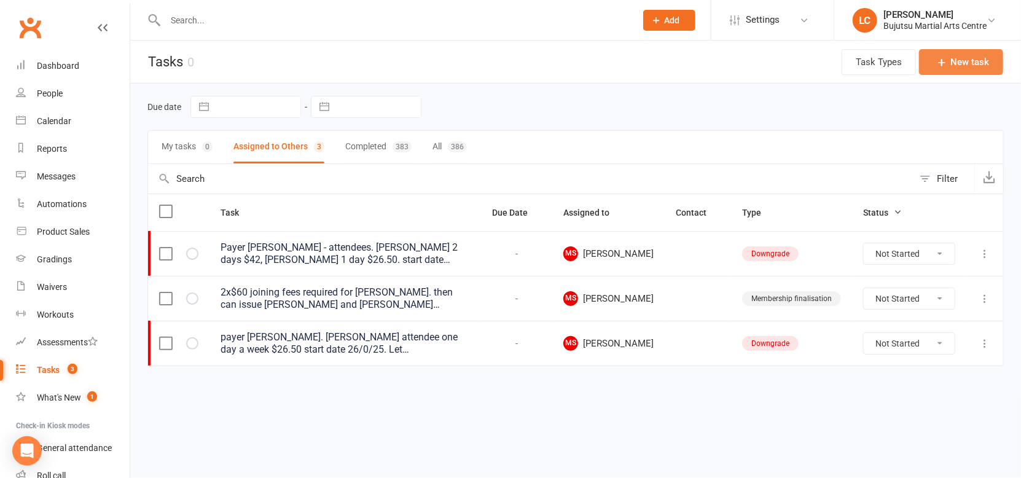
click at [970, 67] on button "New task" at bounding box center [961, 62] width 84 height 26
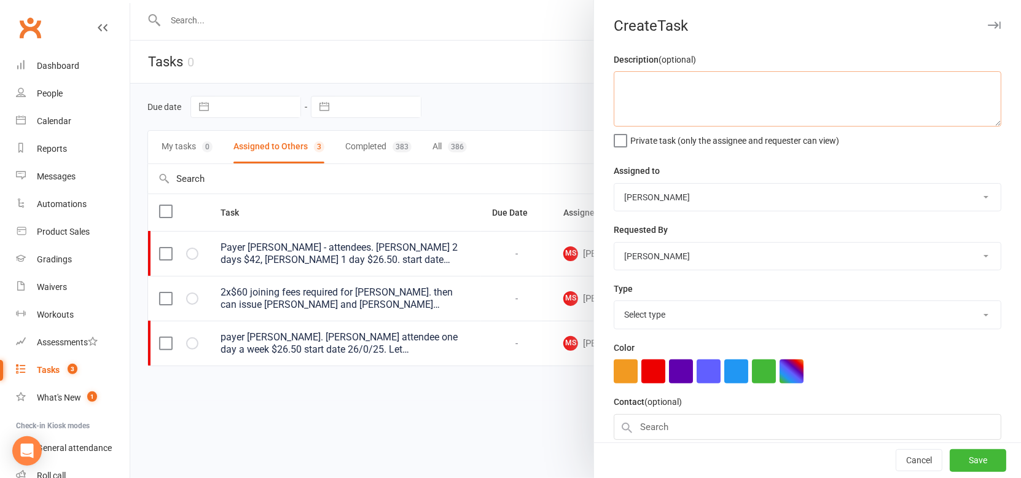
click at [714, 87] on textarea at bounding box center [808, 98] width 388 height 55
paste textarea "Jessica Karanfilovski"
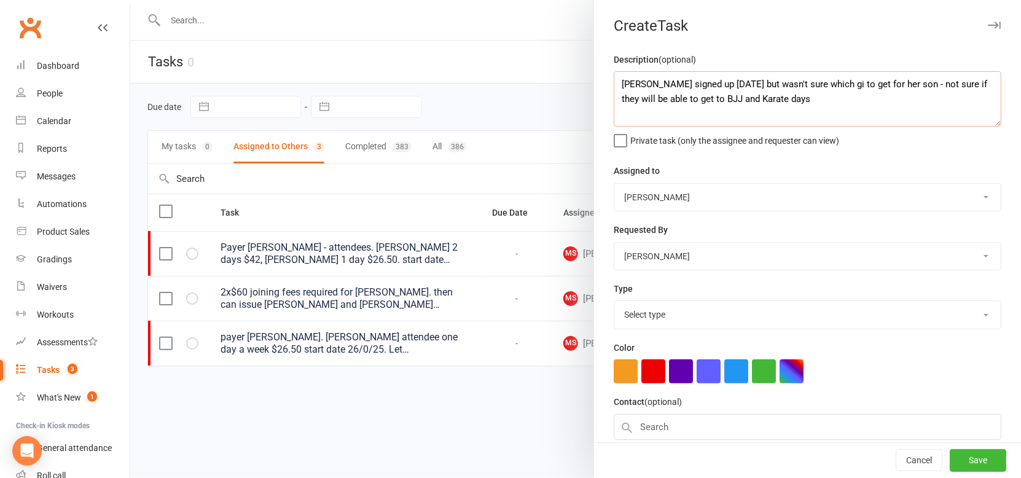
click at [823, 99] on textarea "Jessica Karanfilovski signed up Wednesday 17th September but wasn't sure which …" at bounding box center [808, 98] width 388 height 55
click at [710, 117] on textarea "Jessica Karanfilovski signed up Wednesday 17th September but wasn't sure which …" at bounding box center [808, 98] width 388 height 55
click at [619, 114] on textarea "Jessica Karanfilovski signed up Wednesday 17th September but wasn't sure which …" at bounding box center [808, 98] width 388 height 55
click at [667, 114] on textarea "Jessica Karanfilovski signed up Wednesday 17th September but wasn't sure which …" at bounding box center [808, 98] width 388 height 55
type textarea "Jessica Karanfilovski signed up Wednesday 17th September but wasn't sure which …"
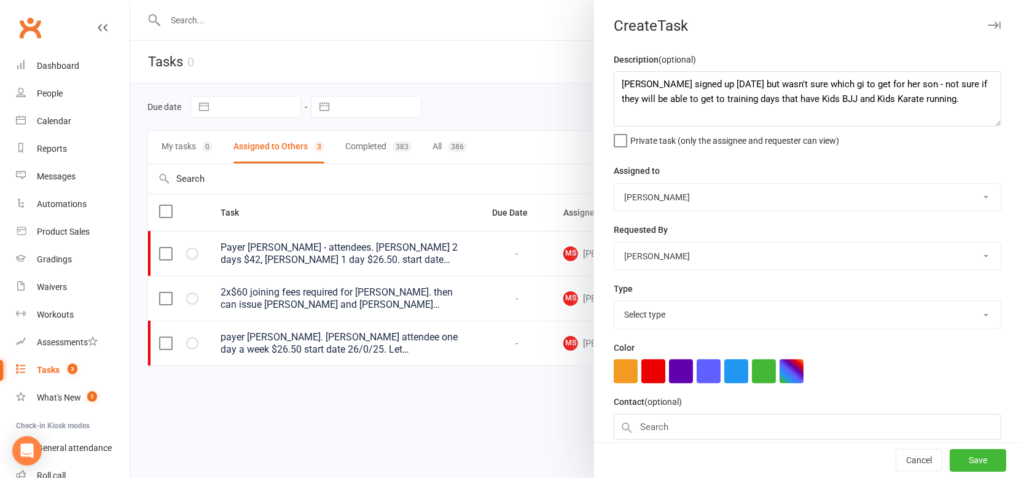
drag, startPoint x: 976, startPoint y: 432, endPoint x: 956, endPoint y: 435, distance: 19.9
click at [975, 430] on input "text" at bounding box center [808, 427] width 388 height 26
click at [927, 466] on button "Cancel" at bounding box center [919, 461] width 47 height 22
click at [919, 467] on button "Cancel" at bounding box center [919, 461] width 47 height 22
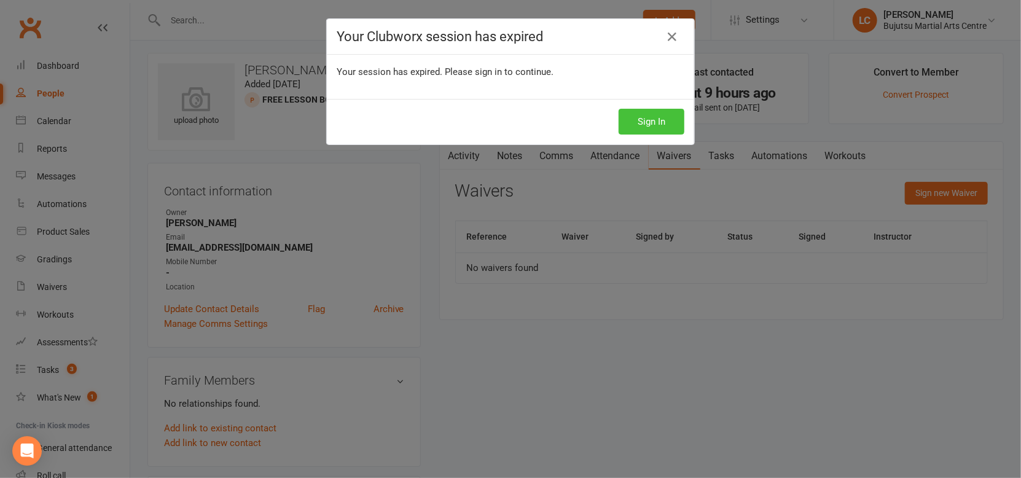
click at [645, 117] on button "Sign In" at bounding box center [652, 122] width 66 height 26
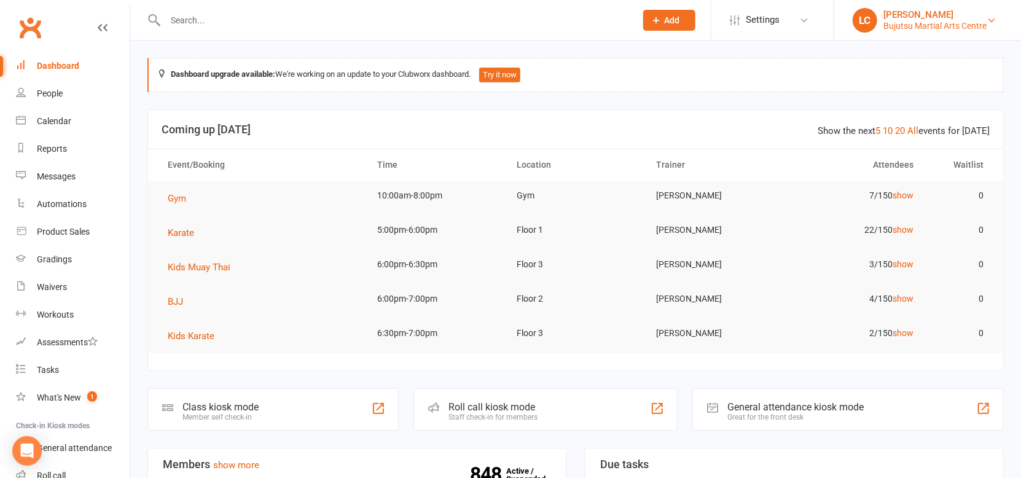
click at [961, 20] on div "Bujutsu Martial Arts Centre" at bounding box center [934, 25] width 103 height 11
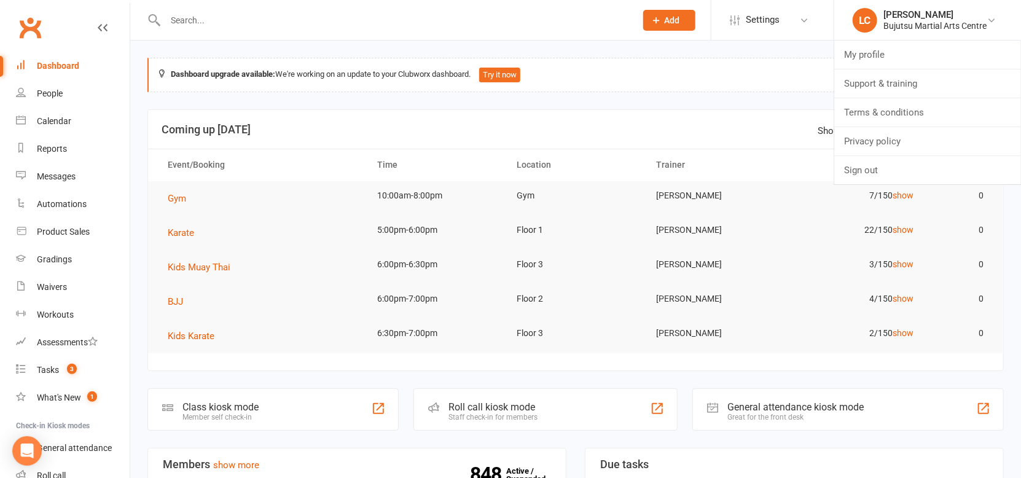
click at [188, 34] on div at bounding box center [387, 20] width 480 height 40
click at [222, 23] on input "text" at bounding box center [395, 20] width 466 height 17
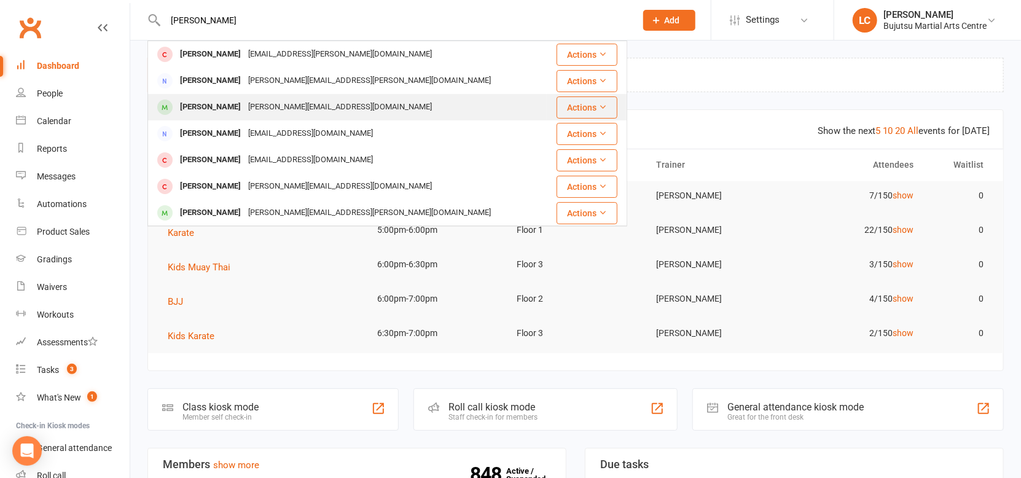
type input "[PERSON_NAME]"
click at [221, 111] on div "[PERSON_NAME]" at bounding box center [210, 107] width 68 height 18
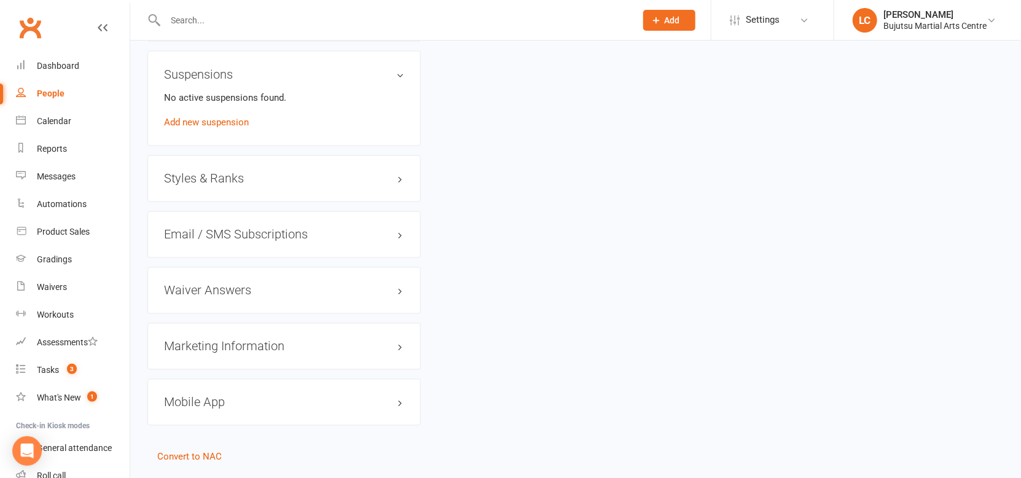
click at [348, 189] on div "Styles & Ranks" at bounding box center [283, 178] width 273 height 47
click at [231, 180] on h3 "Styles & Ranks" at bounding box center [284, 180] width 240 height 14
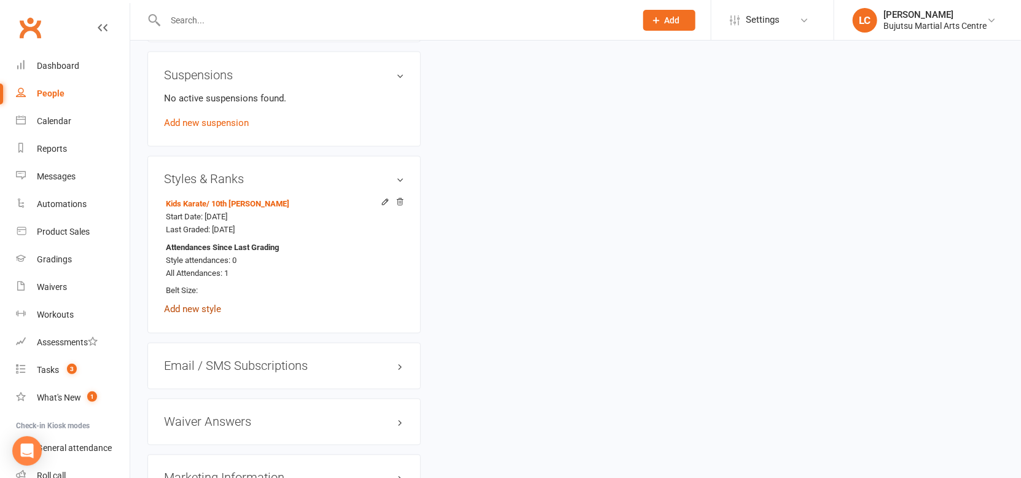
click at [200, 305] on link "Add new style" at bounding box center [192, 309] width 57 height 11
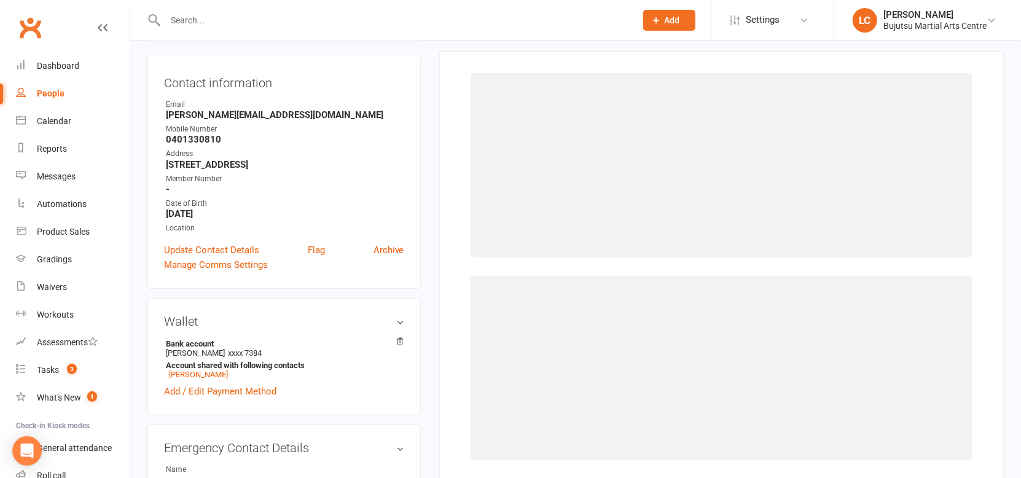
scroll to position [105, 0]
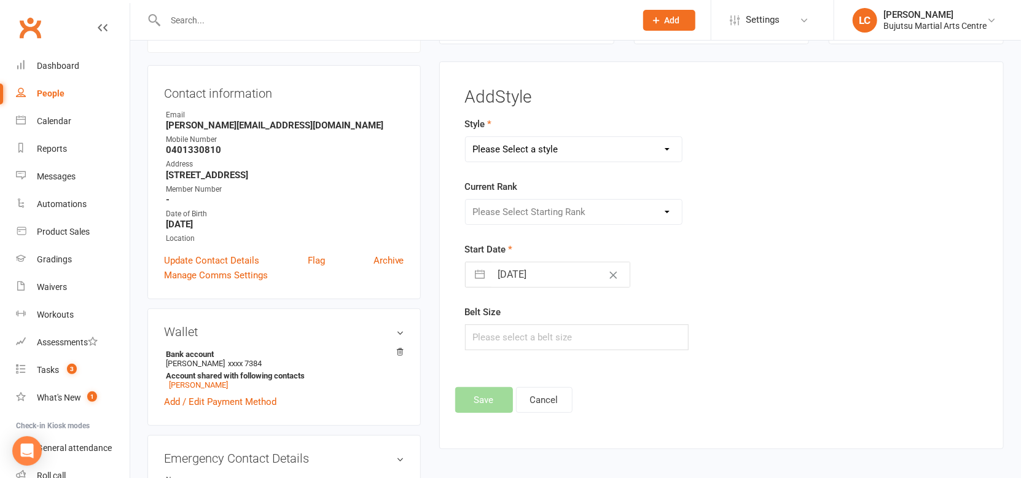
click at [676, 149] on select "Please Select a style BJJ Boxing [PERSON_NAME] JKA Jodo Karate for Toddlers Kid…" at bounding box center [574, 149] width 217 height 25
select select "205"
click at [466, 137] on select "Please Select a style BJJ Boxing [PERSON_NAME] JKA Jodo Karate for Toddlers Kid…" at bounding box center [574, 149] width 217 height 25
click at [557, 210] on select "Please Select Starting Rank White White 1 Tab White 2 Tab White 3 Tab White 4 T…" at bounding box center [574, 212] width 217 height 25
select select "1721"
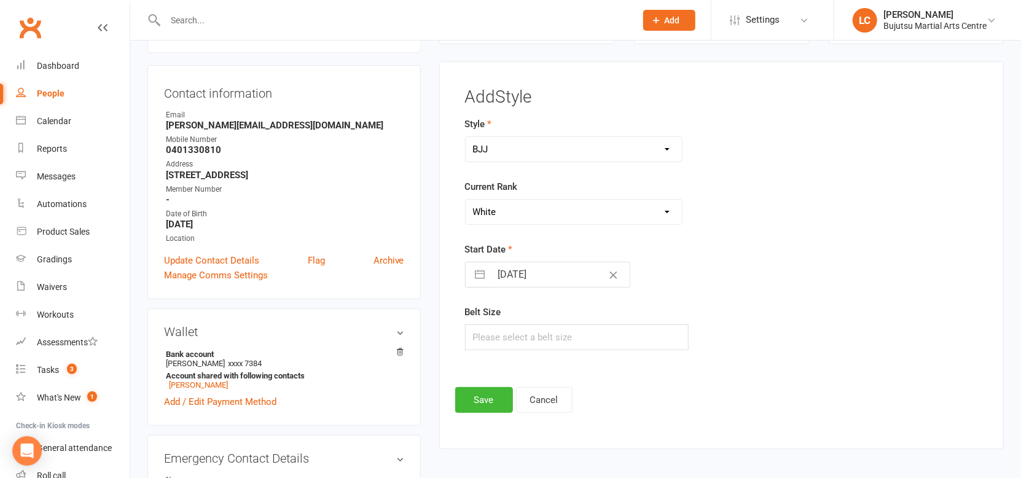
click at [466, 200] on select "Please Select Starting Rank White White 1 Tab White 2 Tab White 3 Tab White 4 T…" at bounding box center [574, 212] width 217 height 25
click at [479, 391] on button "Save" at bounding box center [484, 400] width 58 height 26
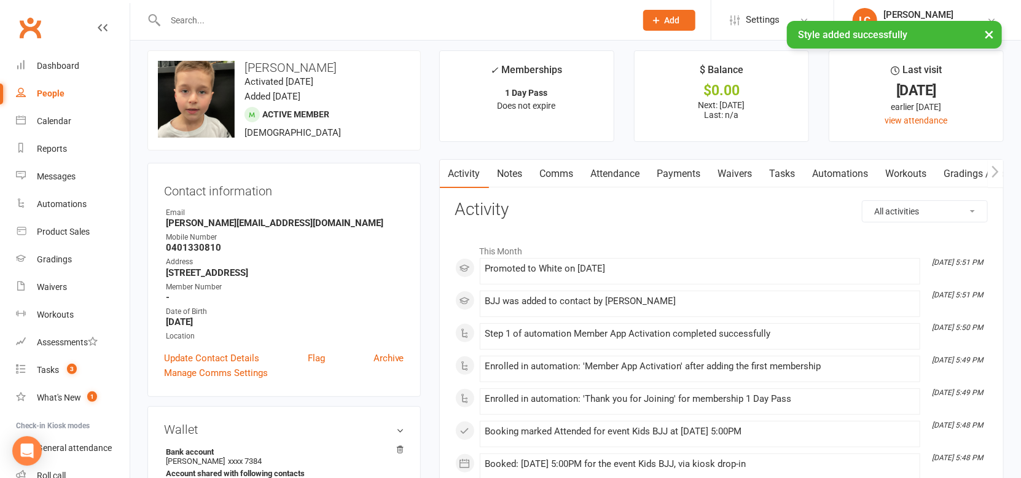
scroll to position [0, 0]
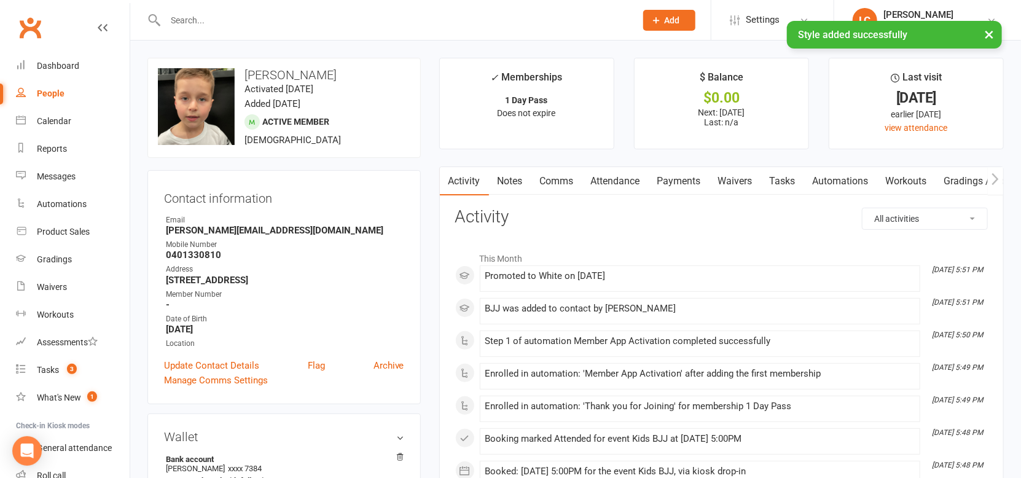
drag, startPoint x: 330, startPoint y: 77, endPoint x: 243, endPoint y: 77, distance: 87.2
click at [243, 76] on h3 "[PERSON_NAME]" at bounding box center [284, 75] width 252 height 14
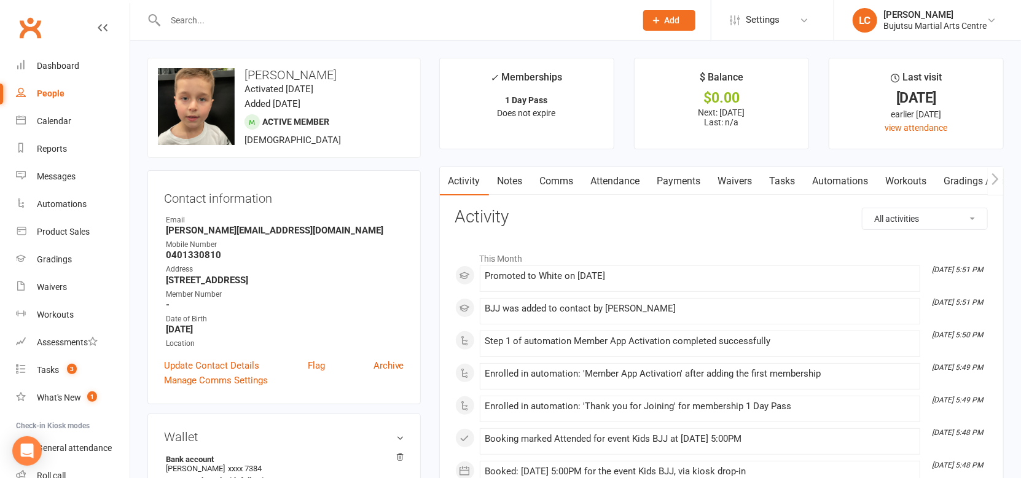
copy h3 "[PERSON_NAME]"
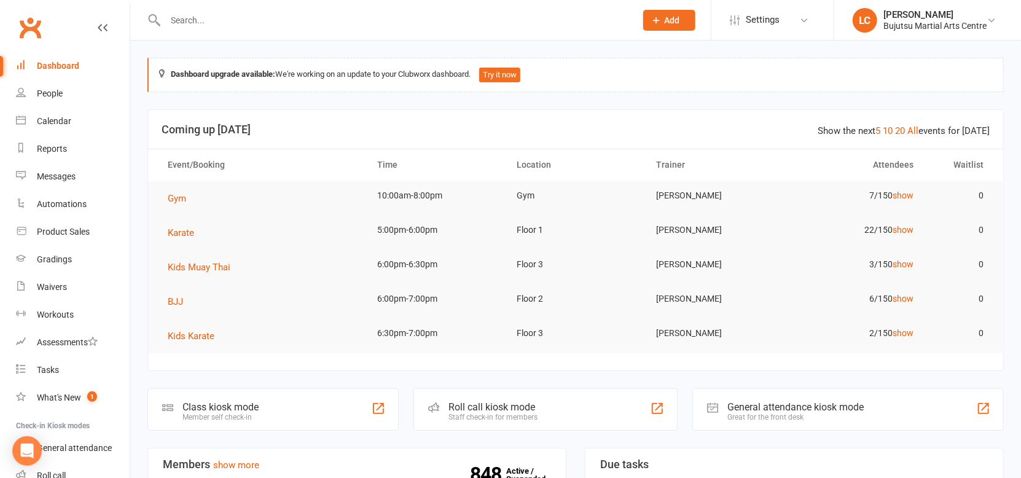
click at [205, 18] on input "text" at bounding box center [395, 20] width 466 height 17
type input "h"
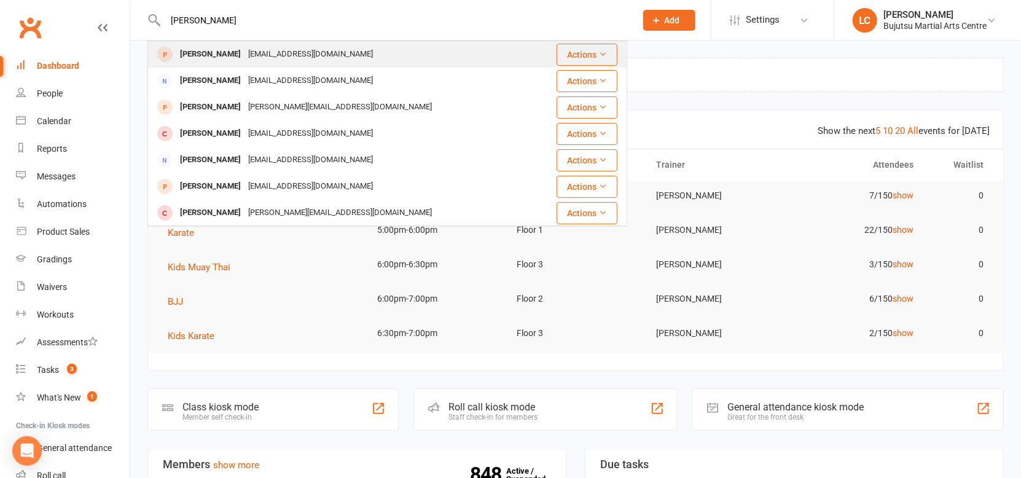
type input "sharmila acha"
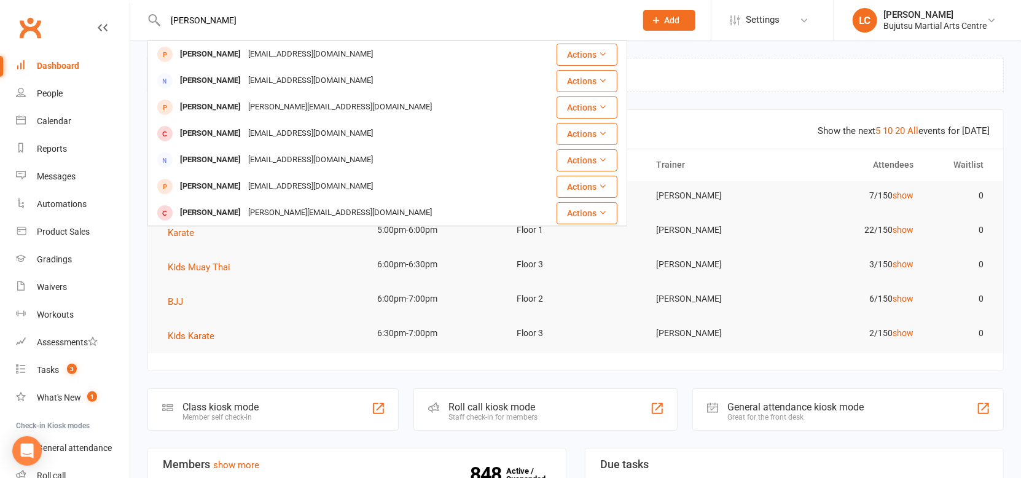
click at [198, 53] on div "[PERSON_NAME]" at bounding box center [210, 54] width 68 height 18
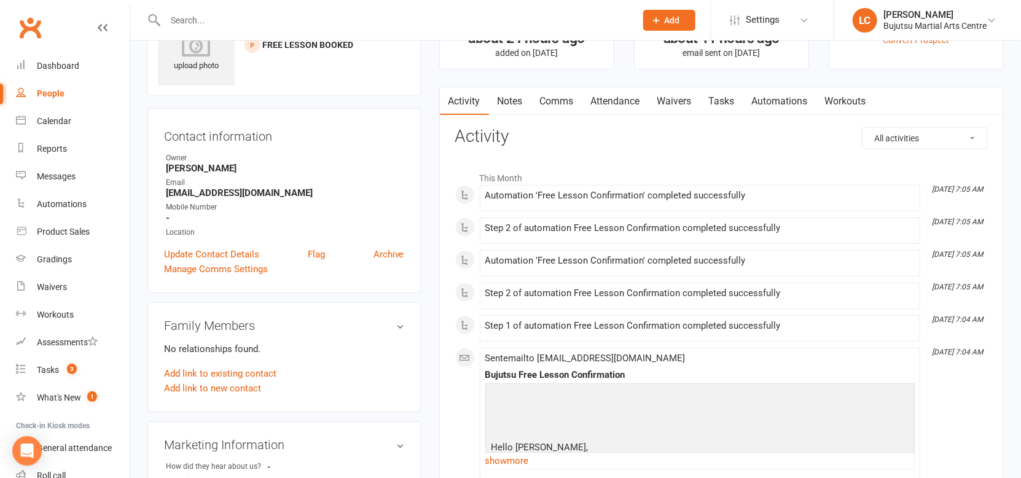
click at [673, 102] on link "Waivers" at bounding box center [675, 101] width 52 height 28
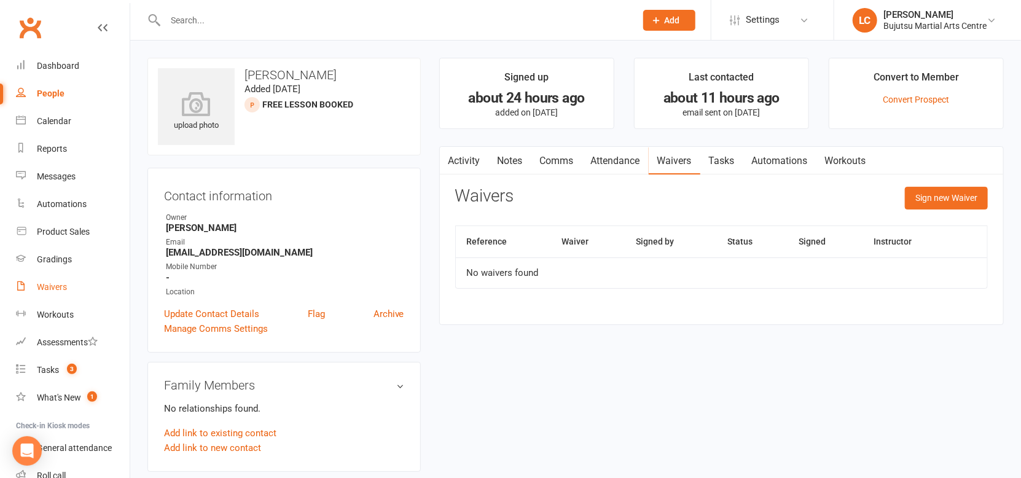
click at [61, 286] on div "Waivers" at bounding box center [52, 287] width 30 height 10
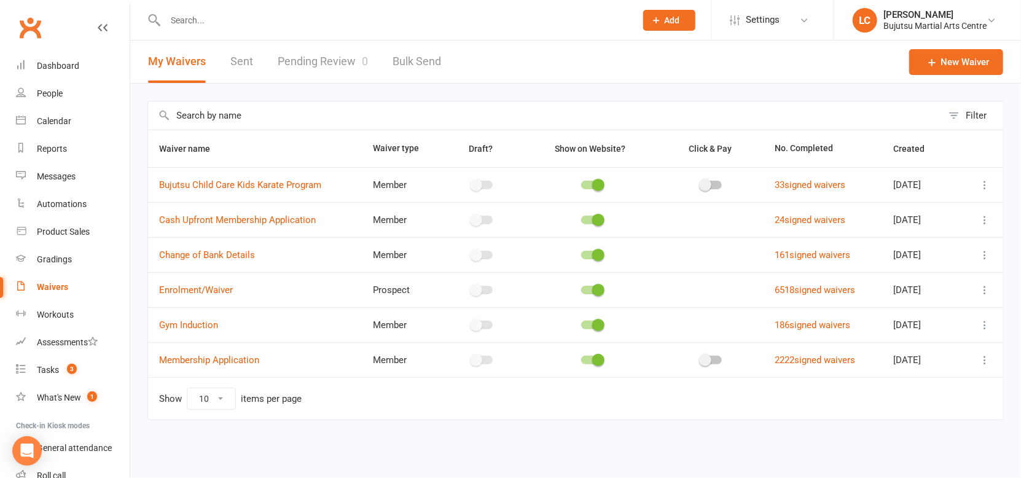
click at [297, 72] on link "Pending Review 0" at bounding box center [323, 62] width 90 height 42
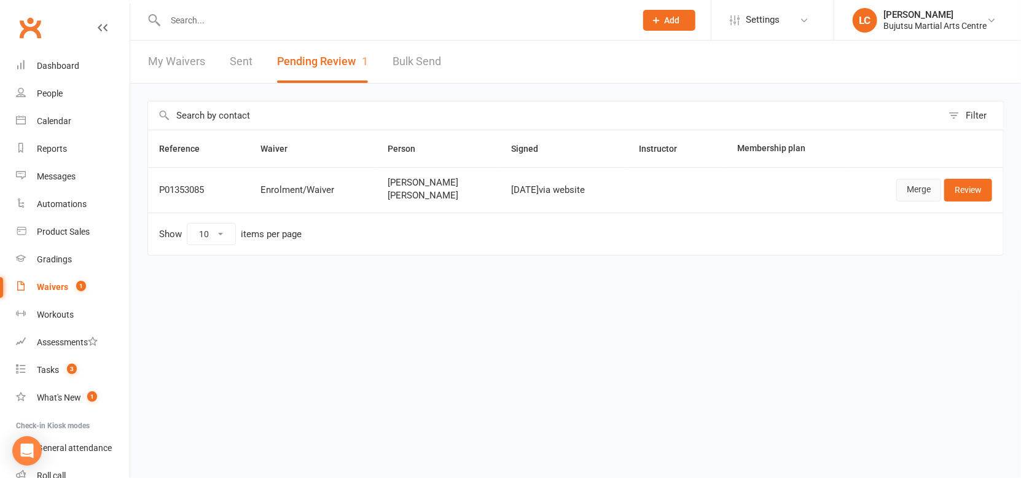
click at [914, 190] on link "Merge" at bounding box center [918, 190] width 45 height 22
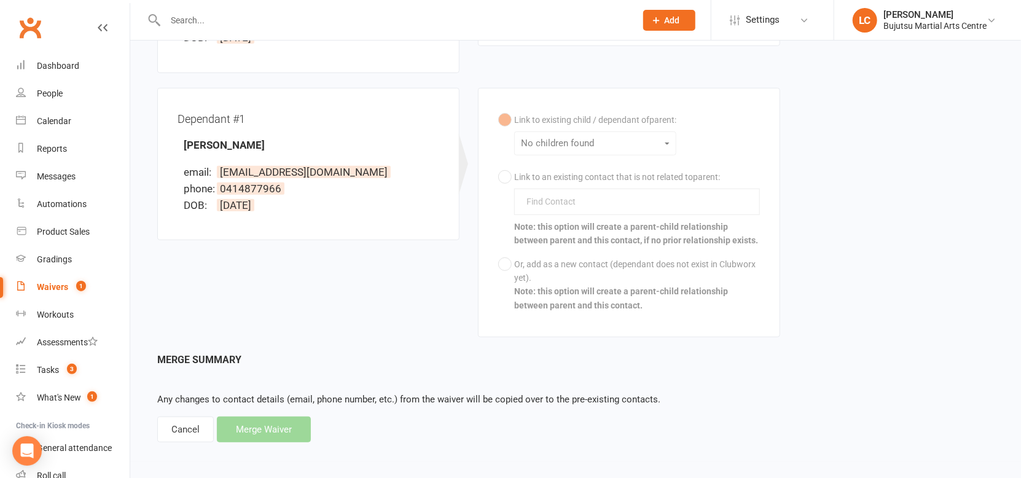
scroll to position [272, 0]
click at [195, 429] on div "Cancel" at bounding box center [185, 429] width 57 height 26
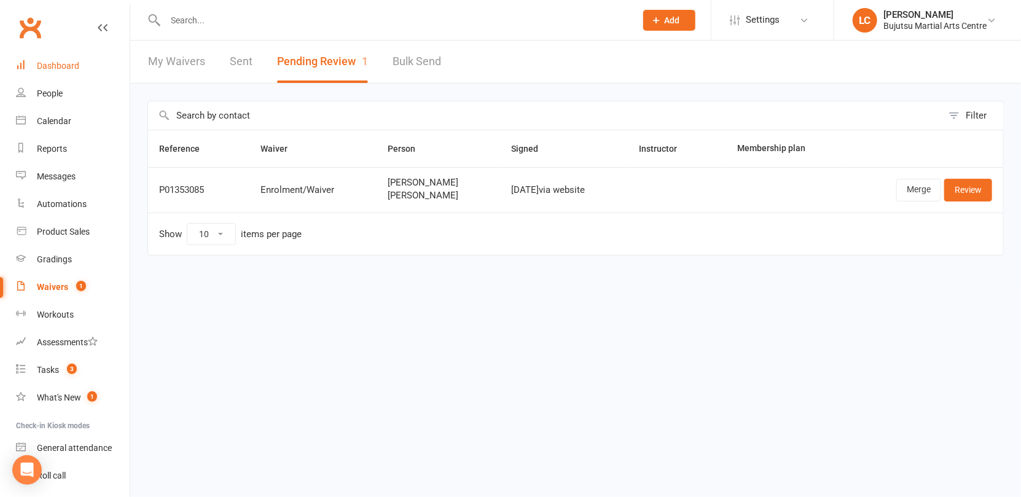
click at [44, 57] on link "Dashboard" at bounding box center [73, 66] width 114 height 28
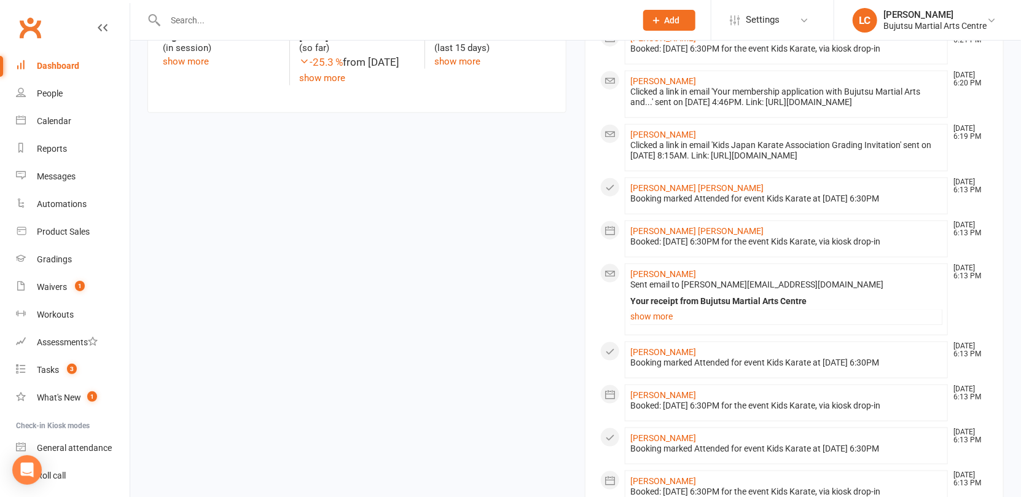
scroll to position [713, 0]
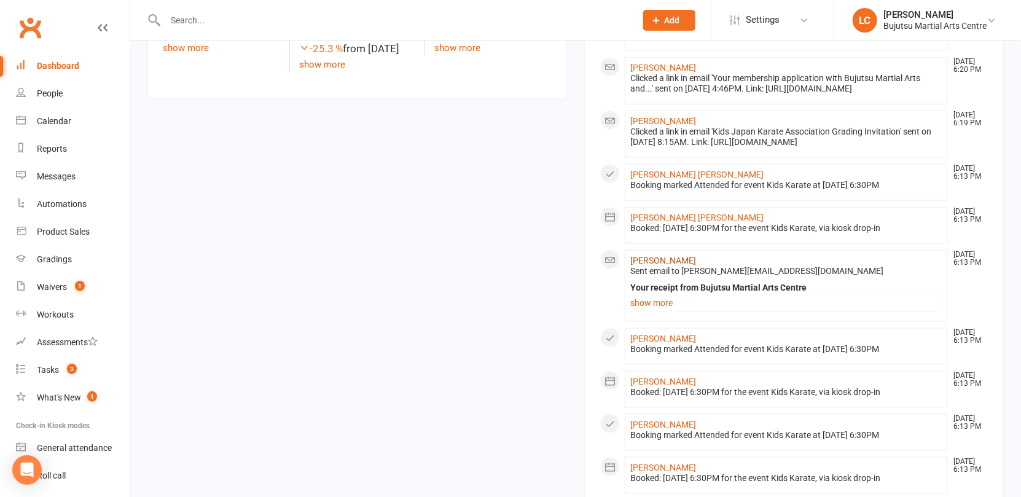
click at [661, 265] on link "Lucas Karanfilovski" at bounding box center [663, 261] width 66 height 10
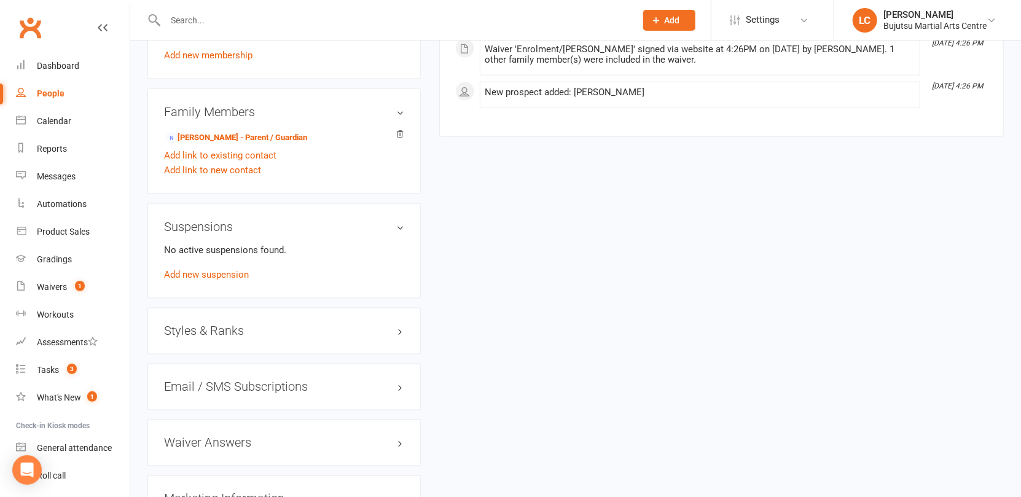
scroll to position [1138, 0]
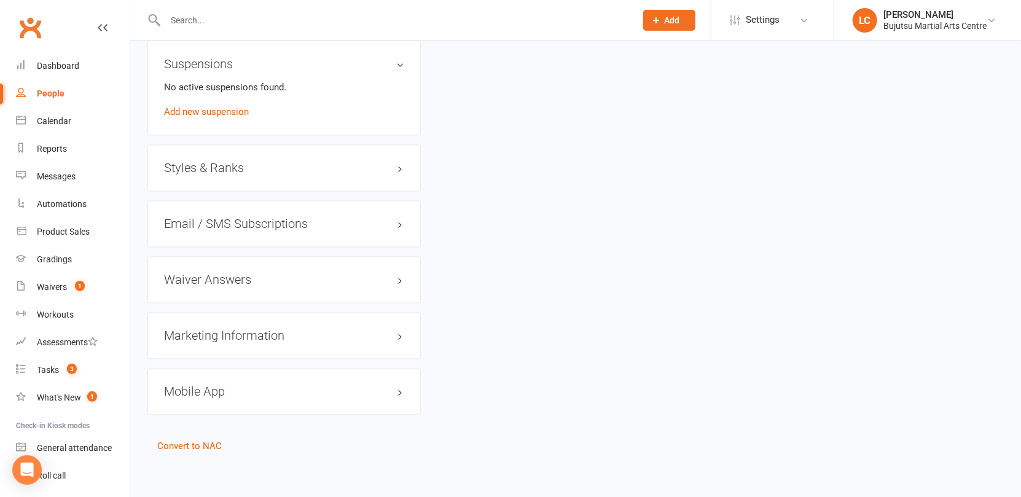
click at [283, 163] on h3 "Styles & Ranks" at bounding box center [284, 169] width 240 height 14
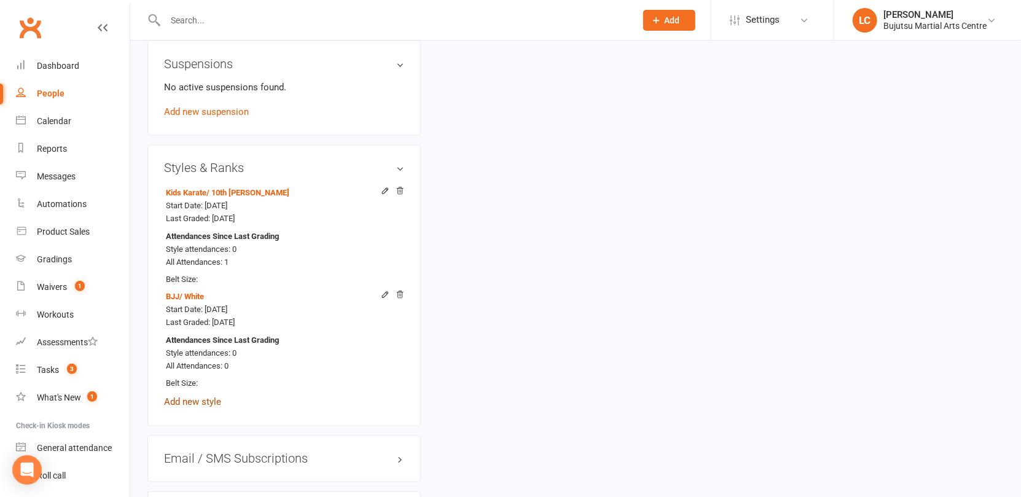
click at [182, 402] on link "Add new style" at bounding box center [192, 402] width 57 height 11
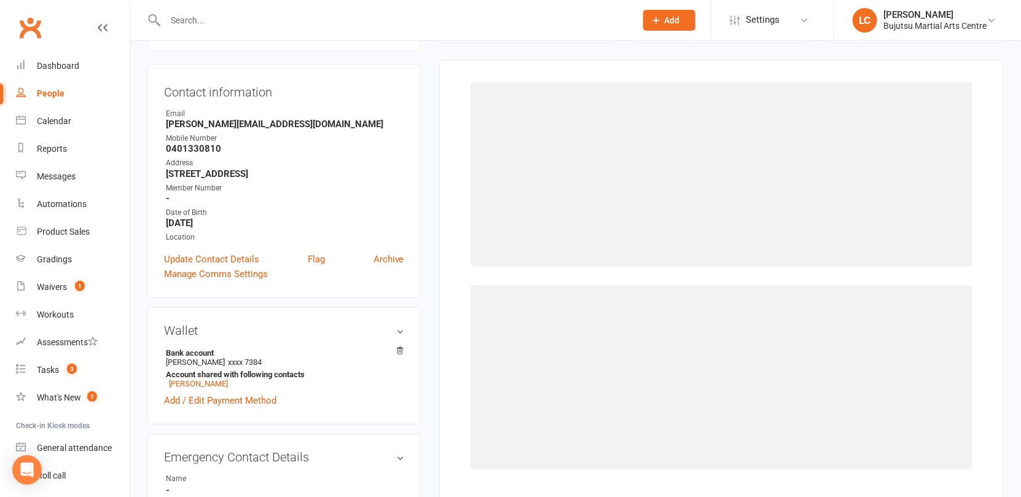
scroll to position [105, 0]
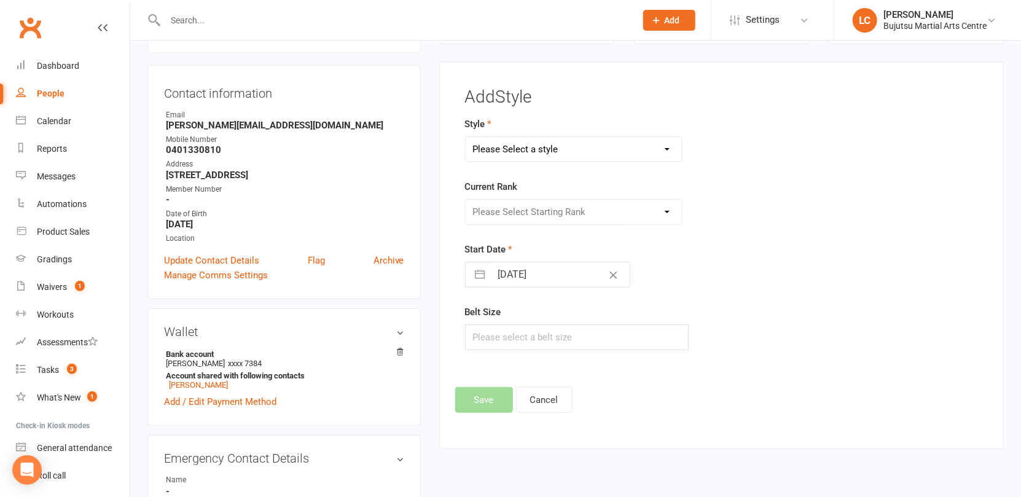
click at [615, 153] on select "Please Select a style BJJ Boxing [PERSON_NAME] JKA Jodo Karate for Toddlers Kid…" at bounding box center [574, 149] width 217 height 25
select select "569"
click at [466, 137] on select "Please Select a style BJJ Boxing [PERSON_NAME] JKA Jodo Karate for Toddlers Kid…" at bounding box center [574, 149] width 217 height 25
click at [515, 209] on select "Please Select Starting Rank Ungraded 10th Kyu White 9th Kyu Kari Yellow White S…" at bounding box center [574, 212] width 217 height 25
select select "13313"
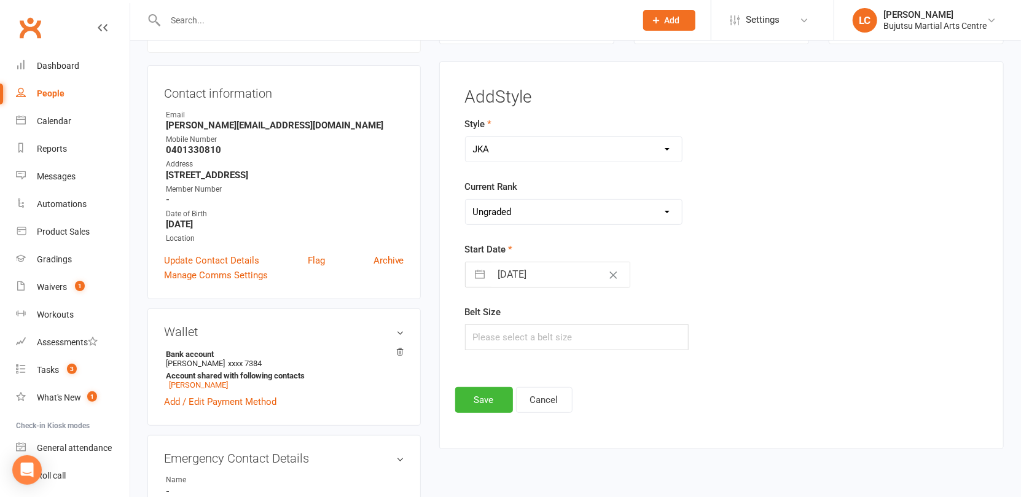
click at [466, 200] on select "Please Select Starting Rank Ungraded 10th Kyu White 9th Kyu Kari Yellow White S…" at bounding box center [574, 212] width 217 height 25
click at [482, 391] on button "Save" at bounding box center [484, 400] width 58 height 26
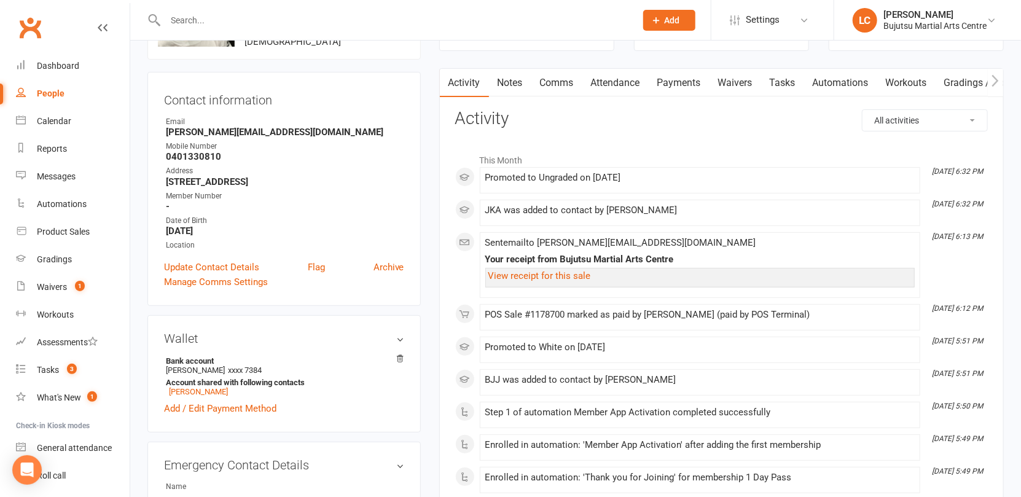
scroll to position [0, 0]
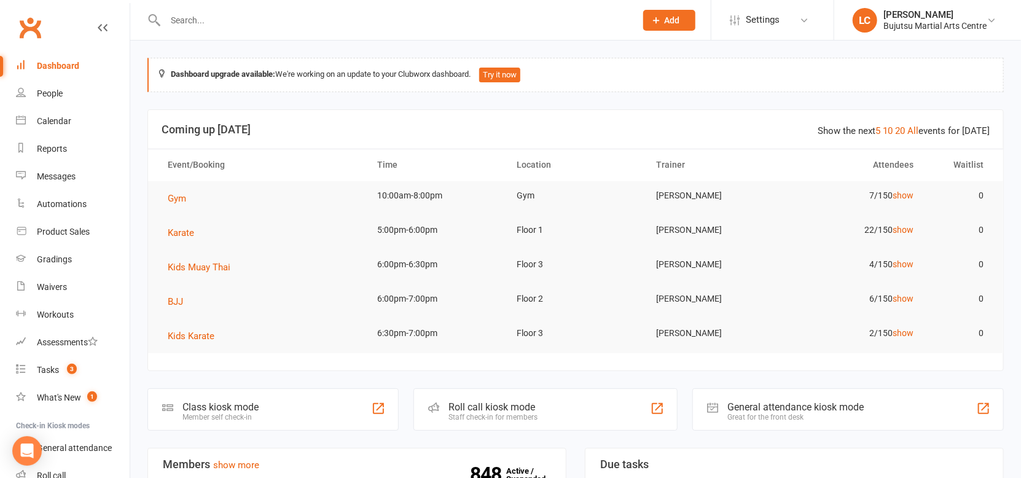
click at [222, 26] on input "text" at bounding box center [395, 20] width 466 height 17
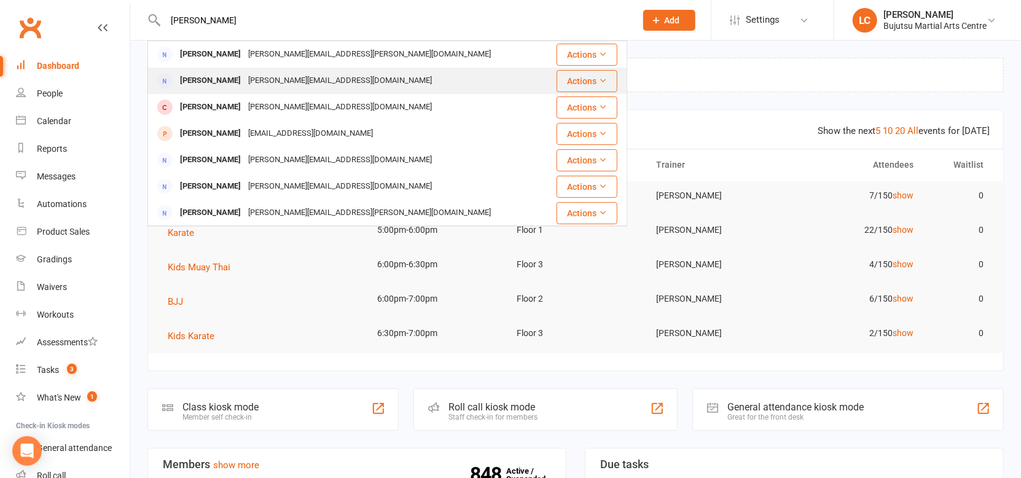
type input "[PERSON_NAME]"
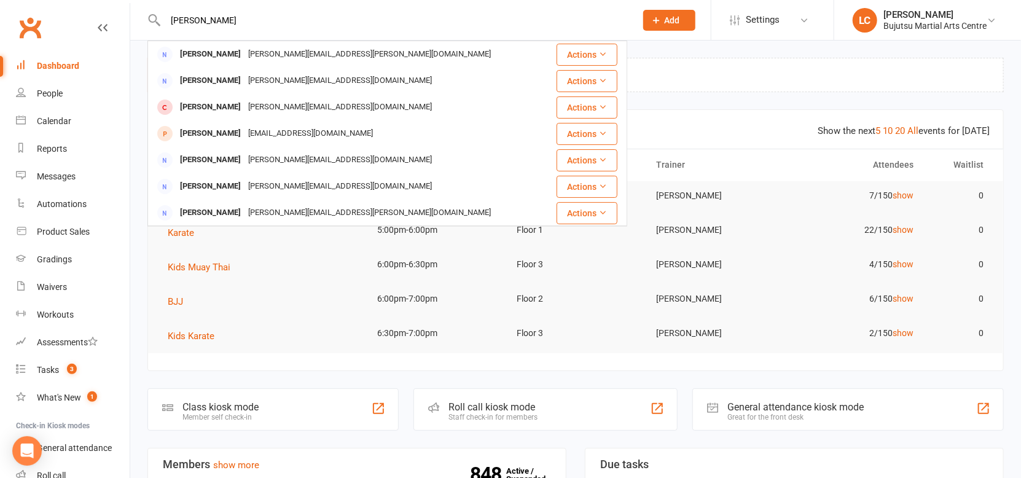
click at [228, 85] on div "[PERSON_NAME]" at bounding box center [210, 81] width 68 height 18
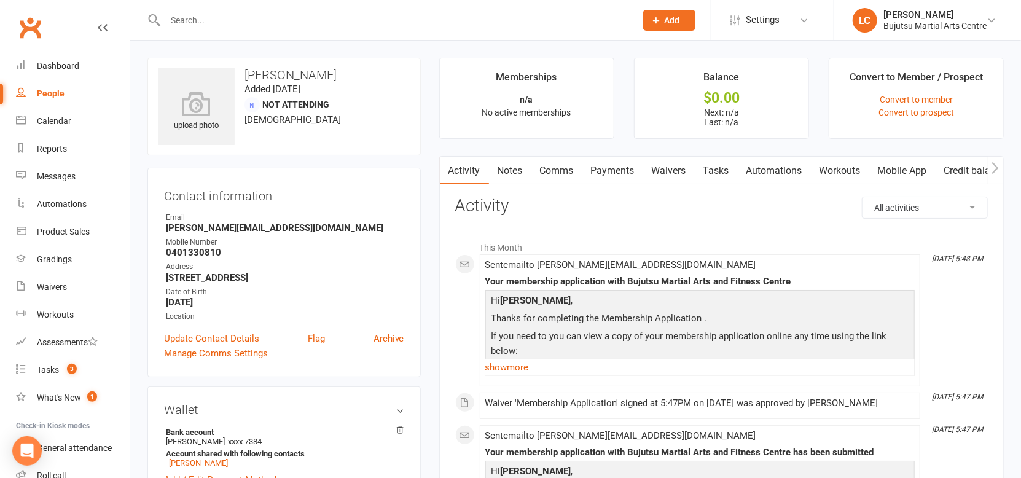
drag, startPoint x: 358, startPoint y: 77, endPoint x: 244, endPoint y: 77, distance: 113.0
click at [244, 77] on h3 "[PERSON_NAME]" at bounding box center [284, 75] width 252 height 14
copy h3 "[PERSON_NAME]"
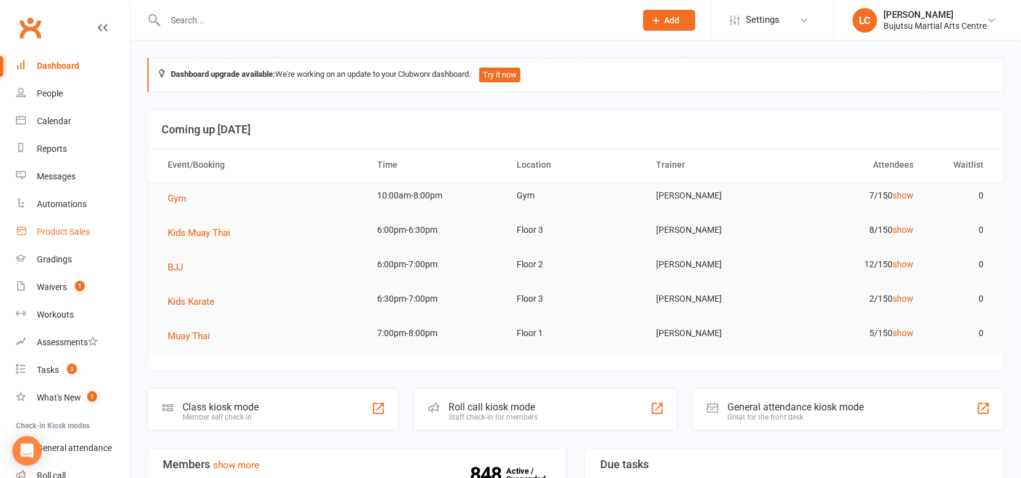
click at [61, 232] on div "Product Sales" at bounding box center [63, 232] width 53 height 10
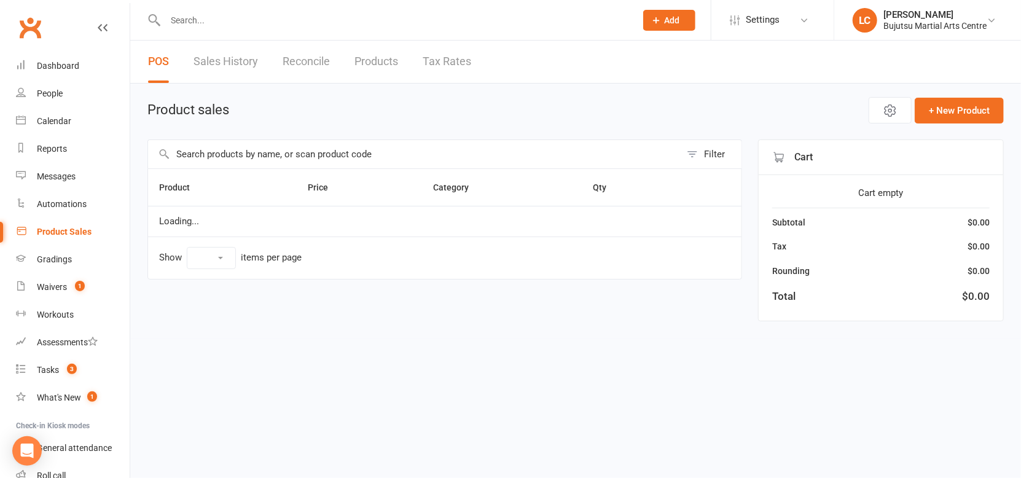
select select "10"
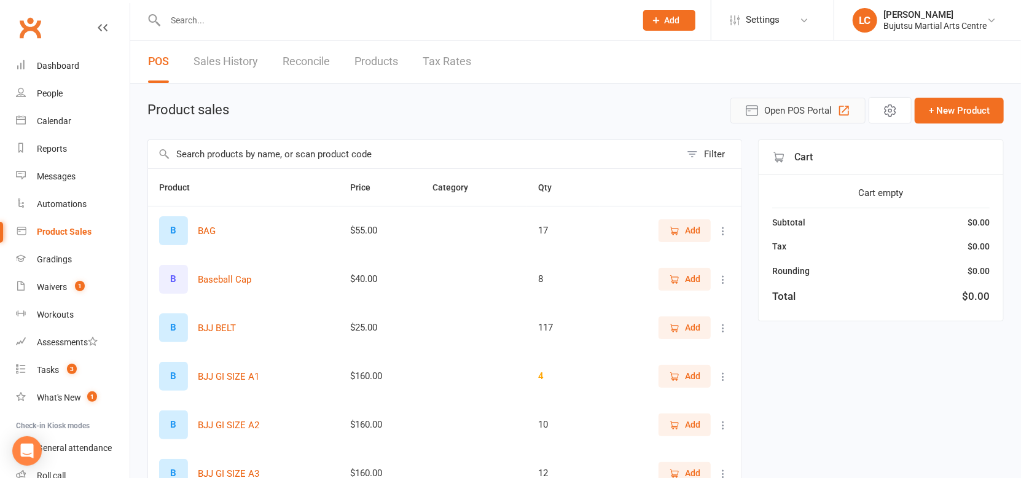
click at [793, 119] on button "Open POS Portal" at bounding box center [797, 111] width 135 height 26
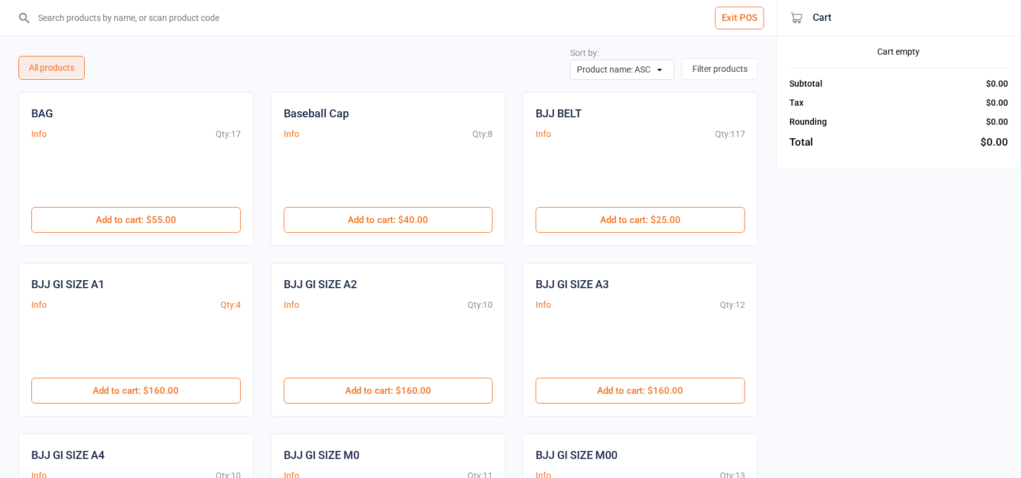
click at [113, 14] on input "search" at bounding box center [395, 18] width 727 height 36
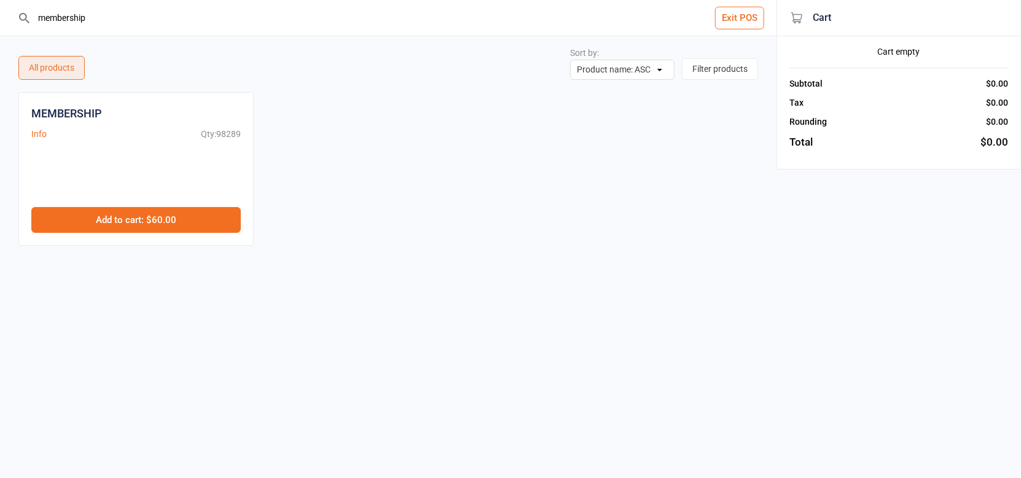
click at [165, 225] on button "Add to cart : $60.00" at bounding box center [135, 220] width 209 height 26
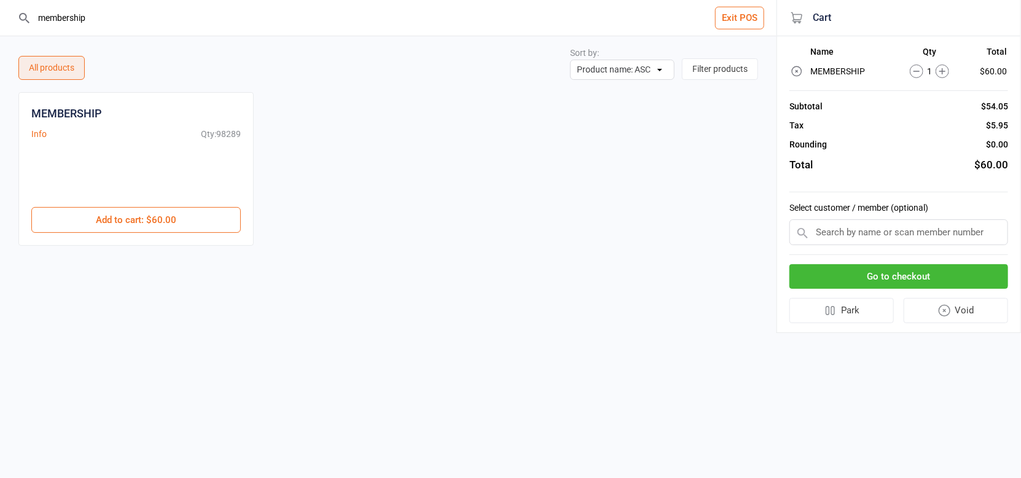
drag, startPoint x: 1, startPoint y: 14, endPoint x: -33, endPoint y: 9, distance: 33.5
click at [0, 9] on html "membership Exit POS All products Sort by: Product name: ASC Product name: DESC …" at bounding box center [510, 239] width 1021 height 478
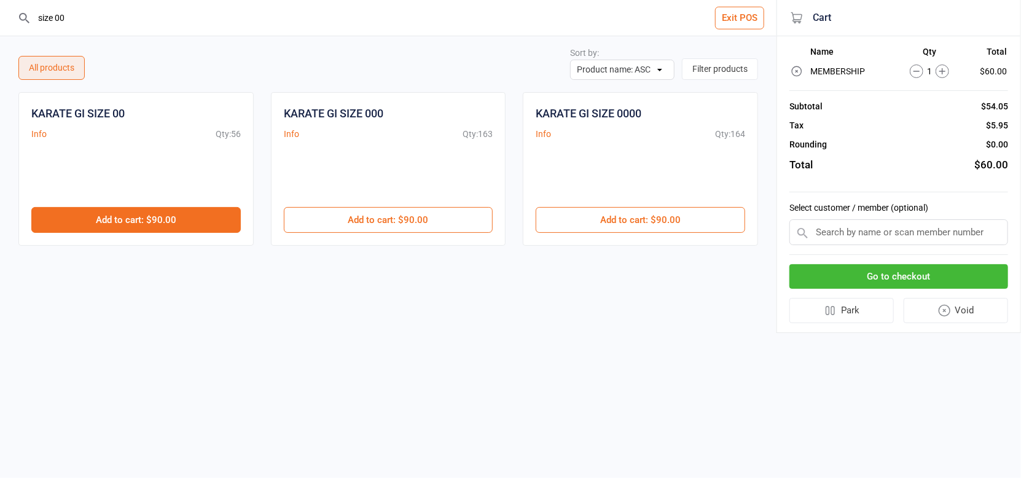
click at [111, 228] on button "Add to cart : $90.00" at bounding box center [135, 220] width 209 height 26
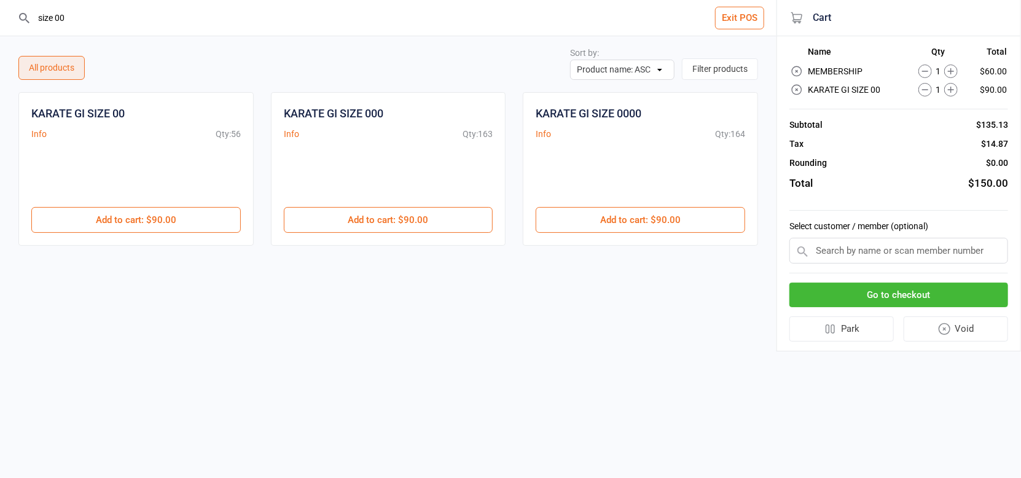
drag, startPoint x: 46, startPoint y: 17, endPoint x: -19, endPoint y: 17, distance: 65.1
click at [0, 17] on html "size 00 Exit POS All products Sort by: Product name: ASC Product name: DESC Qty…" at bounding box center [510, 239] width 1021 height 478
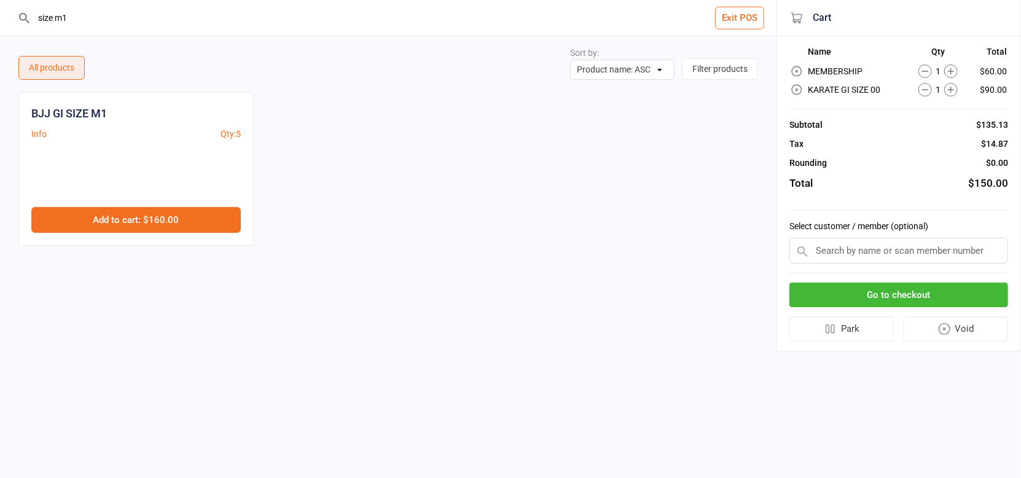
click at [133, 217] on button "Add to cart : $160.00" at bounding box center [135, 220] width 209 height 26
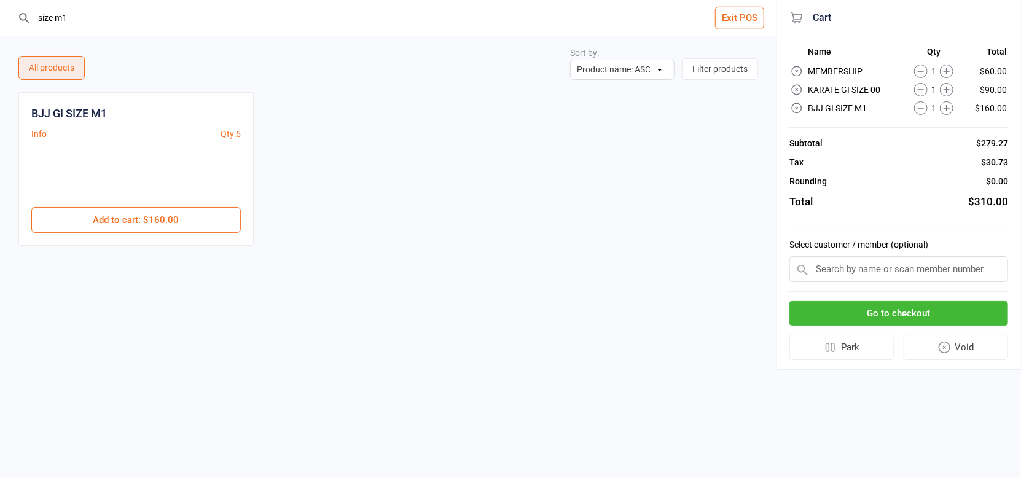
drag, startPoint x: 63, startPoint y: 21, endPoint x: 71, endPoint y: 21, distance: 8.0
click at [67, 21] on input "size m1" at bounding box center [395, 18] width 727 height 36
drag, startPoint x: 85, startPoint y: 20, endPoint x: 14, endPoint y: 20, distance: 71.9
click at [12, 20] on header "size m1 Exit POS" at bounding box center [388, 18] width 776 height 36
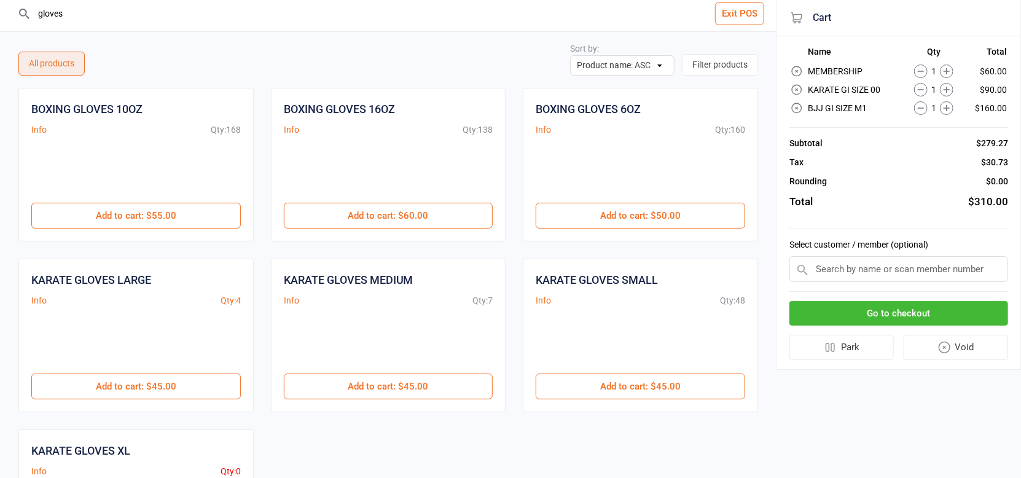
drag, startPoint x: 79, startPoint y: 20, endPoint x: 0, endPoint y: 10, distance: 79.2
click at [0, 10] on header "gloves Exit POS" at bounding box center [388, 14] width 776 height 36
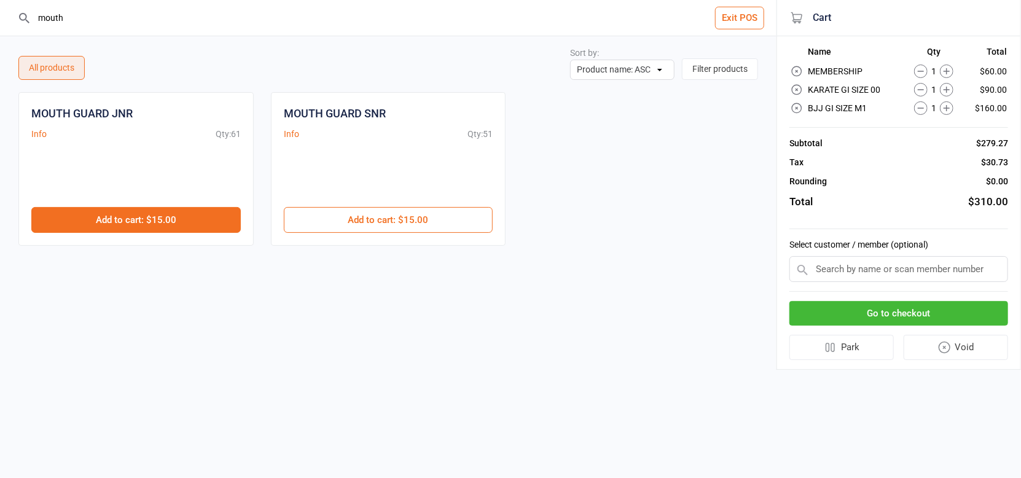
type input "mouth"
click at [135, 221] on button "Add to cart : $15.00" at bounding box center [135, 220] width 209 height 26
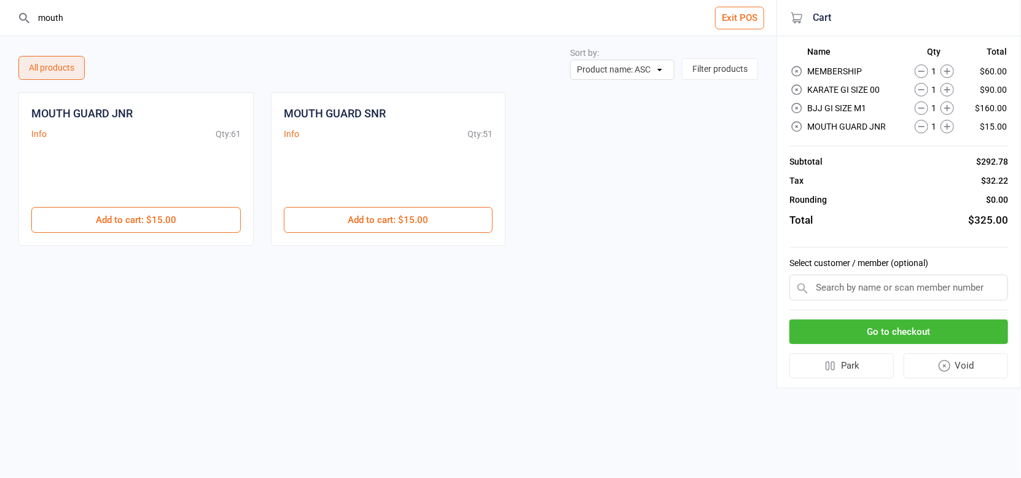
click at [838, 291] on input "text" at bounding box center [898, 288] width 219 height 26
type input "k"
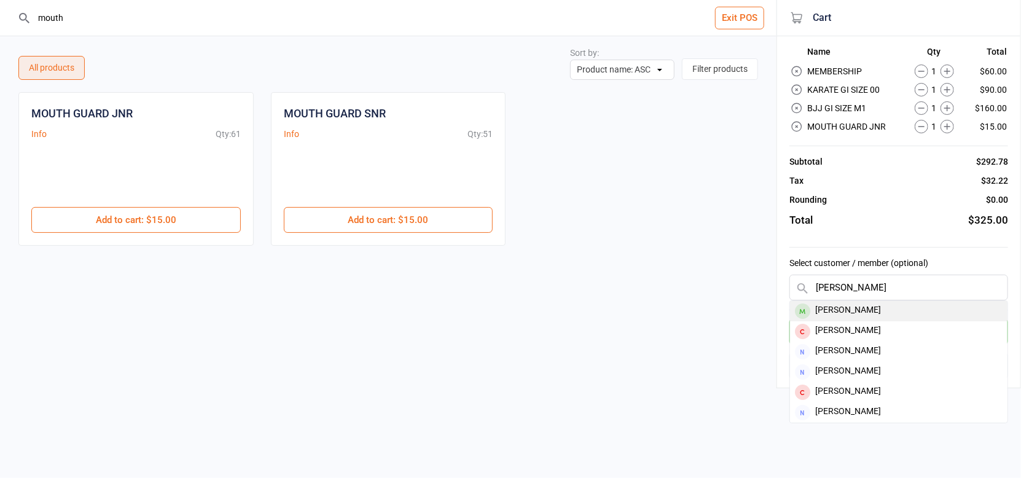
type input "lucasa kar"
click at [853, 313] on div "[PERSON_NAME]" at bounding box center [898, 311] width 217 height 20
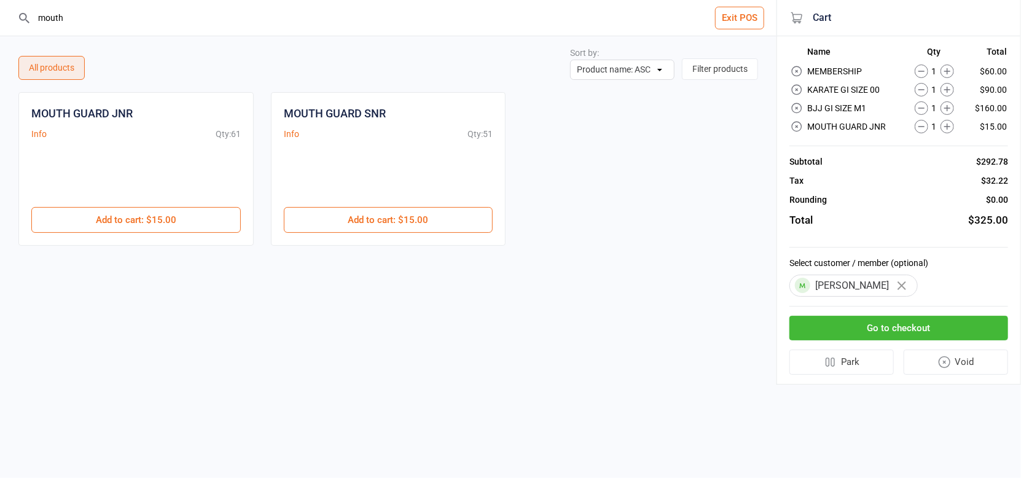
click at [857, 327] on button "Go to checkout" at bounding box center [898, 328] width 219 height 25
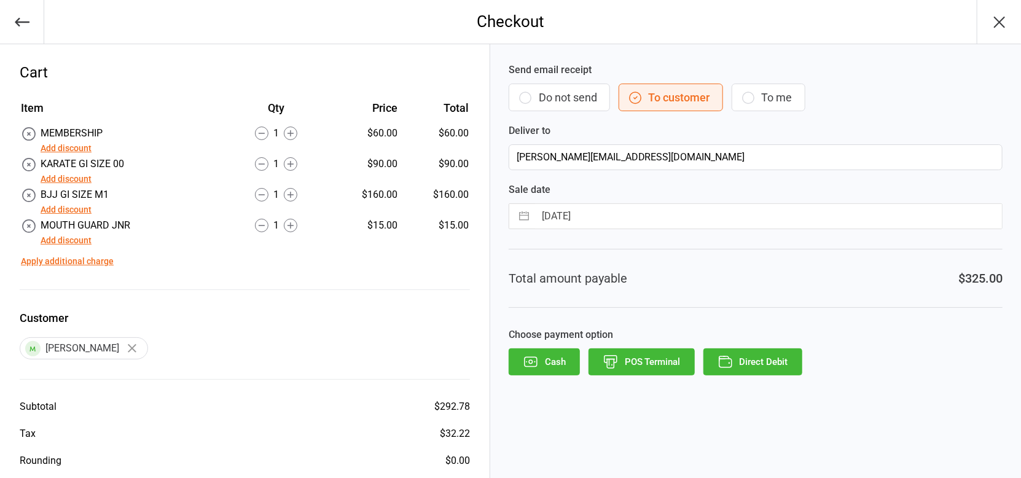
click at [64, 213] on button "Add discount" at bounding box center [66, 209] width 51 height 13
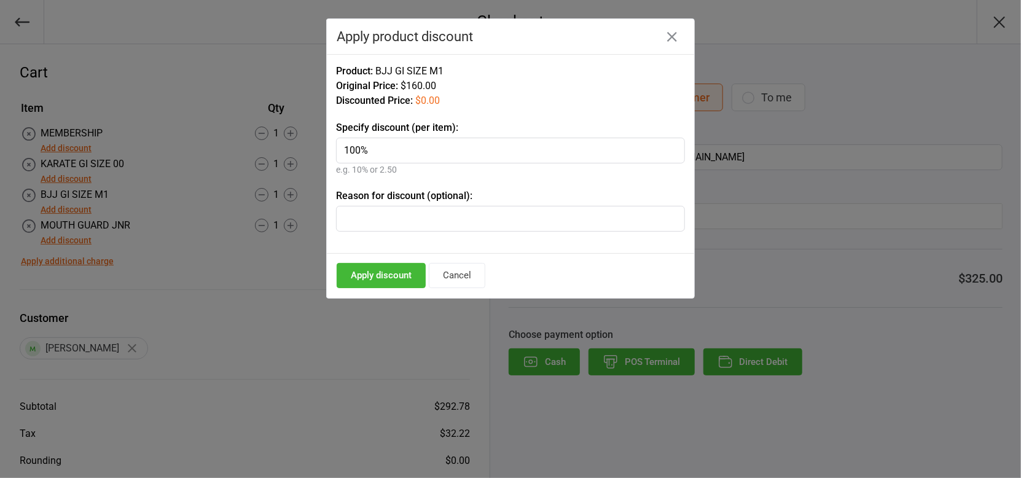
type input "100%"
click at [356, 220] on input "text" at bounding box center [510, 219] width 349 height 26
type input "new membership"
click at [390, 273] on button "Apply discount" at bounding box center [381, 275] width 89 height 25
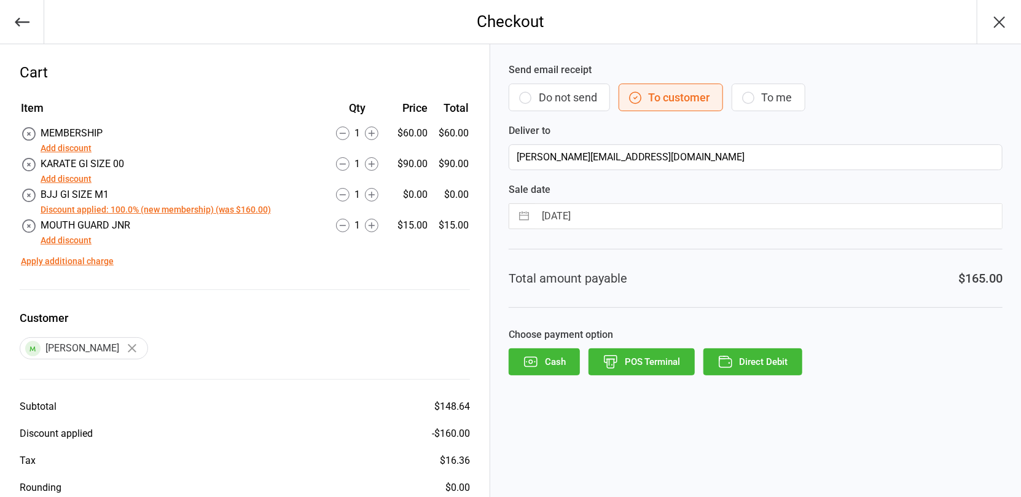
scroll to position [61, 0]
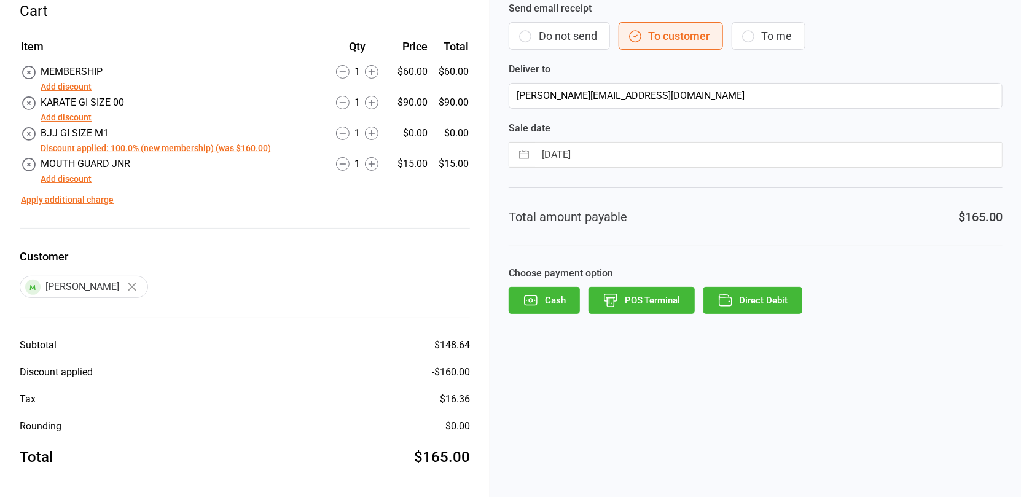
click at [672, 299] on button "POS Terminal" at bounding box center [641, 300] width 106 height 27
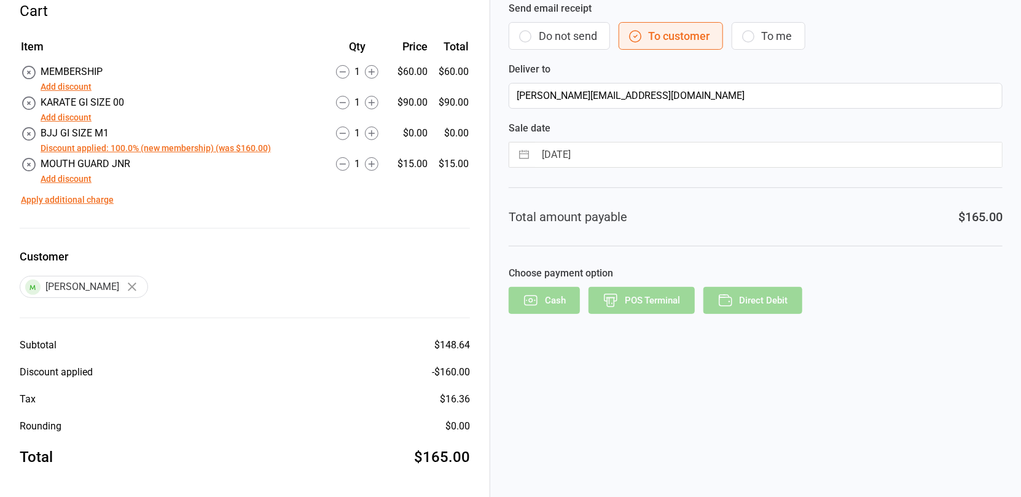
scroll to position [0, 0]
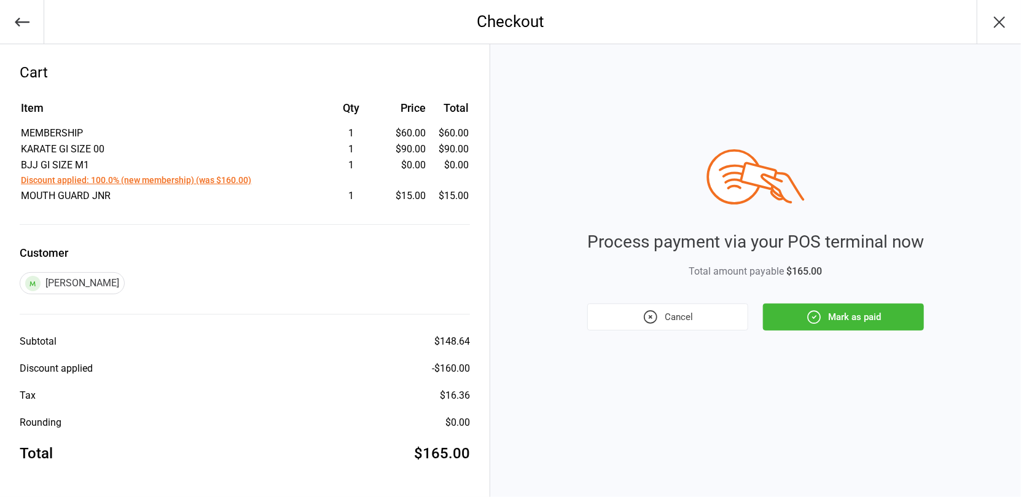
click at [815, 322] on icon "button" at bounding box center [814, 317] width 16 height 16
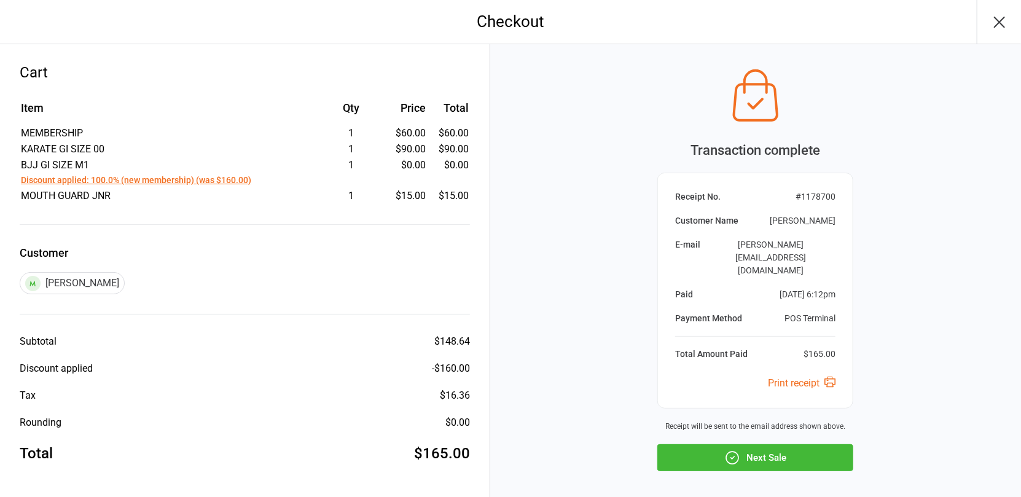
click at [789, 445] on div "Transaction complete Receipt No. # 1178700 Customer Name Lucas Karanfilovski E-…" at bounding box center [755, 297] width 531 height 507
click at [784, 444] on button "Next Sale" at bounding box center [755, 457] width 196 height 27
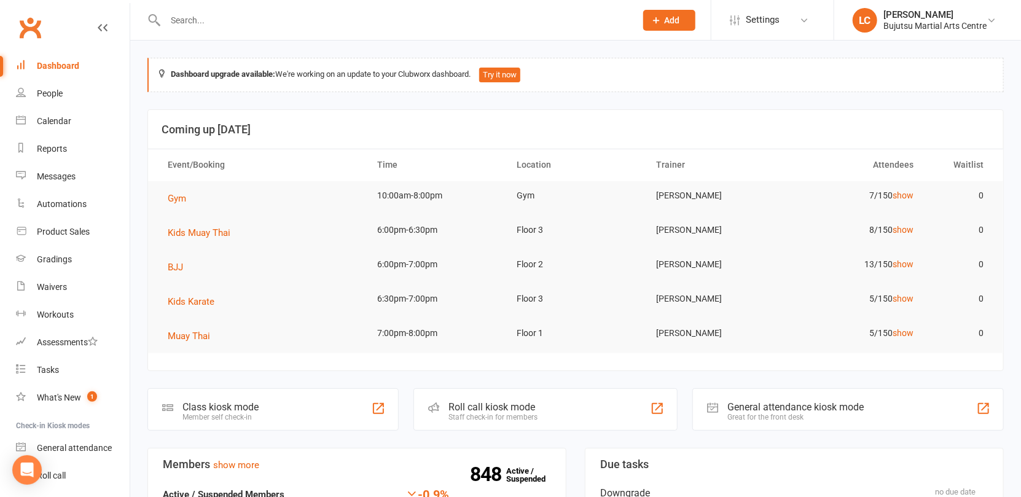
click at [205, 19] on input "text" at bounding box center [395, 20] width 466 height 17
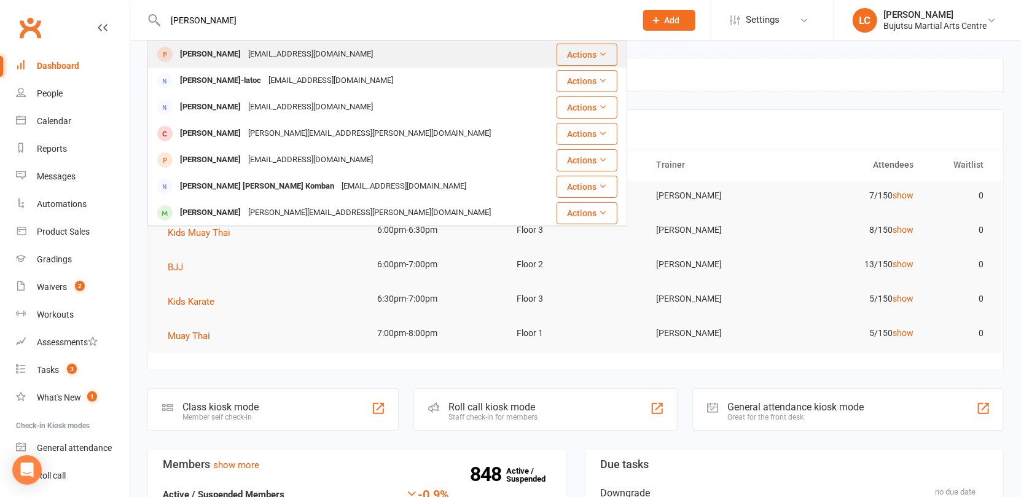
type input "[PERSON_NAME]"
click at [244, 55] on div "[EMAIL_ADDRESS][DOMAIN_NAME]" at bounding box center [310, 54] width 132 height 18
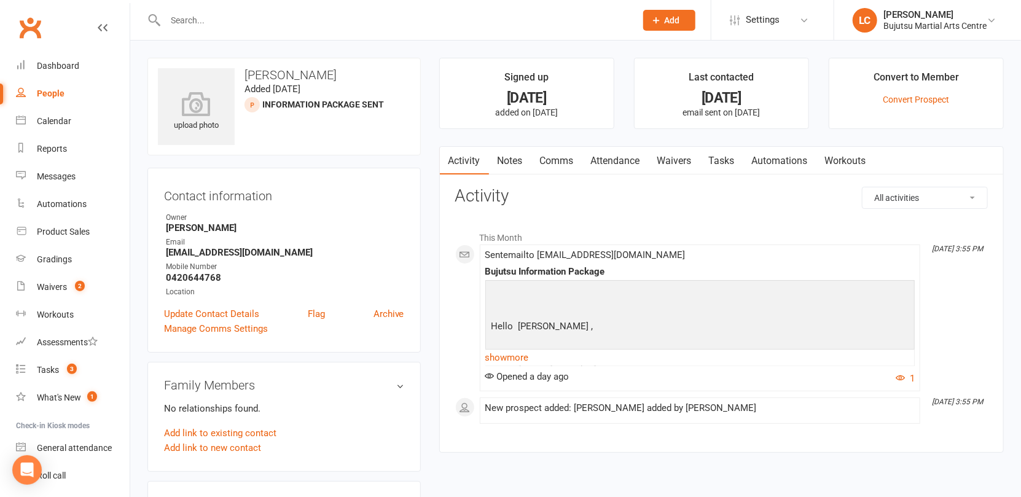
click at [620, 164] on link "Attendance" at bounding box center [615, 161] width 66 height 28
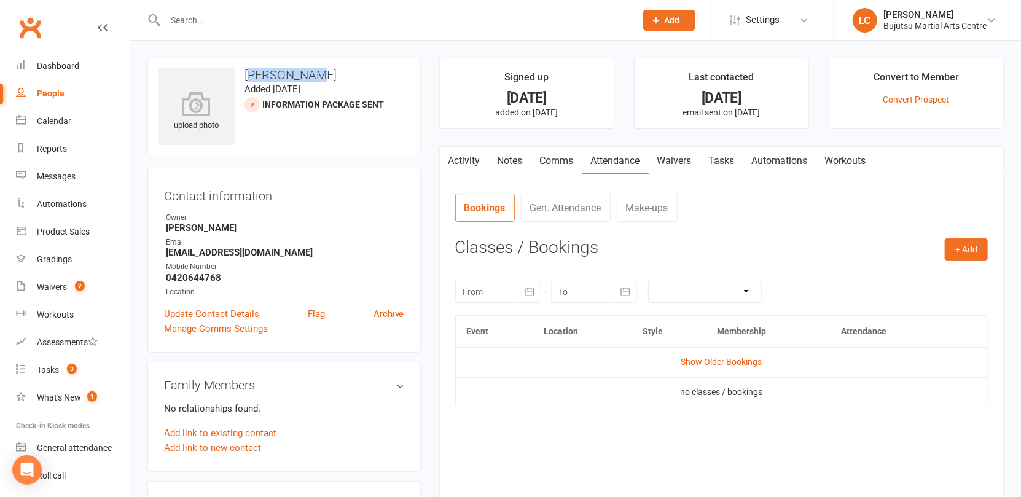
drag, startPoint x: 310, startPoint y: 77, endPoint x: 249, endPoint y: 75, distance: 60.8
click at [249, 75] on h3 "[PERSON_NAME]" at bounding box center [284, 75] width 252 height 14
click at [300, 71] on h3 "[PERSON_NAME]" at bounding box center [284, 75] width 252 height 14
drag, startPoint x: 308, startPoint y: 74, endPoint x: 241, endPoint y: 74, distance: 67.6
click at [240, 74] on h3 "[PERSON_NAME]" at bounding box center [284, 75] width 252 height 14
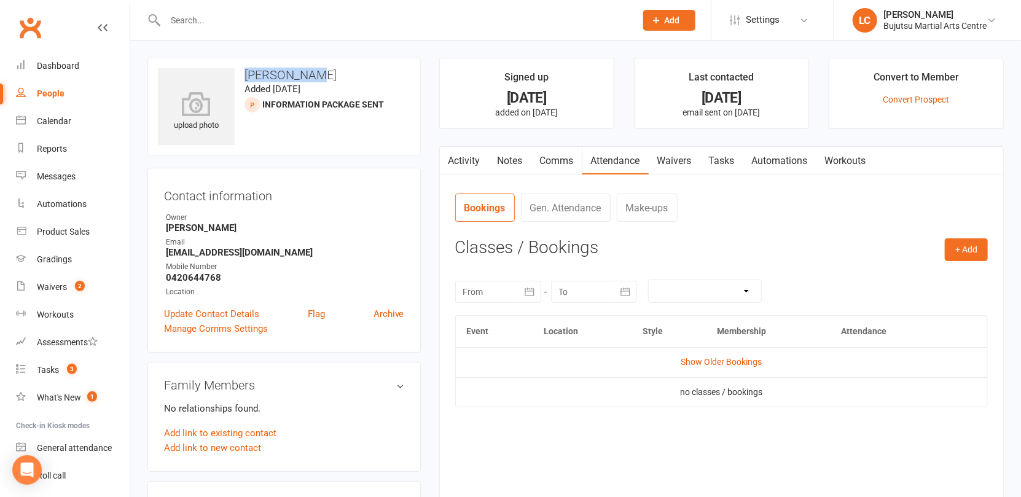
copy h3 "[PERSON_NAME]"
click at [254, 28] on input "text" at bounding box center [395, 20] width 466 height 17
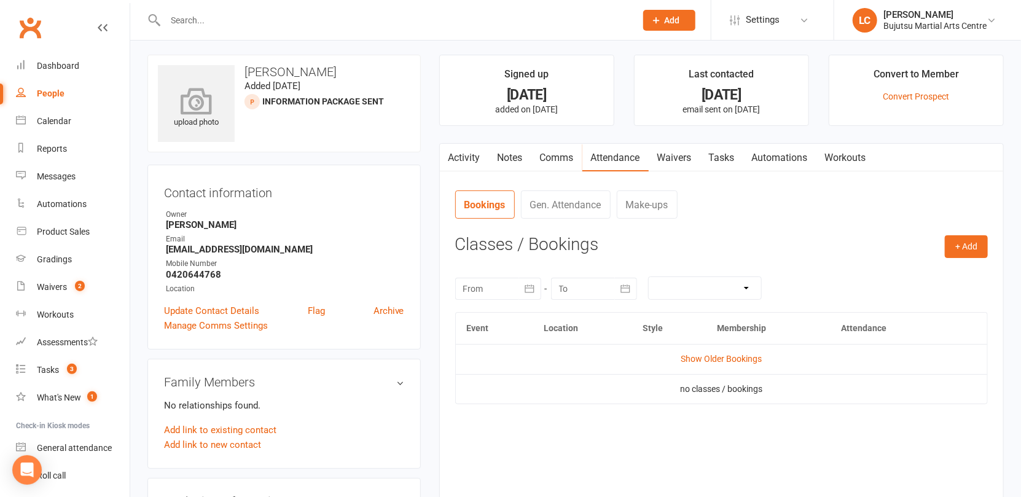
click at [199, 100] on icon at bounding box center [196, 100] width 85 height 27
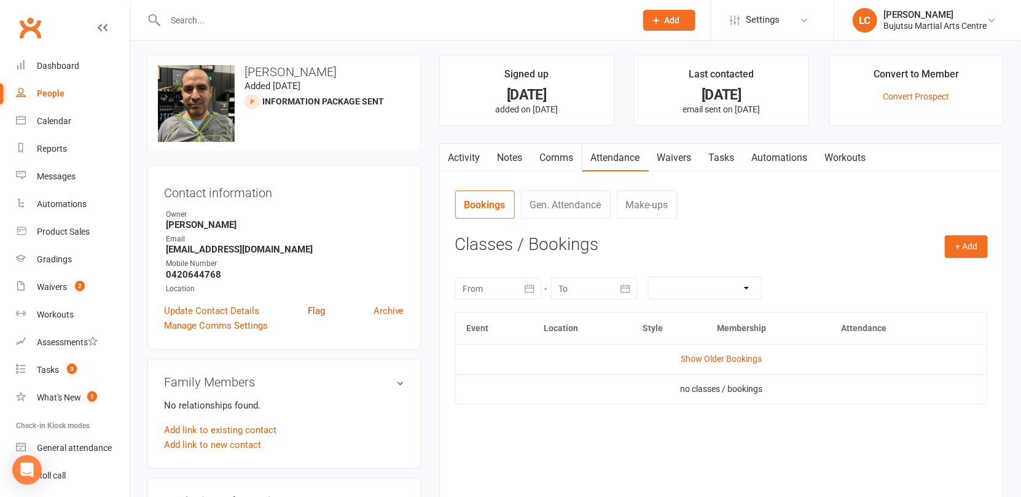
click at [315, 303] on link "Flag" at bounding box center [316, 310] width 17 height 15
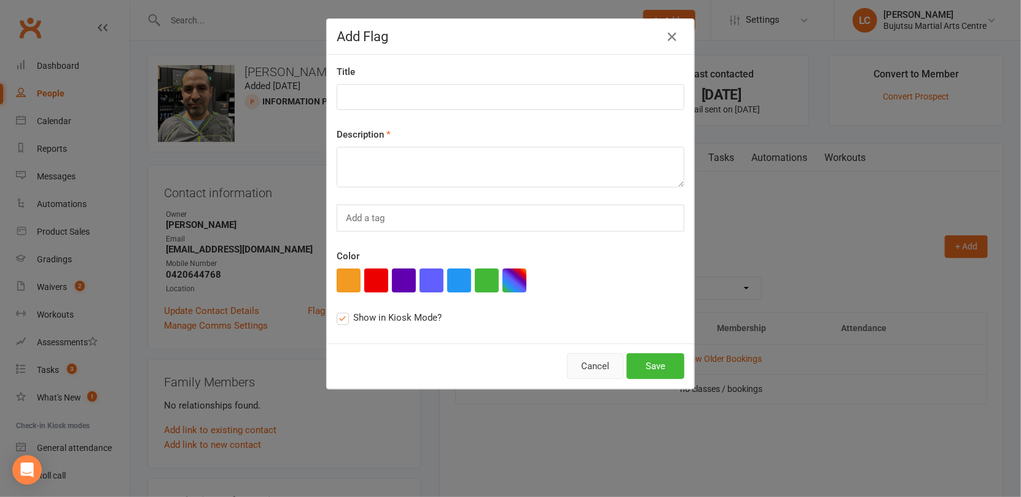
click at [611, 365] on button "Cancel" at bounding box center [595, 366] width 57 height 26
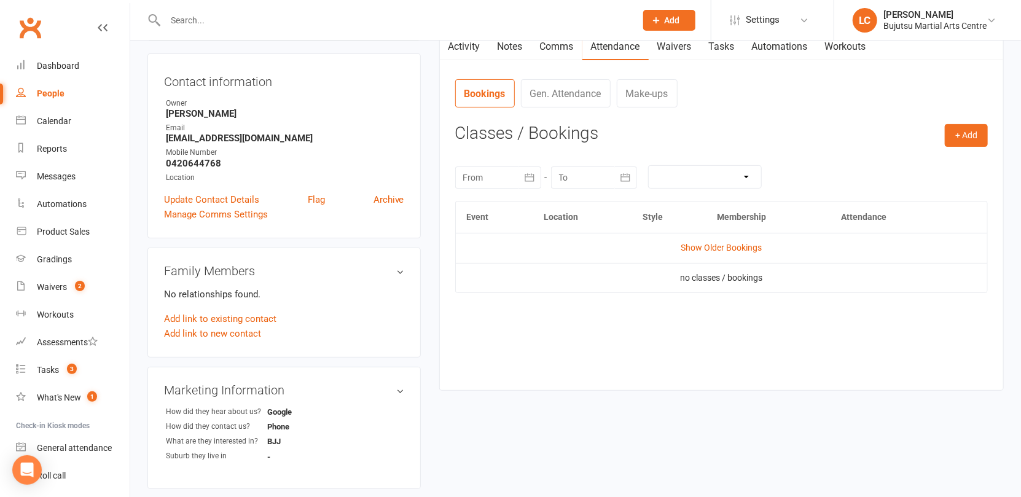
scroll to position [0, 0]
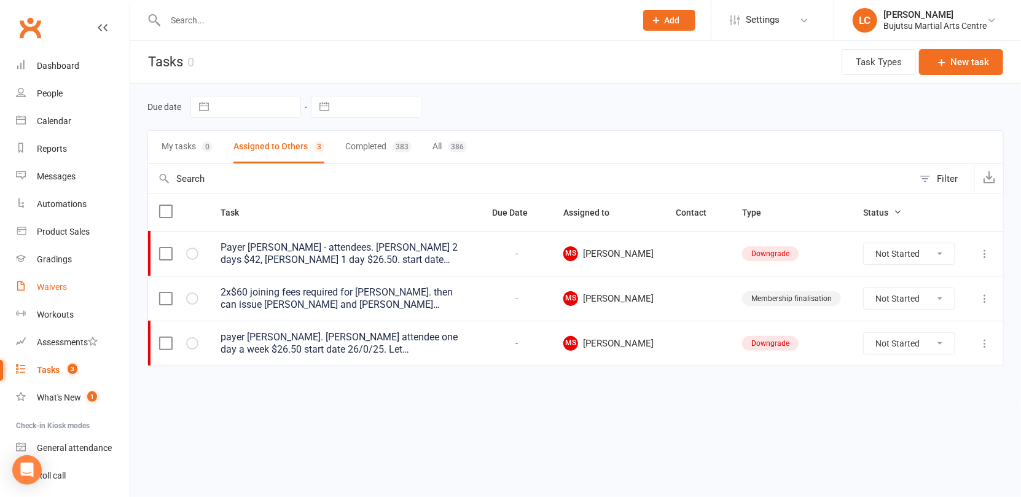
click at [43, 288] on div "Waivers" at bounding box center [52, 287] width 30 height 10
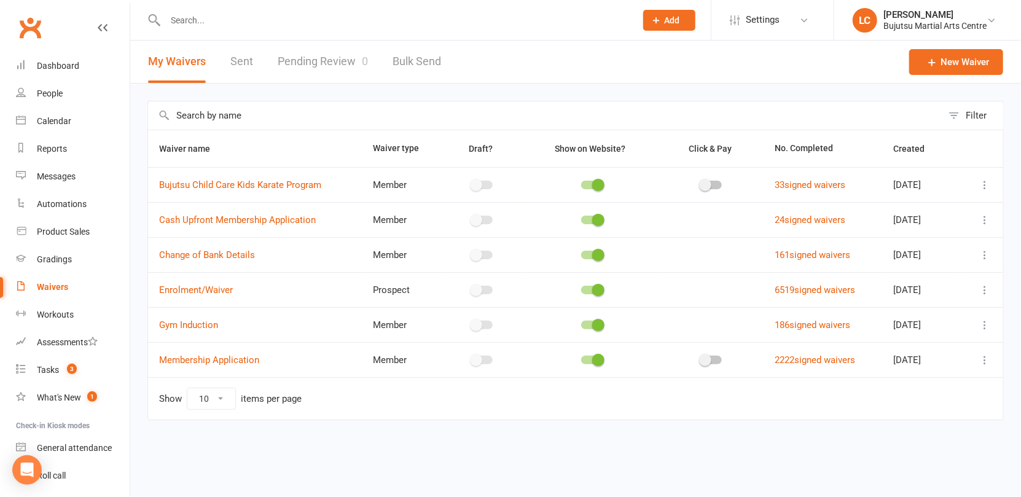
click at [348, 65] on link "Pending Review 0" at bounding box center [323, 62] width 90 height 42
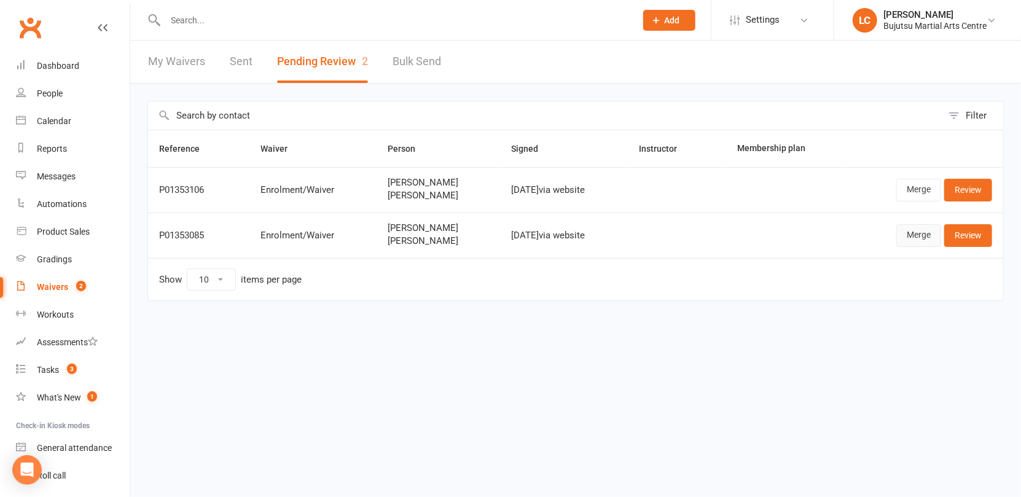
click at [908, 236] on link "Merge" at bounding box center [918, 235] width 45 height 22
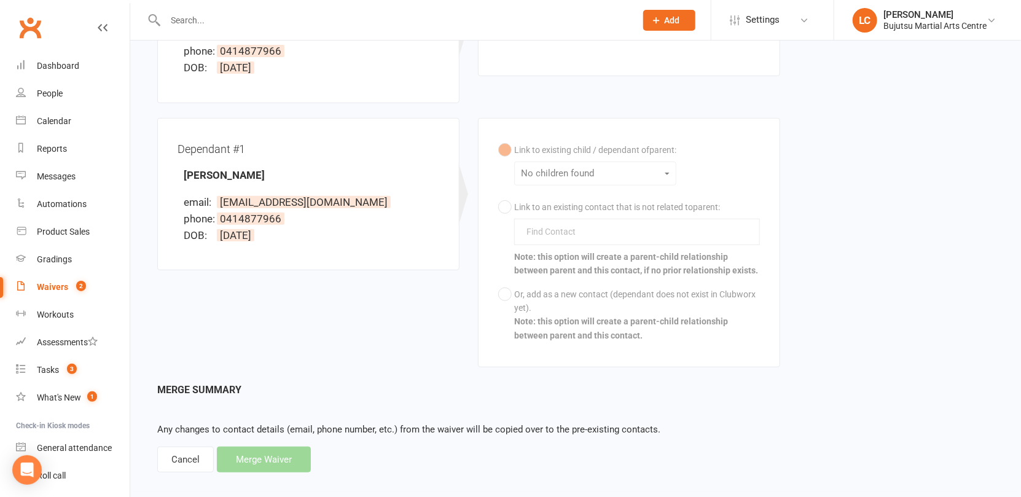
scroll to position [253, 0]
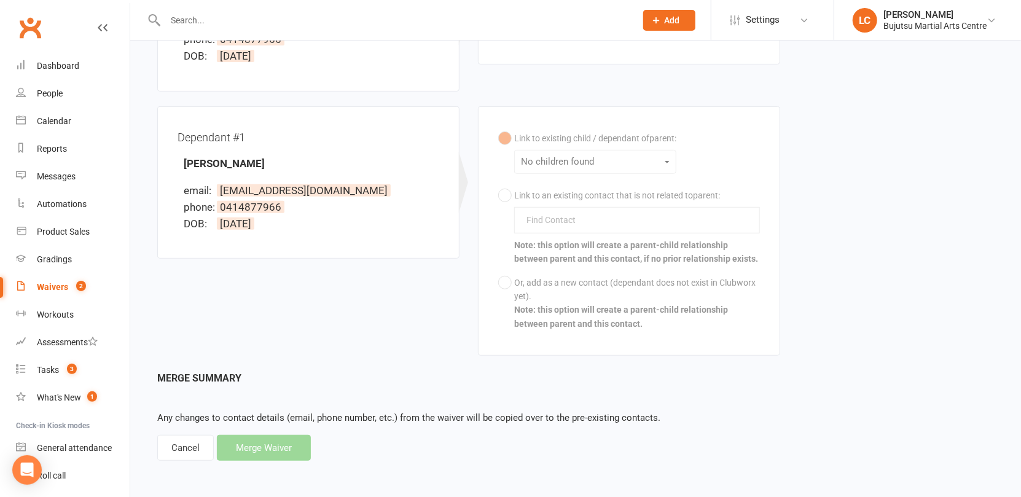
click at [190, 440] on div "Cancel" at bounding box center [185, 448] width 57 height 26
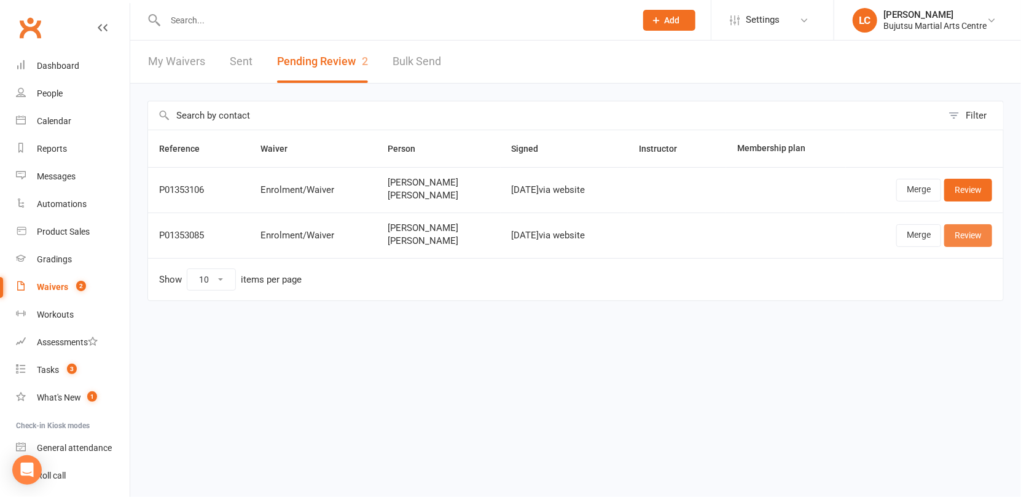
click at [972, 235] on link "Review" at bounding box center [968, 235] width 48 height 22
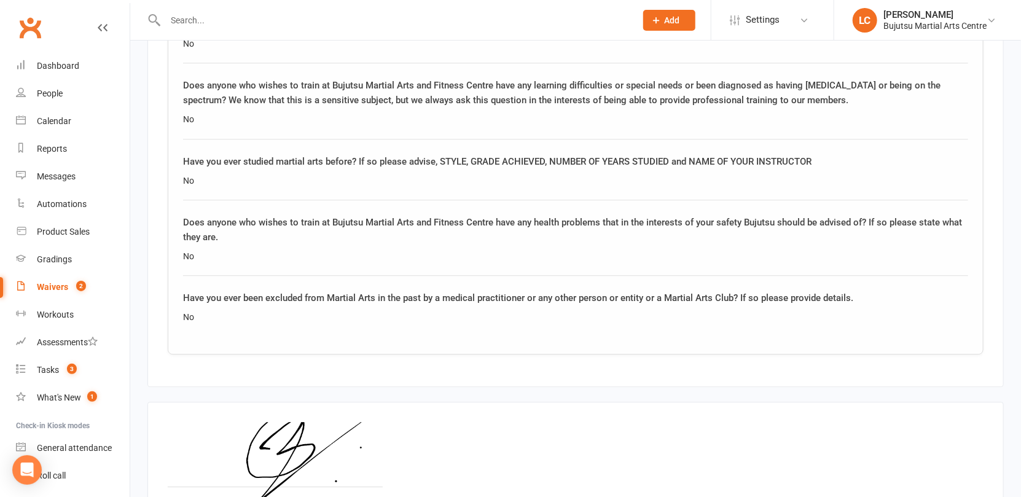
scroll to position [1883, 0]
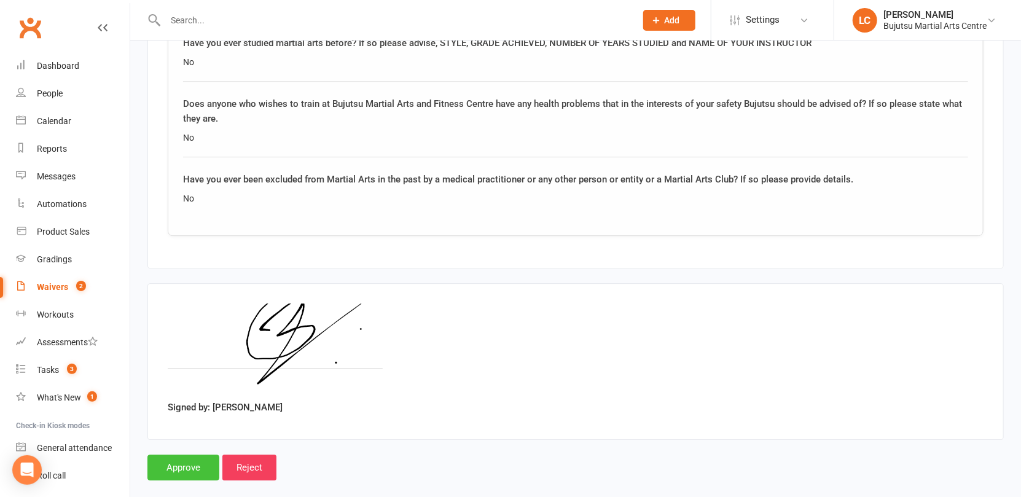
click at [179, 457] on input "Approve" at bounding box center [183, 468] width 72 height 26
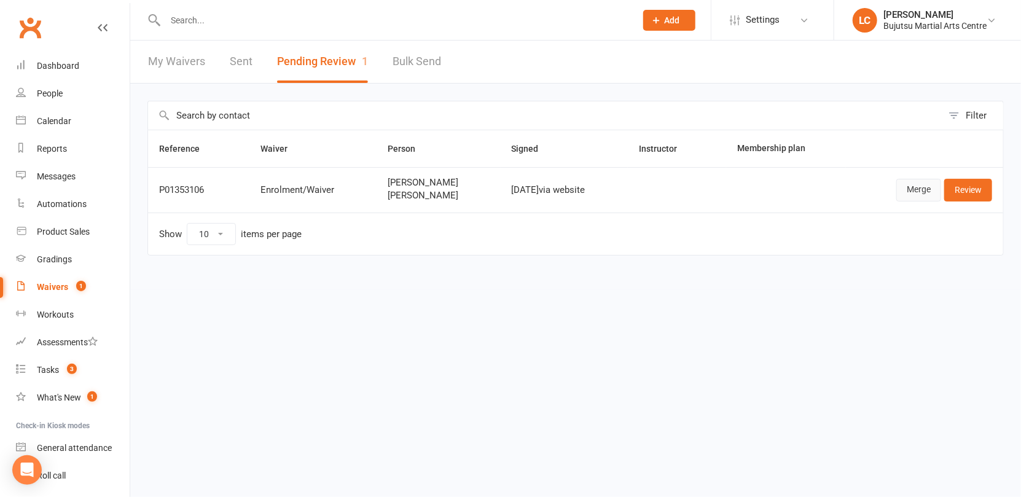
click at [908, 192] on link "Merge" at bounding box center [918, 190] width 45 height 22
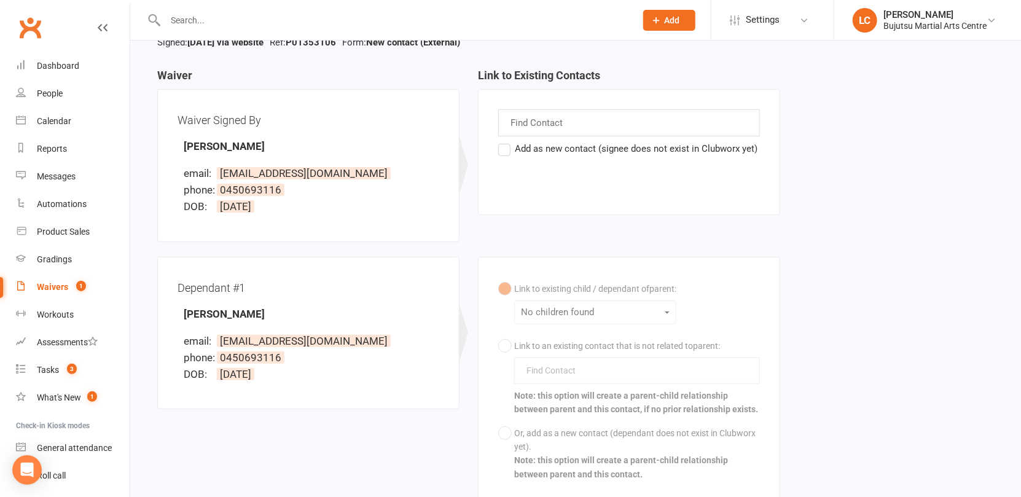
scroll to position [253, 0]
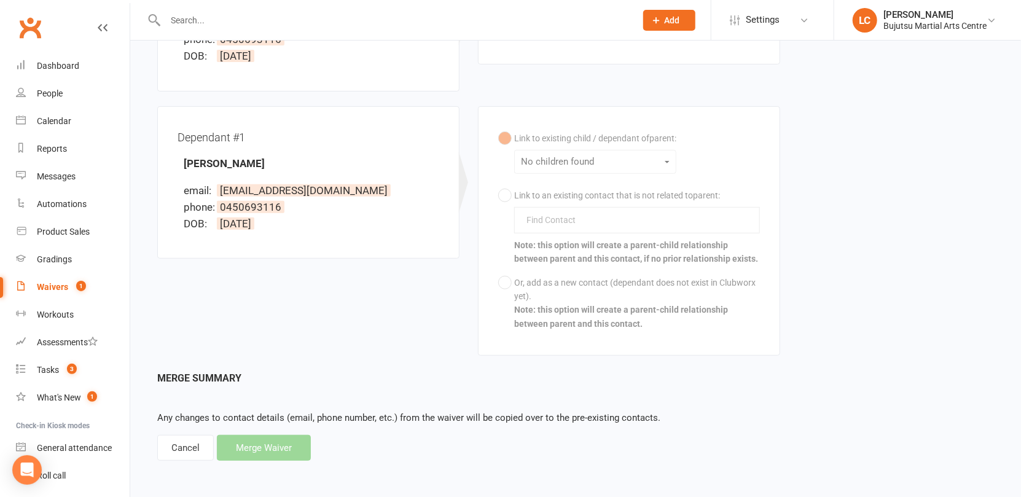
drag, startPoint x: 171, startPoint y: 452, endPoint x: 184, endPoint y: 454, distance: 13.0
click at [171, 452] on div "Cancel" at bounding box center [185, 448] width 57 height 26
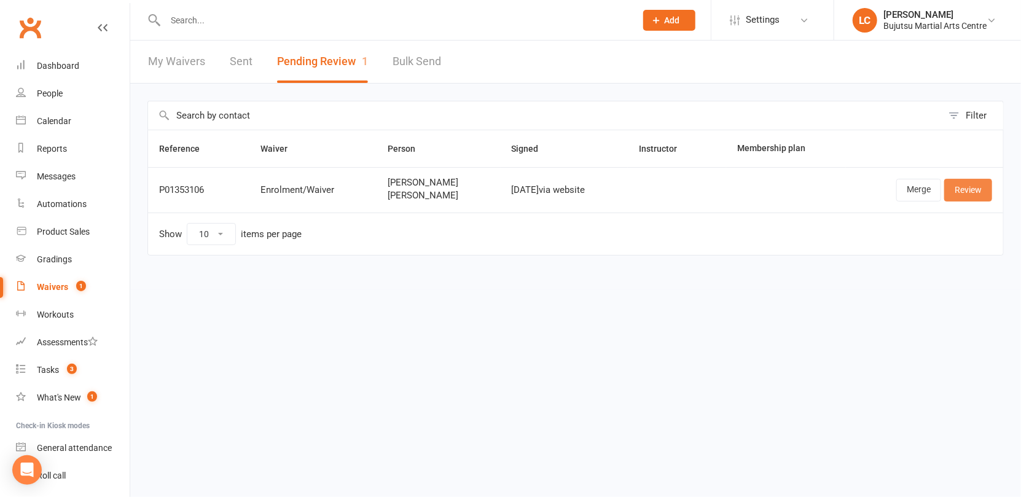
click at [963, 191] on link "Review" at bounding box center [968, 190] width 48 height 22
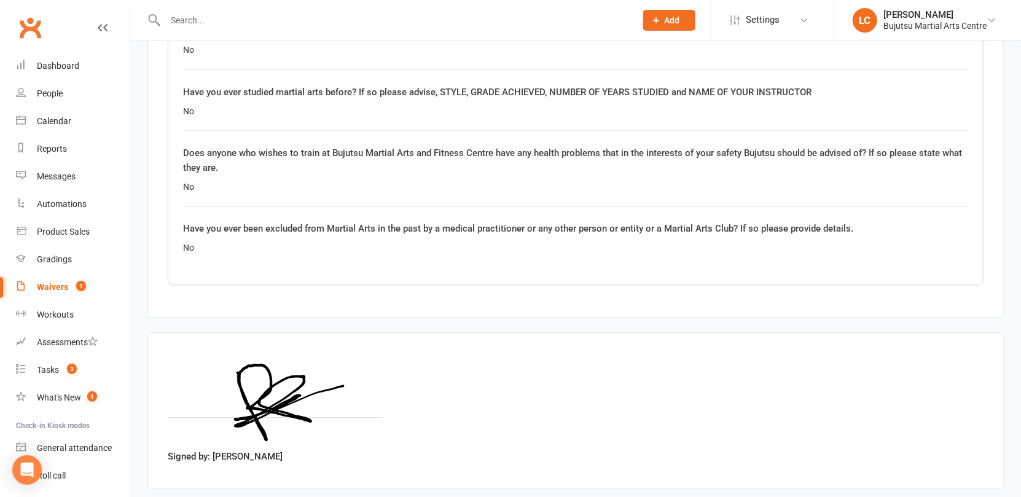
scroll to position [1883, 0]
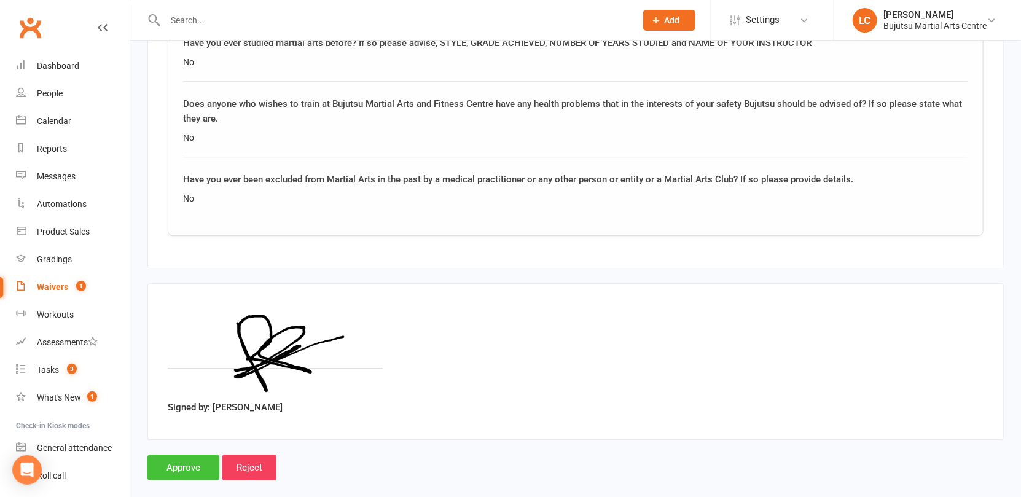
click at [182, 455] on input "Approve" at bounding box center [183, 468] width 72 height 26
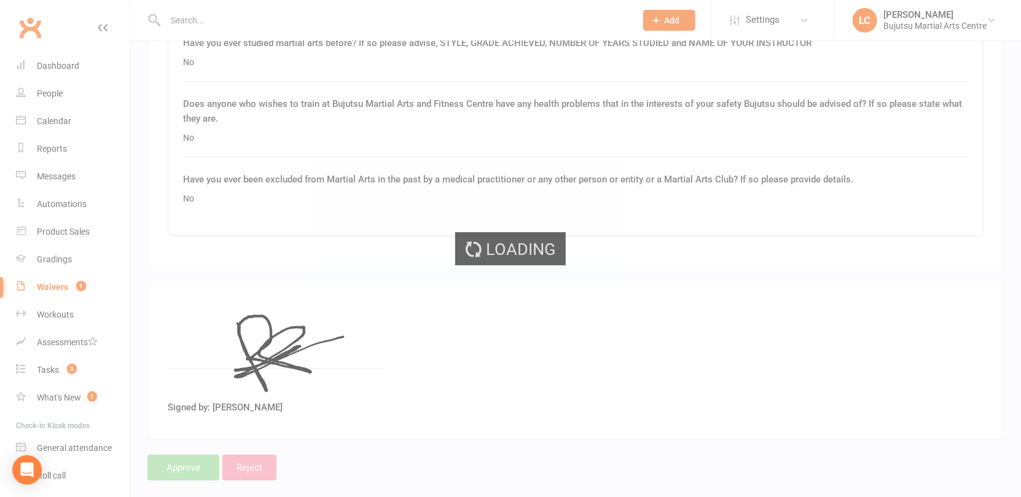
scroll to position [1883, 0]
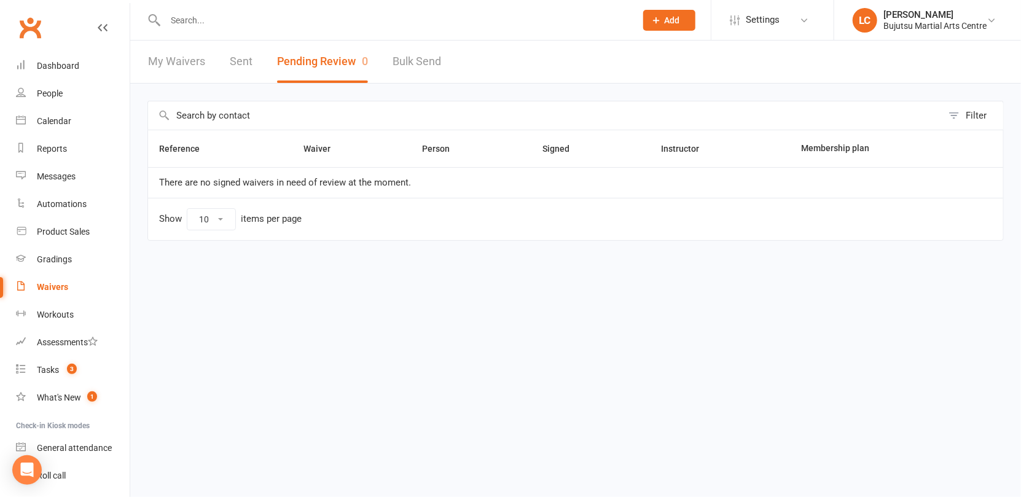
click at [365, 18] on input "text" at bounding box center [395, 20] width 466 height 17
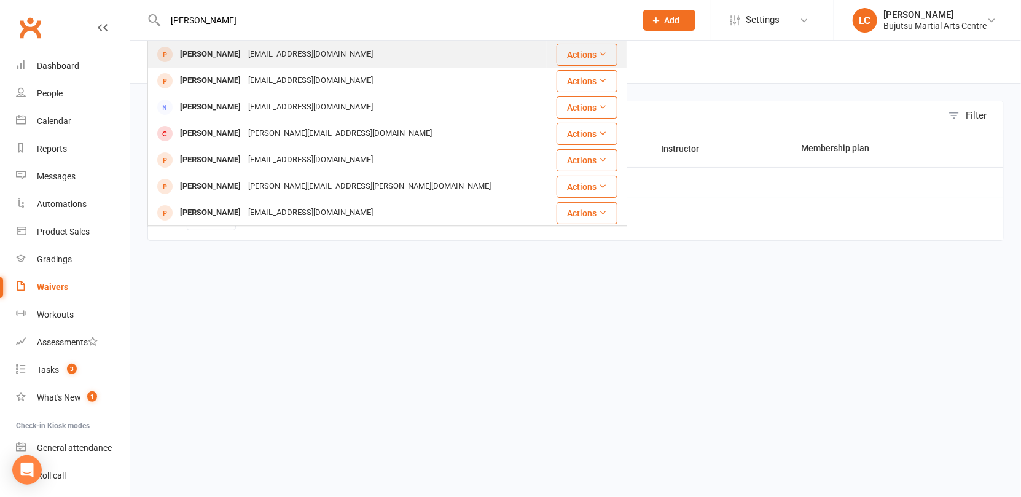
type input "[PERSON_NAME]"
click at [283, 52] on div "[EMAIL_ADDRESS][DOMAIN_NAME]" at bounding box center [310, 54] width 132 height 18
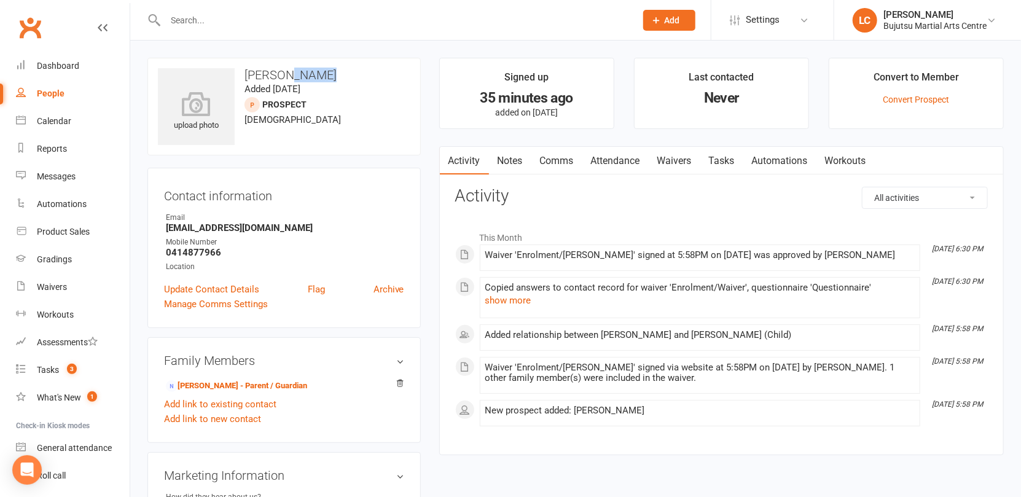
drag, startPoint x: 325, startPoint y: 72, endPoint x: 311, endPoint y: 72, distance: 13.5
click at [287, 70] on h3 "[PERSON_NAME]" at bounding box center [284, 75] width 252 height 14
drag, startPoint x: 327, startPoint y: 74, endPoint x: 244, endPoint y: 70, distance: 83.0
click at [244, 70] on h3 "[PERSON_NAME]" at bounding box center [284, 75] width 252 height 14
copy h3 "[PERSON_NAME]"
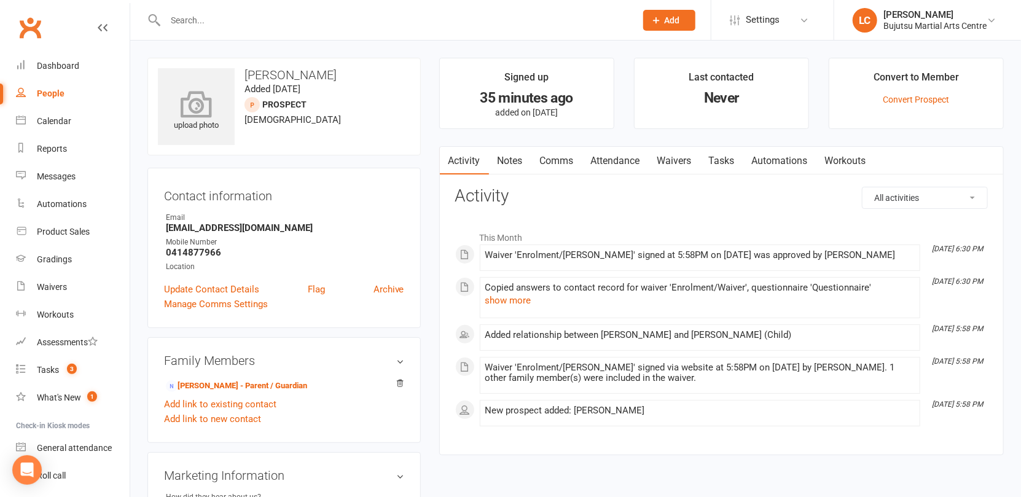
click at [203, 100] on icon at bounding box center [196, 103] width 85 height 27
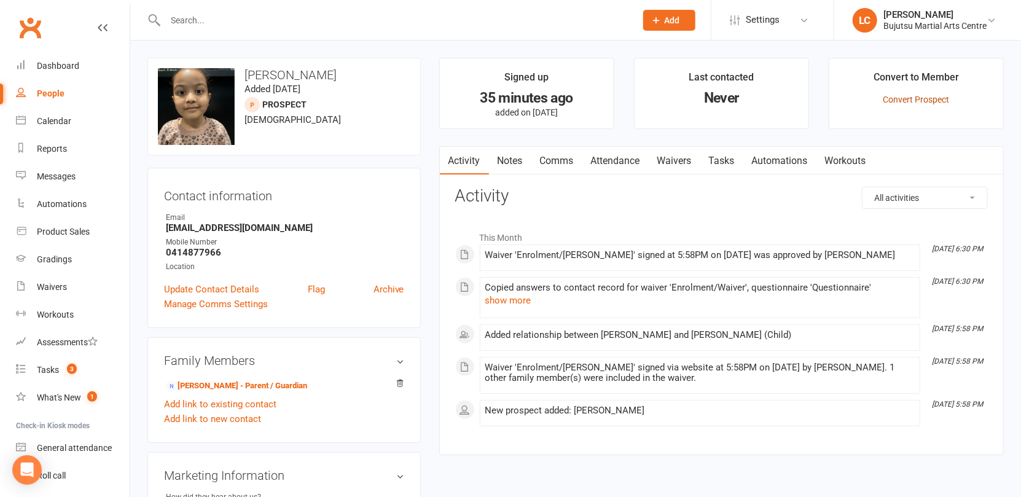
click at [904, 101] on link "Convert Prospect" at bounding box center [916, 100] width 66 height 10
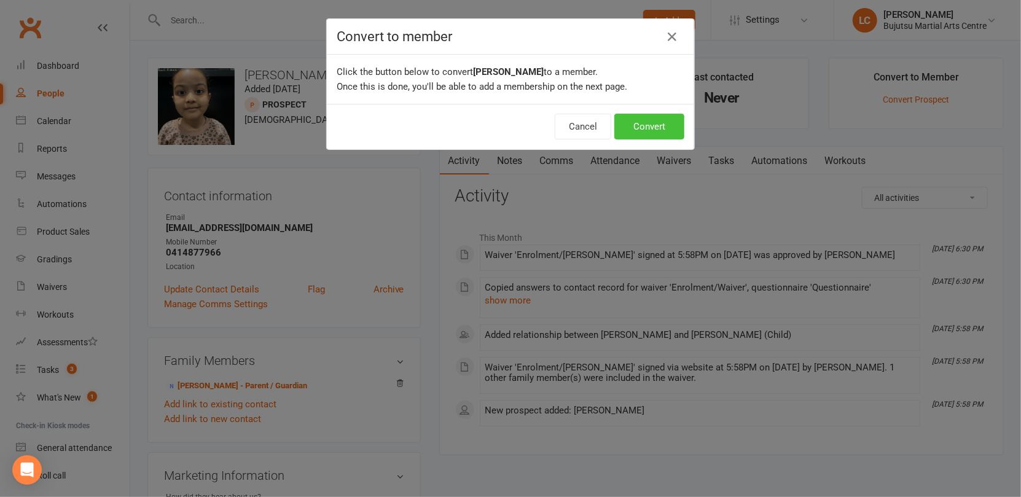
click at [674, 130] on button "Convert" at bounding box center [649, 127] width 70 height 26
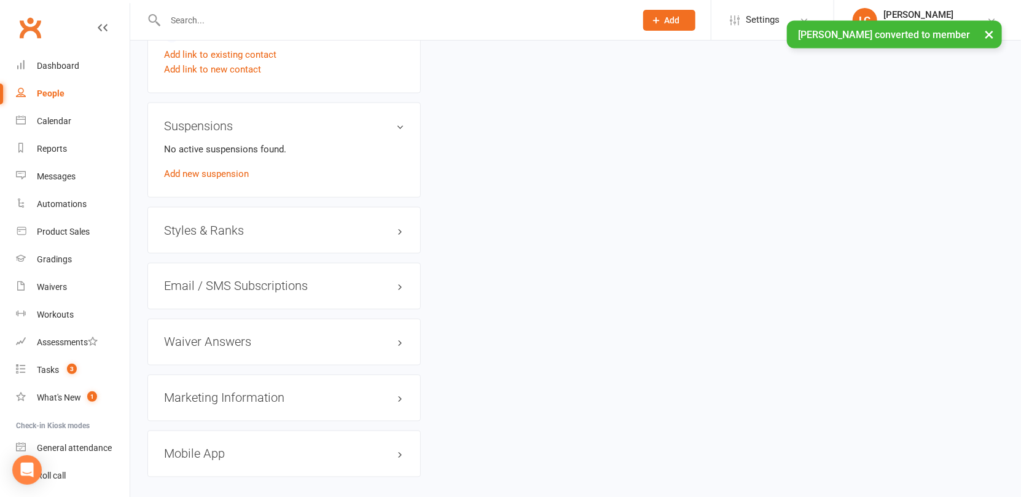
scroll to position [1069, 0]
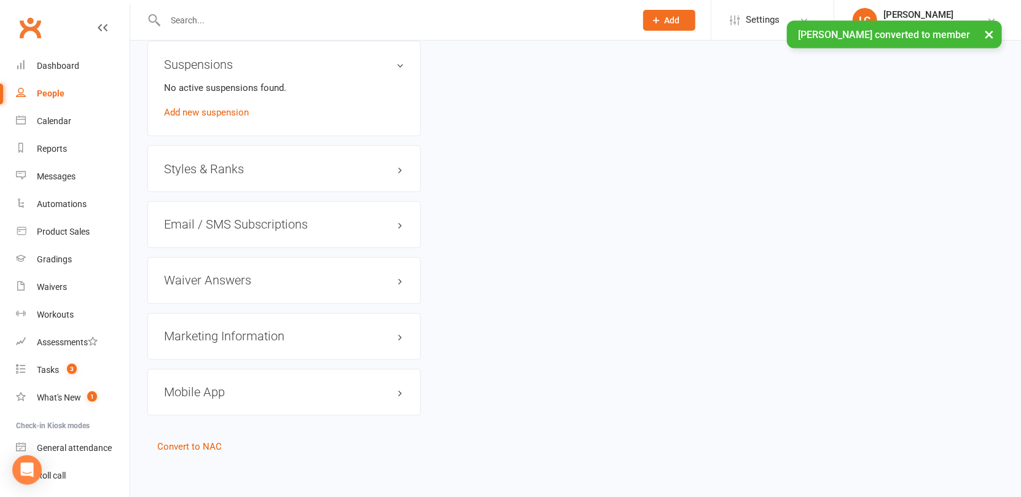
click at [214, 171] on div "Styles & Ranks" at bounding box center [283, 169] width 273 height 47
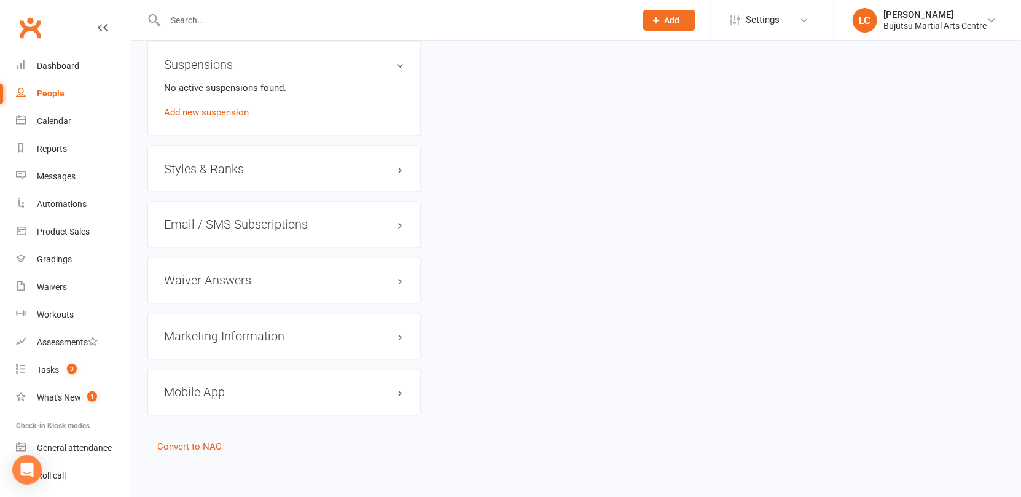
click at [395, 168] on h3 "Styles & Ranks" at bounding box center [284, 169] width 240 height 14
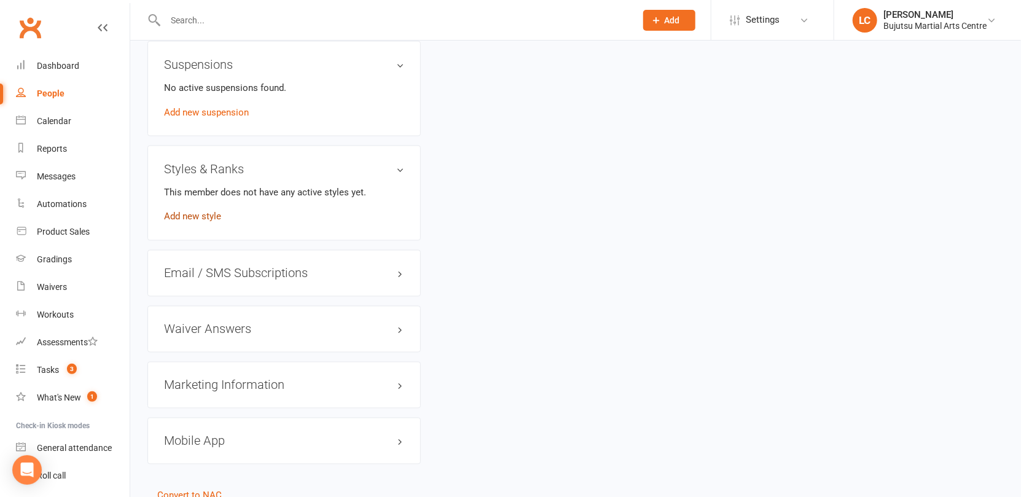
click at [209, 211] on link "Add new style" at bounding box center [192, 216] width 57 height 11
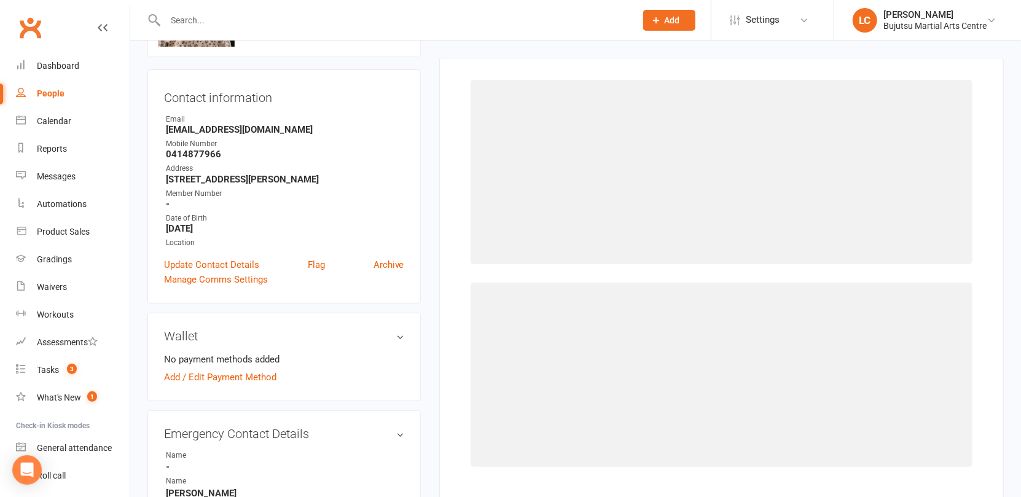
scroll to position [94, 0]
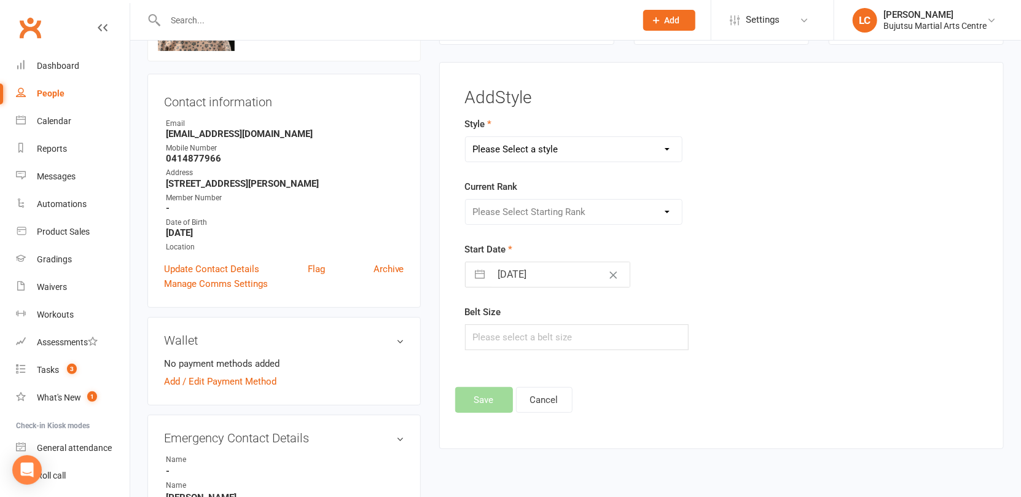
click at [555, 144] on select "Please Select a style BJJ Boxing [PERSON_NAME] JKA Jodo Karate for Toddlers Kid…" at bounding box center [574, 149] width 217 height 25
select select "211"
click at [466, 137] on select "Please Select a style BJJ Boxing [PERSON_NAME] JKA Jodo Karate for Toddlers Kid…" at bounding box center [574, 149] width 217 height 25
click at [509, 207] on select "Please Select Starting Rank 10th [PERSON_NAME] 9th Kyu Yellow 9th Kyu Yellow 1 …" at bounding box center [574, 212] width 217 height 25
select select "1805"
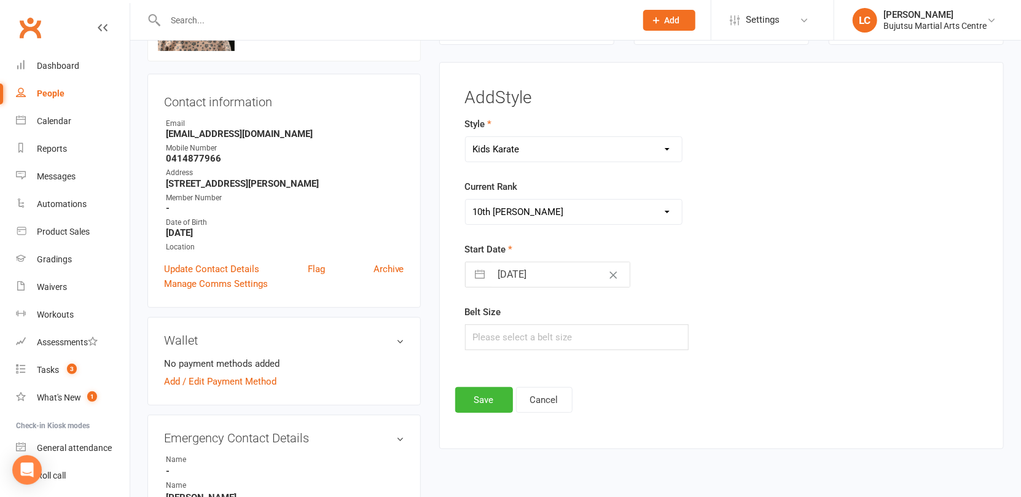
click at [466, 200] on select "Please Select Starting Rank 10th [PERSON_NAME] 9th Kyu Yellow 9th Kyu Yellow 1 …" at bounding box center [574, 212] width 217 height 25
click at [488, 404] on button "Save" at bounding box center [484, 400] width 58 height 26
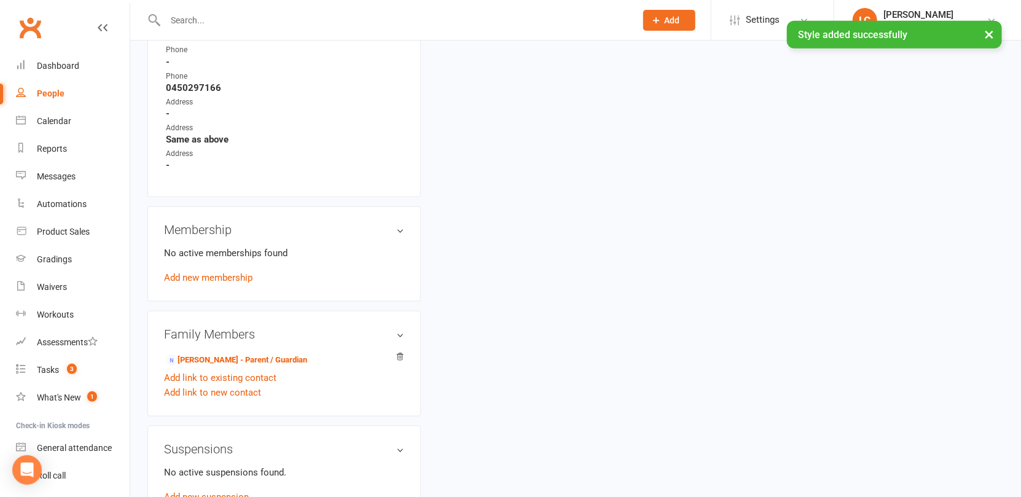
scroll to position [1201, 0]
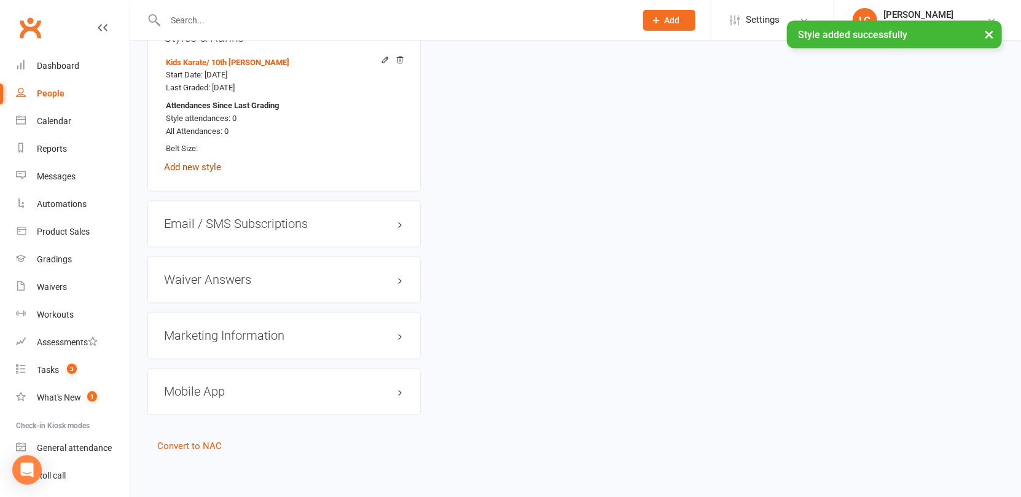
click at [198, 163] on link "Add new style" at bounding box center [192, 167] width 57 height 11
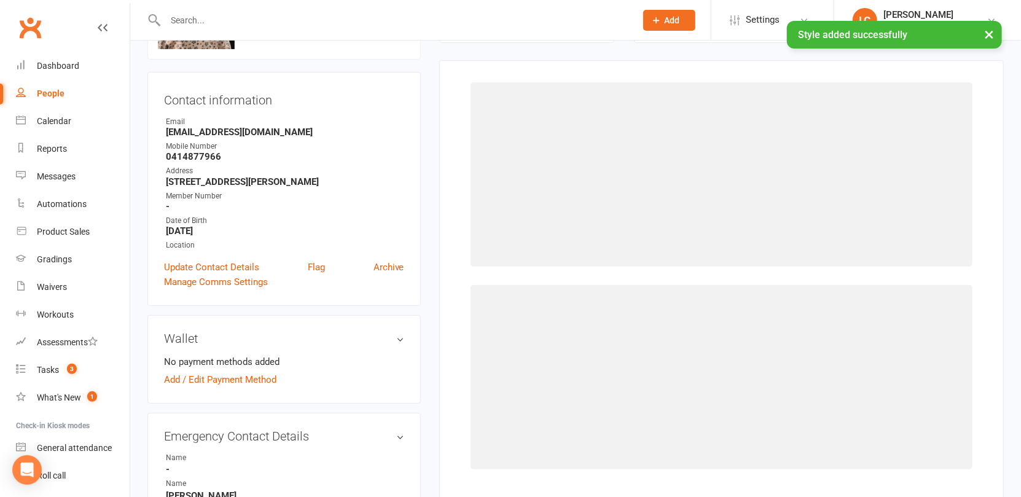
scroll to position [94, 0]
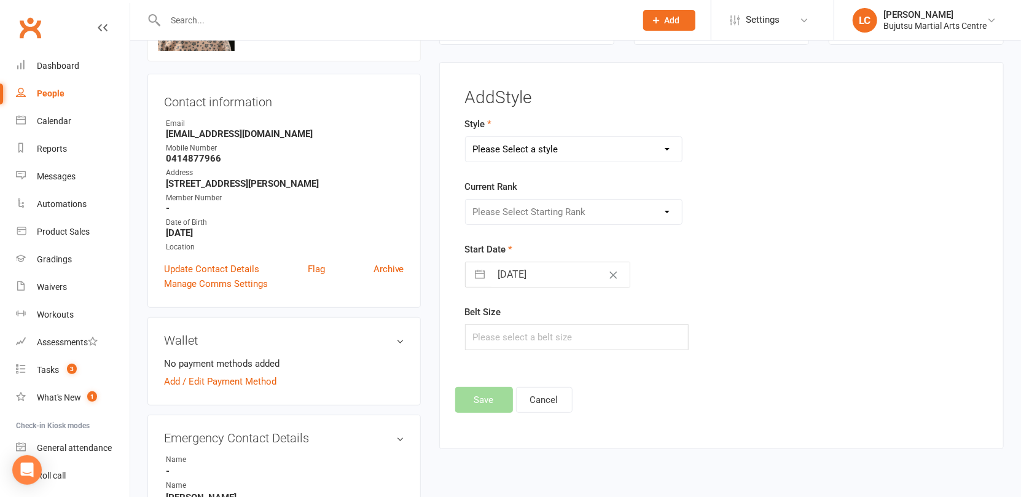
click at [566, 151] on select "Please Select a style BJJ Boxing [PERSON_NAME] JKA Jodo Karate for Toddlers Kid…" at bounding box center [574, 149] width 217 height 25
select select "212"
click at [466, 137] on select "Please Select a style BJJ Boxing [PERSON_NAME] JKA Jodo Karate for Toddlers Kid…" at bounding box center [574, 149] width 217 height 25
click at [501, 209] on select "Please Select Starting Rank White Yellow Senior Yellow Orange Green Blue Senior…" at bounding box center [574, 212] width 217 height 25
select select "1826"
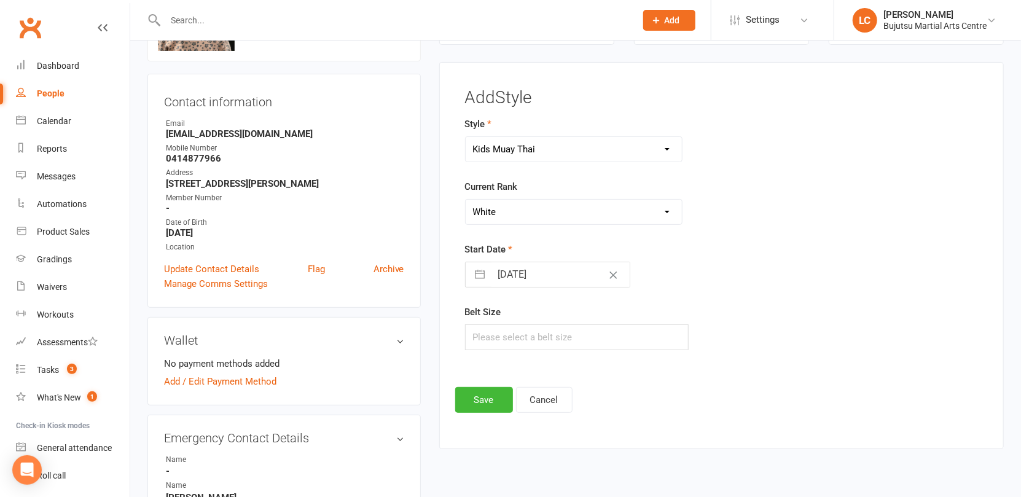
click at [466, 200] on select "Please Select Starting Rank White Yellow Senior Yellow Orange Green Blue Senior…" at bounding box center [574, 212] width 217 height 25
click at [493, 395] on button "Save" at bounding box center [484, 400] width 58 height 26
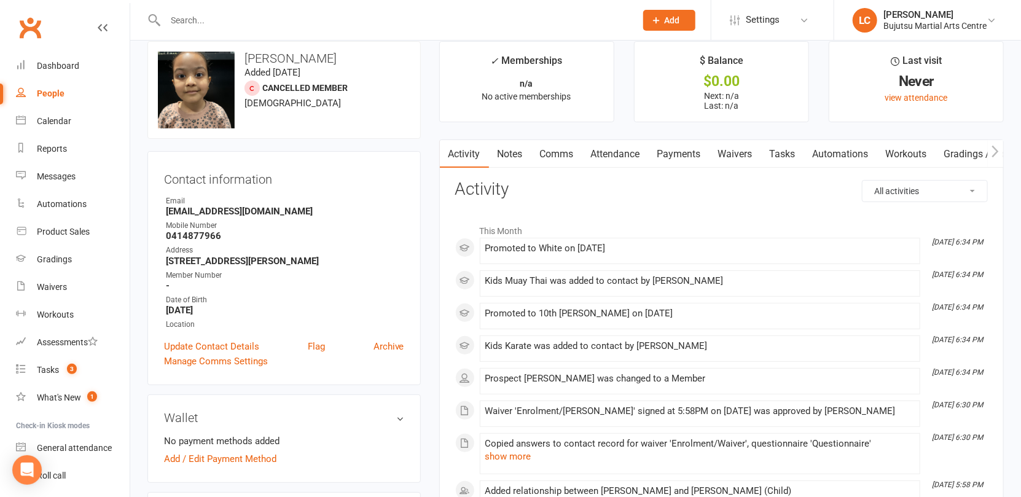
scroll to position [0, 0]
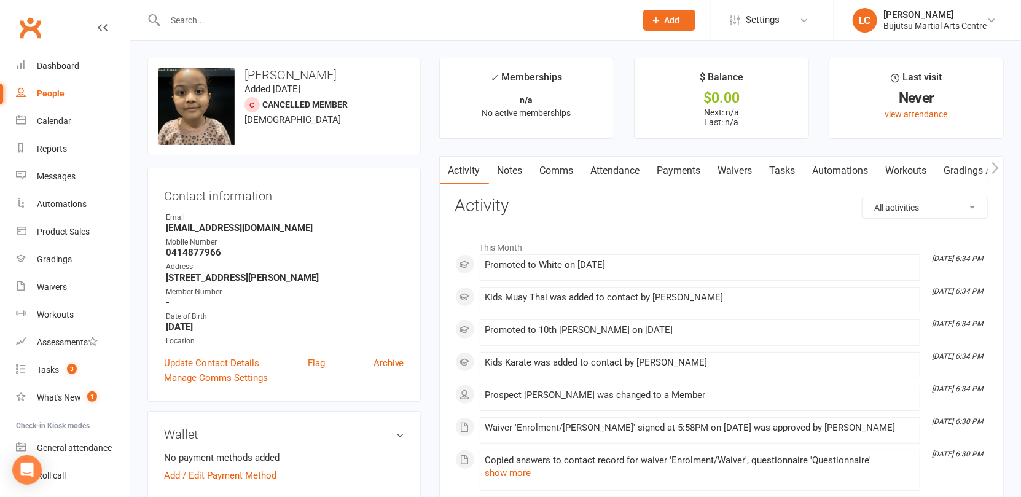
click at [731, 171] on link "Waivers" at bounding box center [735, 171] width 52 height 28
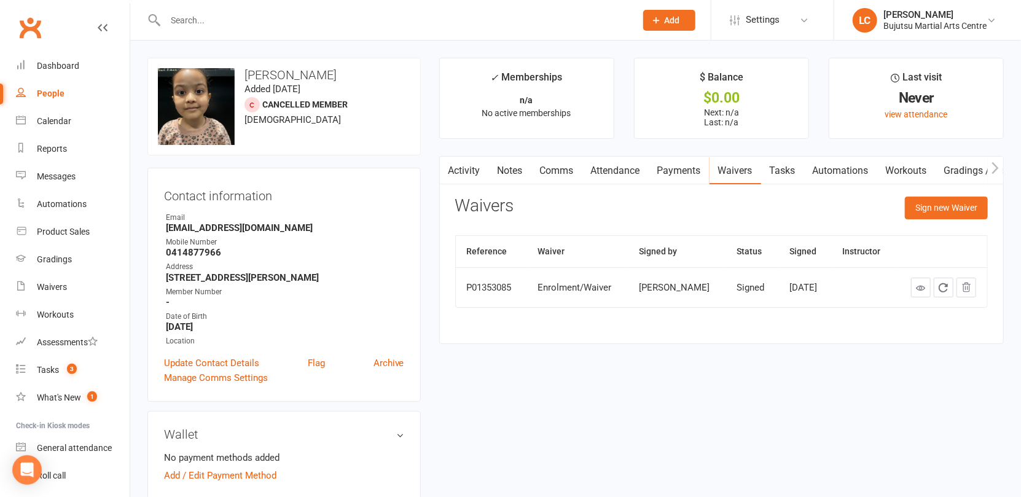
drag, startPoint x: 327, startPoint y: 76, endPoint x: 244, endPoint y: 73, distance: 83.6
click at [244, 73] on h3 "[PERSON_NAME]" at bounding box center [284, 75] width 252 height 14
copy h3 "[PERSON_NAME]"
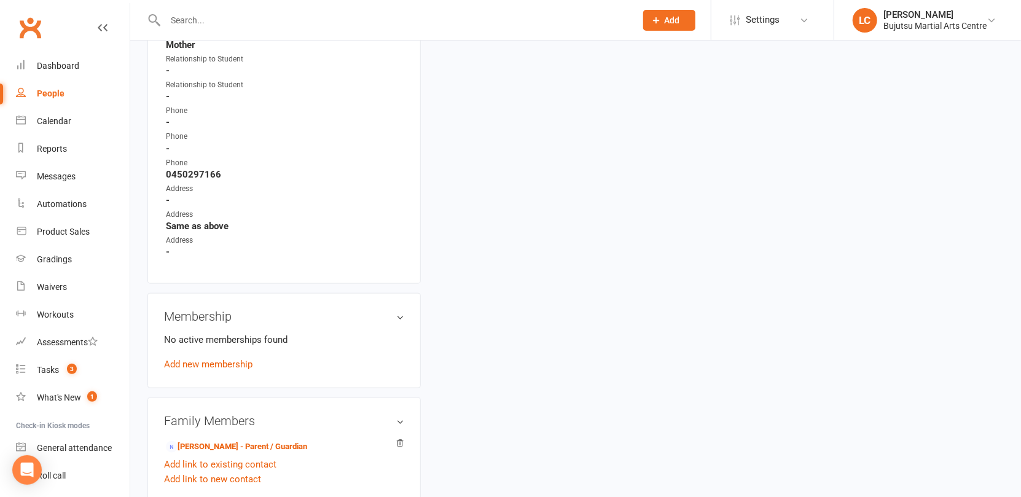
scroll to position [600, 0]
click at [230, 445] on link "[PERSON_NAME] - Parent / Guardian" at bounding box center [236, 445] width 141 height 13
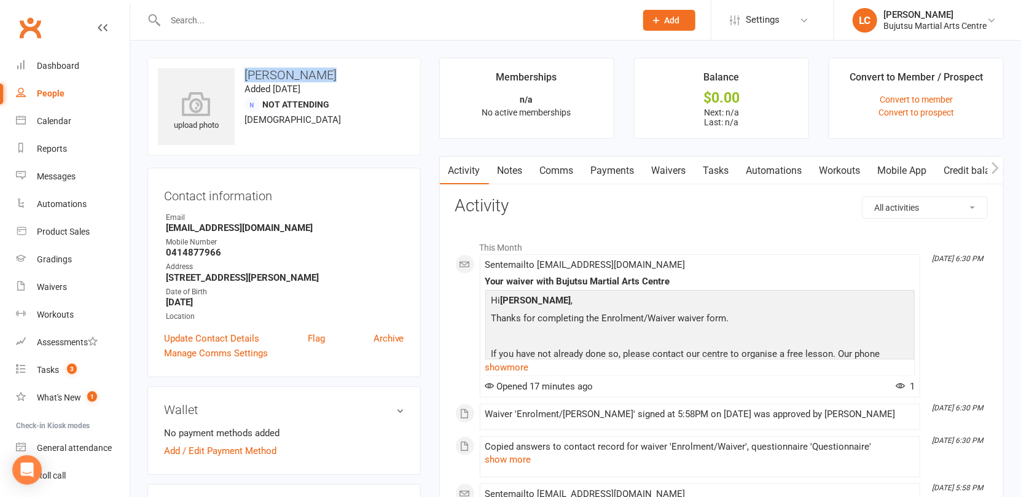
drag, startPoint x: 308, startPoint y: 74, endPoint x: 243, endPoint y: 71, distance: 64.6
click at [241, 71] on h3 "[PERSON_NAME]" at bounding box center [284, 75] width 252 height 14
copy h3 "[PERSON_NAME]"
